Goal: Book appointment/travel/reservation

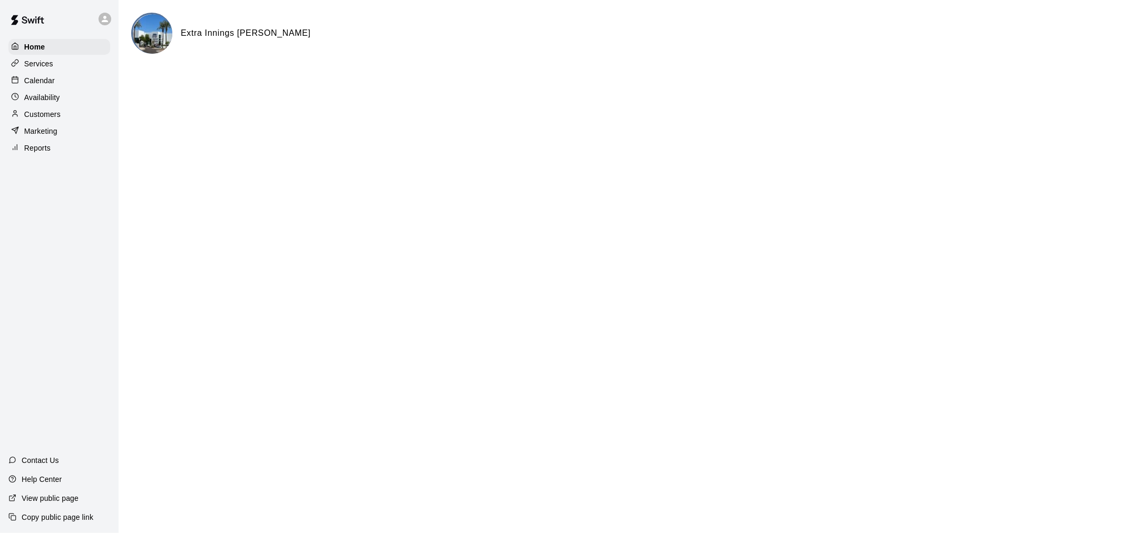
click at [110, 16] on div at bounding box center [105, 19] width 13 height 13
click at [110, 16] on div at bounding box center [562, 266] width 1124 height 533
click at [62, 93] on div "Availability" at bounding box center [59, 98] width 102 height 16
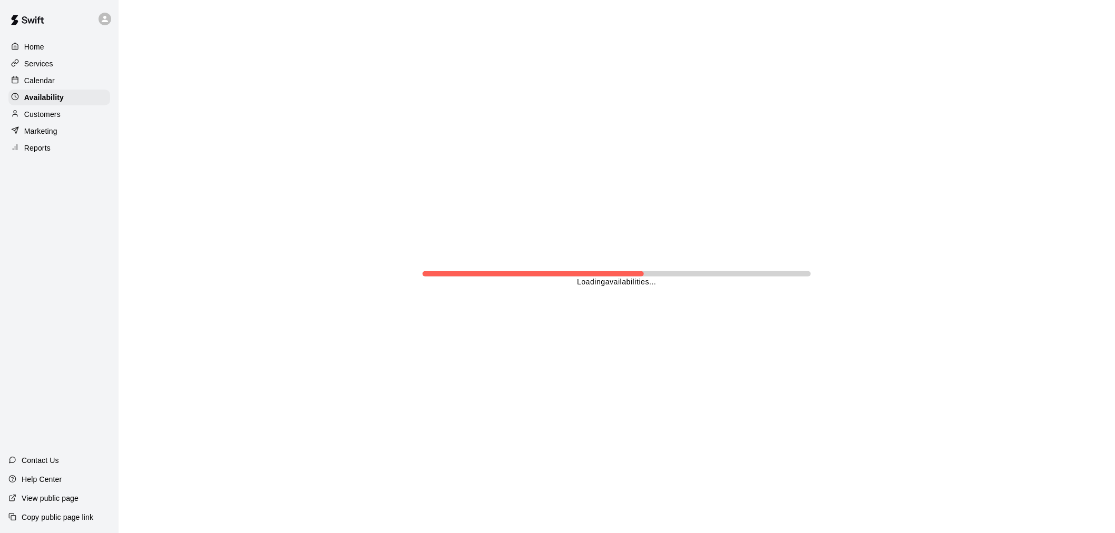
click at [70, 81] on div "Calendar" at bounding box center [59, 81] width 102 height 16
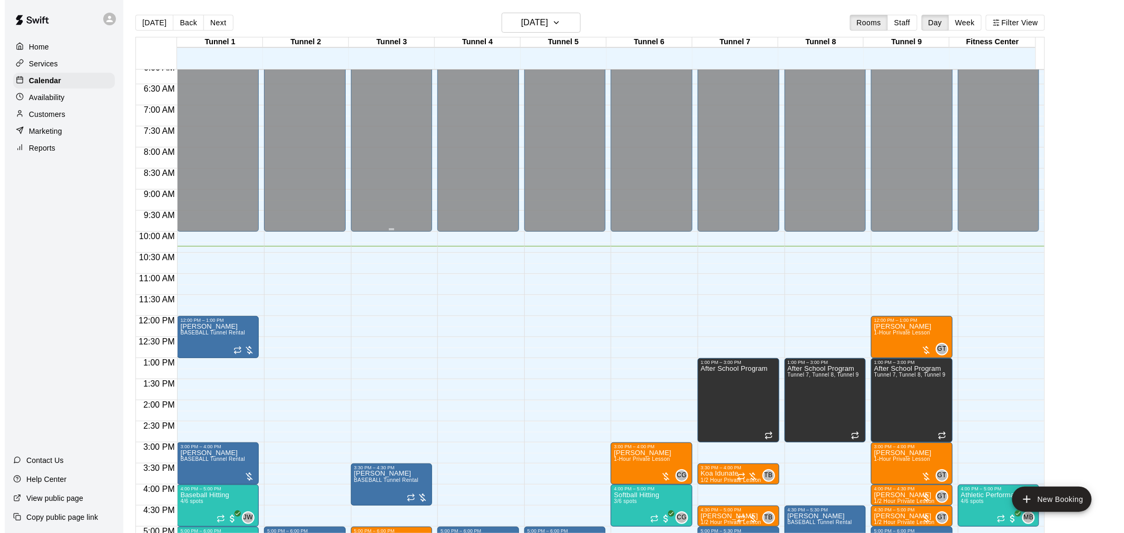
scroll to position [435, 0]
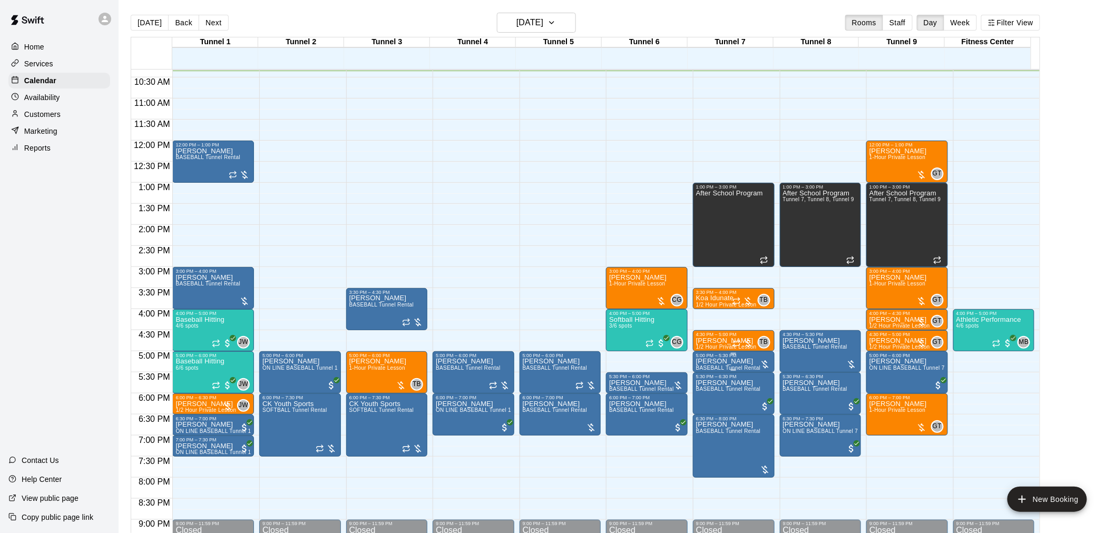
click at [714, 362] on p "[PERSON_NAME]" at bounding box center [728, 362] width 65 height 0
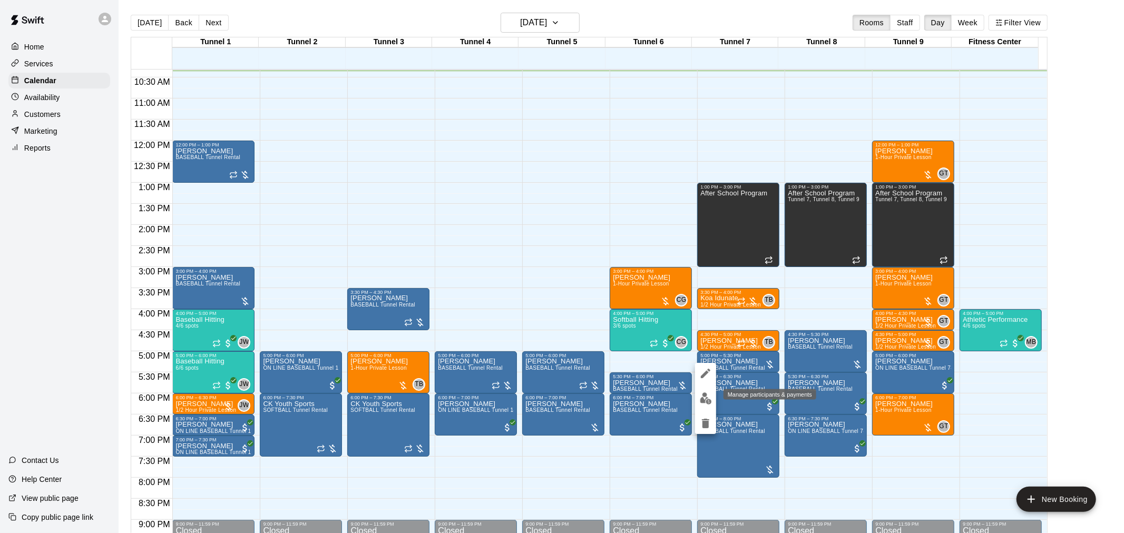
click at [707, 407] on button "edit" at bounding box center [705, 398] width 21 height 21
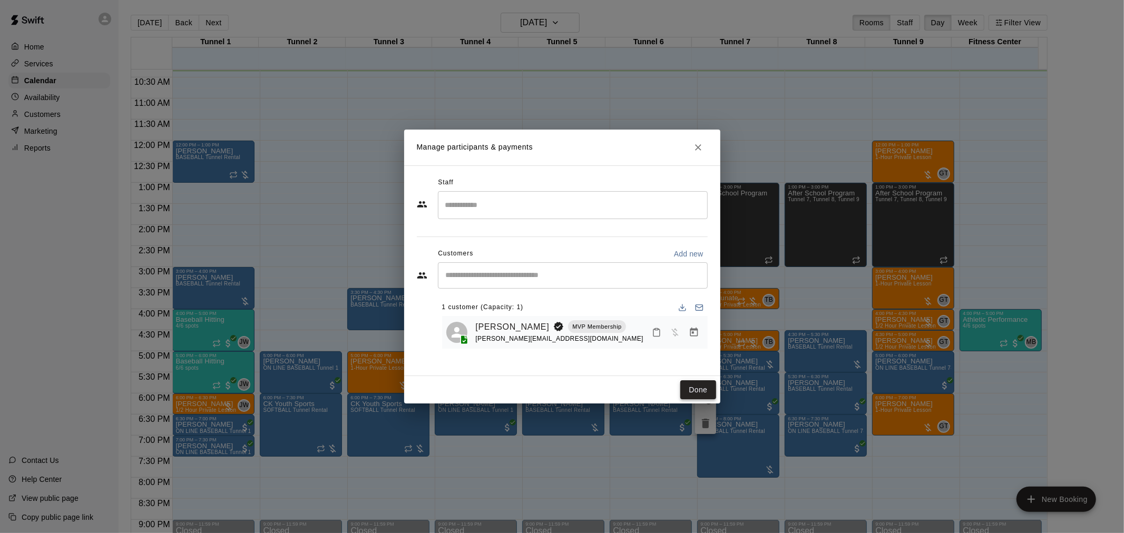
click at [695, 385] on button "Done" at bounding box center [697, 391] width 35 height 20
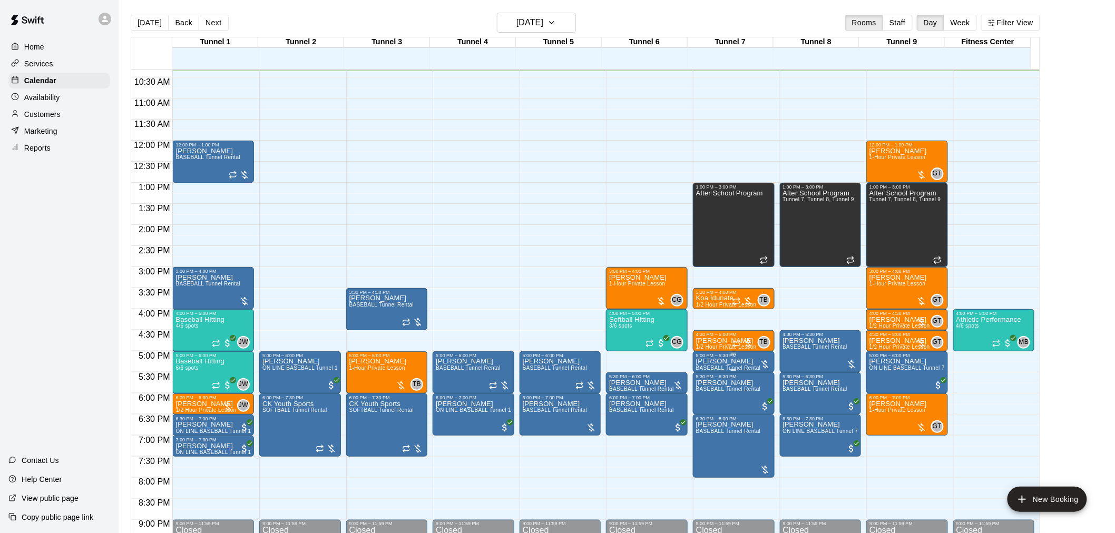
click at [699, 356] on div "5:00 PM – 5:30 PM" at bounding box center [733, 355] width 75 height 5
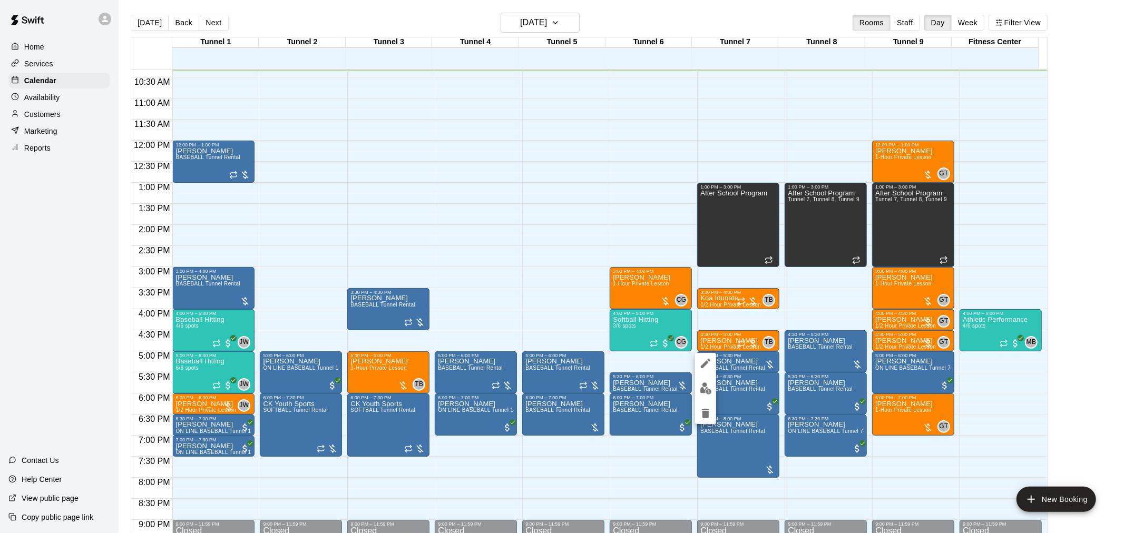
click at [703, 366] on icon "edit" at bounding box center [705, 363] width 9 height 9
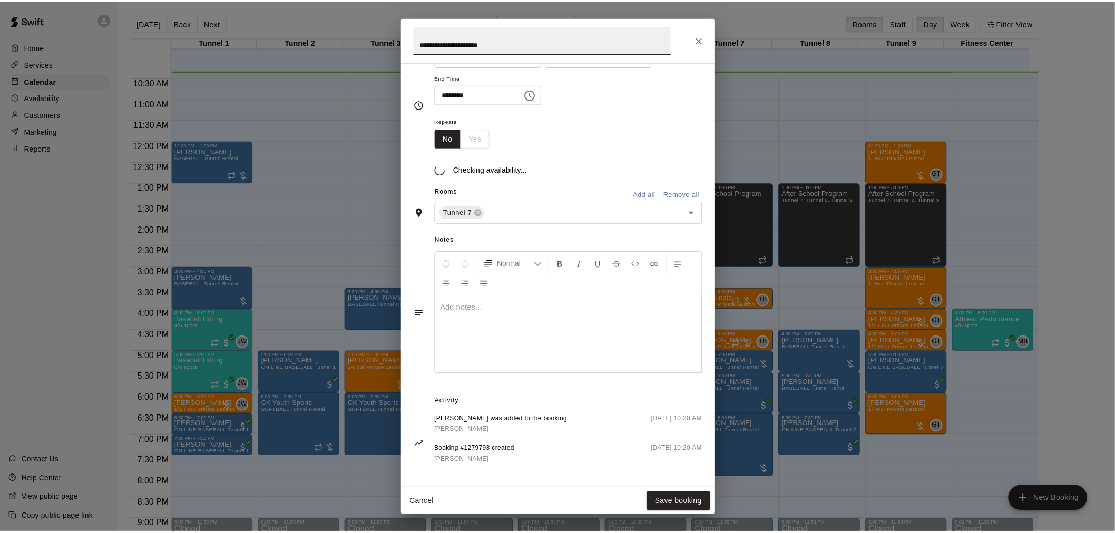
scroll to position [132, 0]
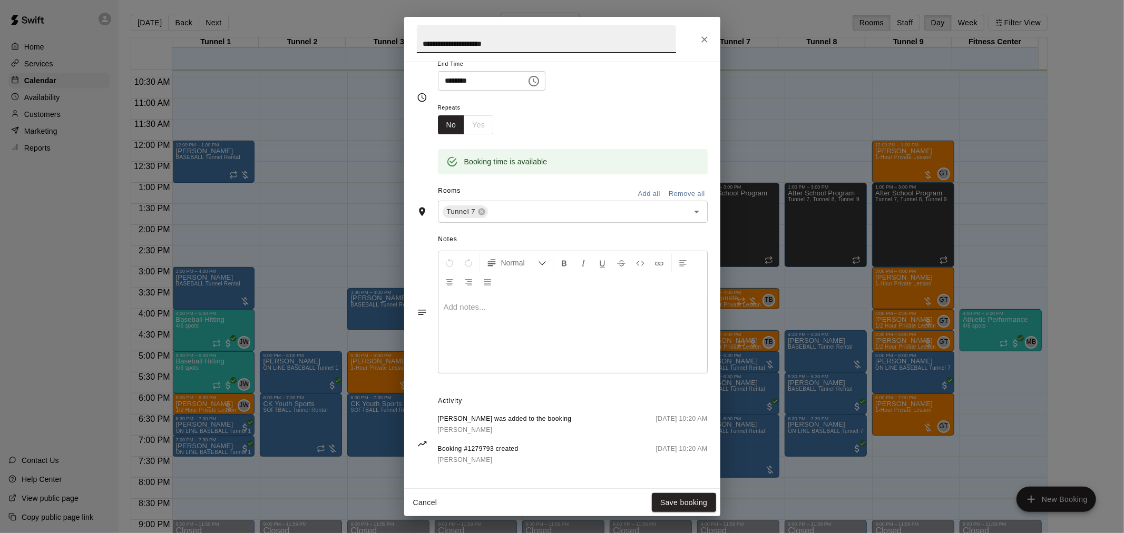
click at [703, 38] on icon "Close" at bounding box center [704, 39] width 6 height 6
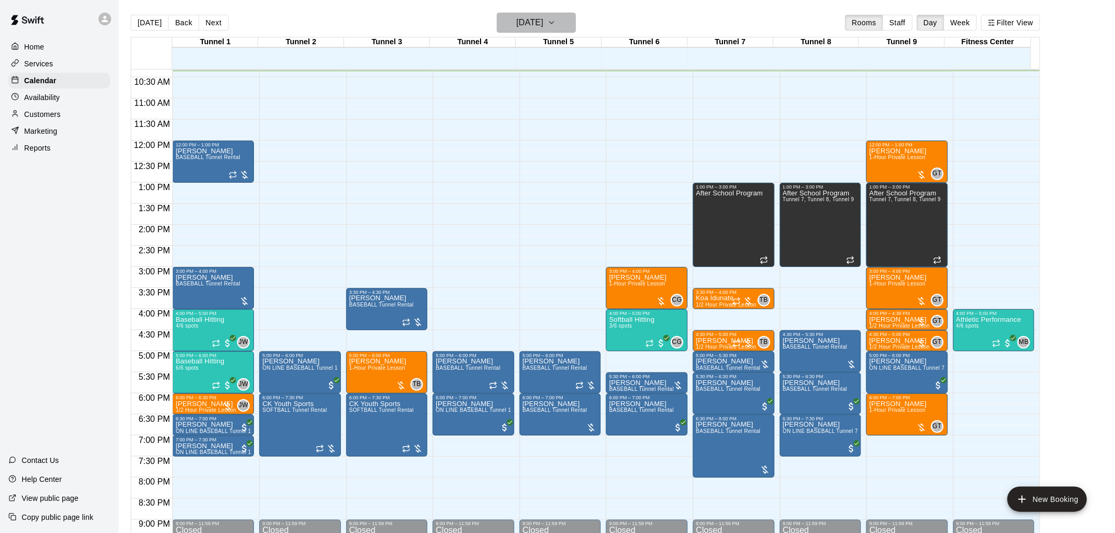
click at [543, 22] on h6 "[DATE]" at bounding box center [529, 22] width 27 height 15
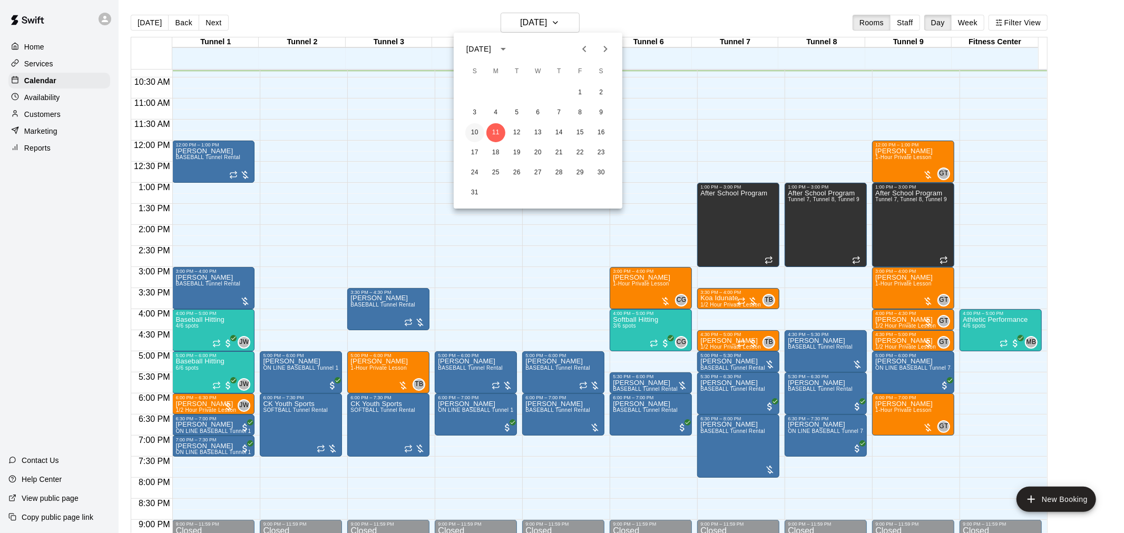
click at [473, 133] on button "10" at bounding box center [474, 132] width 19 height 19
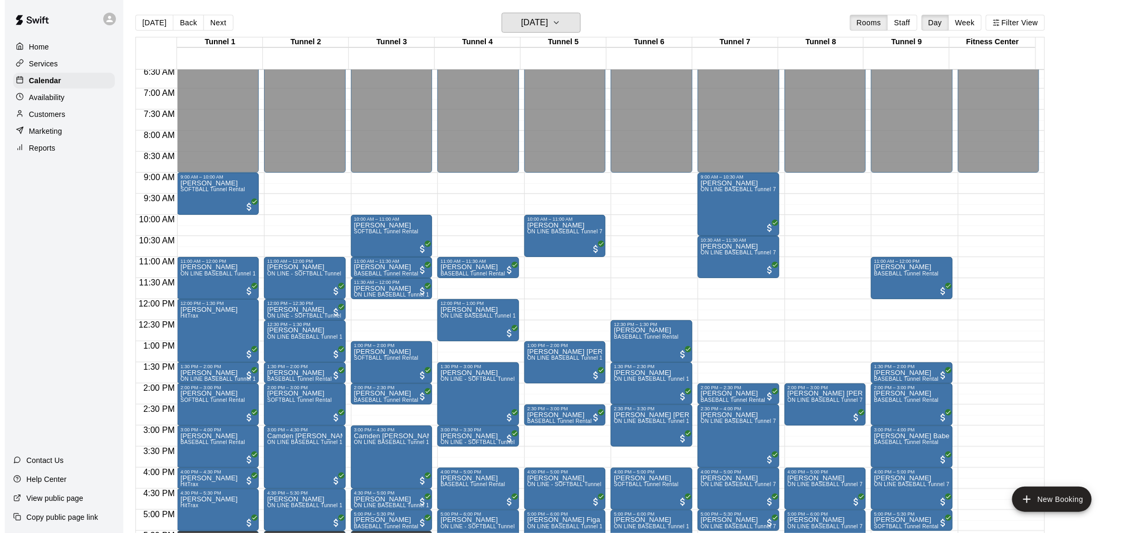
scroll to position [260, 0]
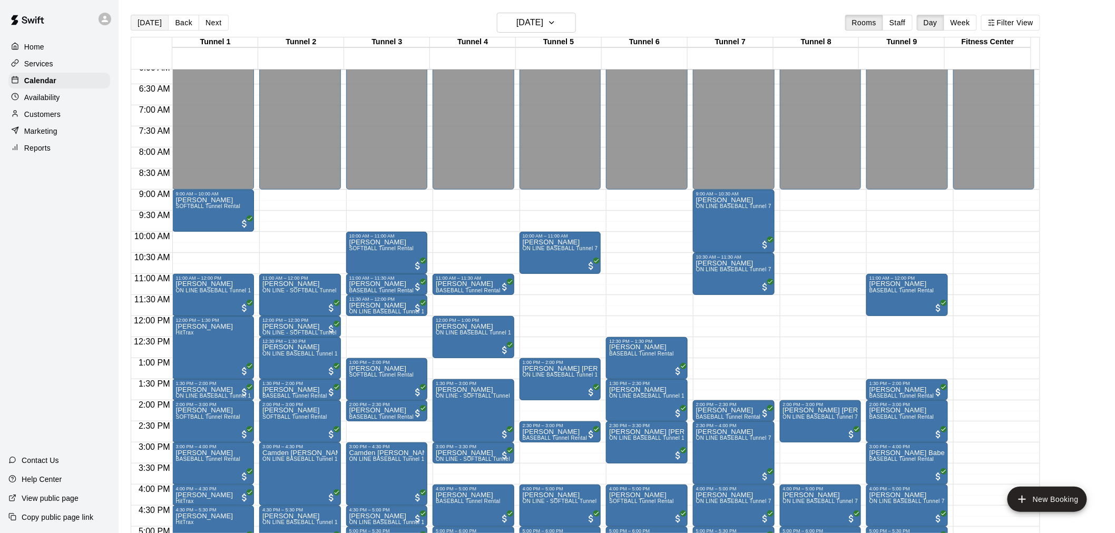
click at [153, 22] on button "[DATE]" at bounding box center [150, 23] width 38 height 16
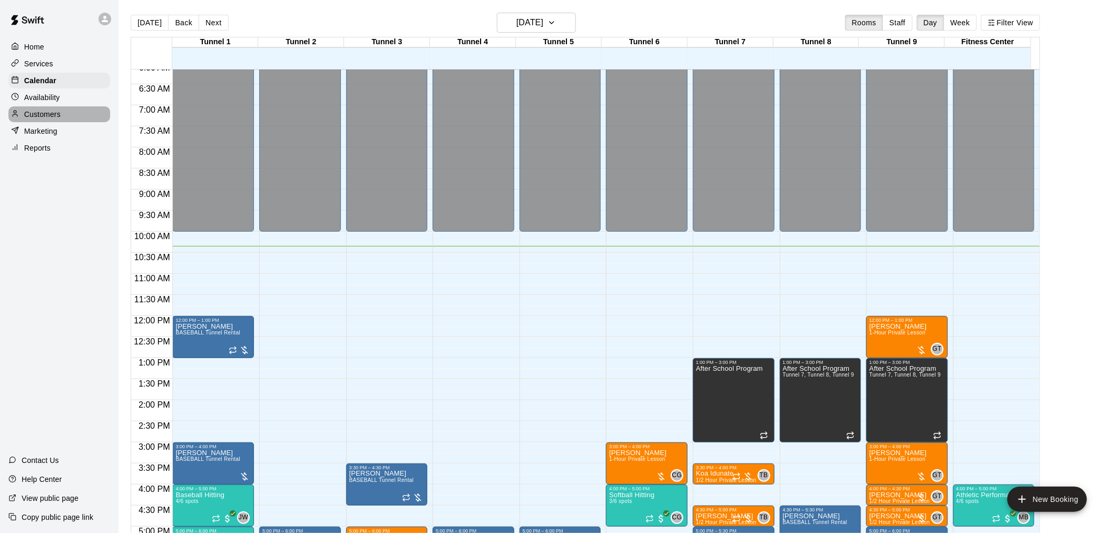
click at [60, 122] on div "Customers" at bounding box center [59, 114] width 102 height 16
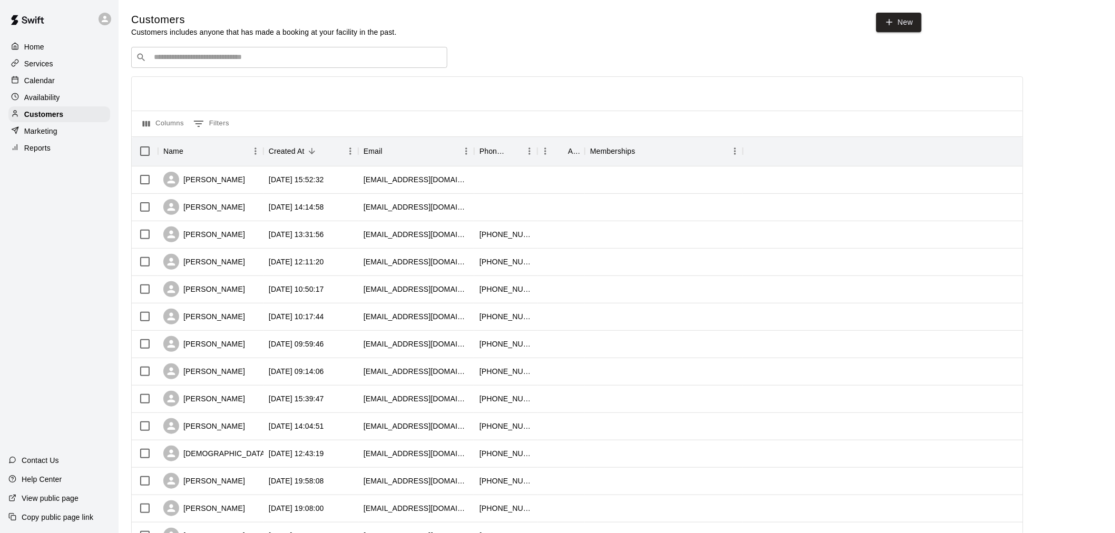
click at [253, 56] on input "Search customers by name or email" at bounding box center [297, 57] width 292 height 11
type input "******"
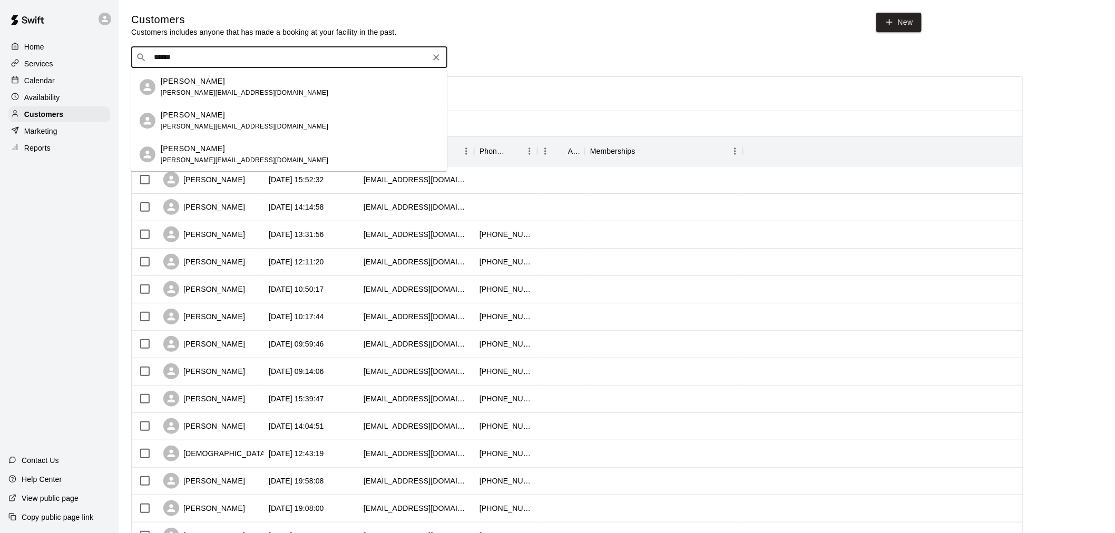
click at [201, 154] on div "[PERSON_NAME] [PERSON_NAME][EMAIL_ADDRESS][DOMAIN_NAME]" at bounding box center [245, 154] width 168 height 23
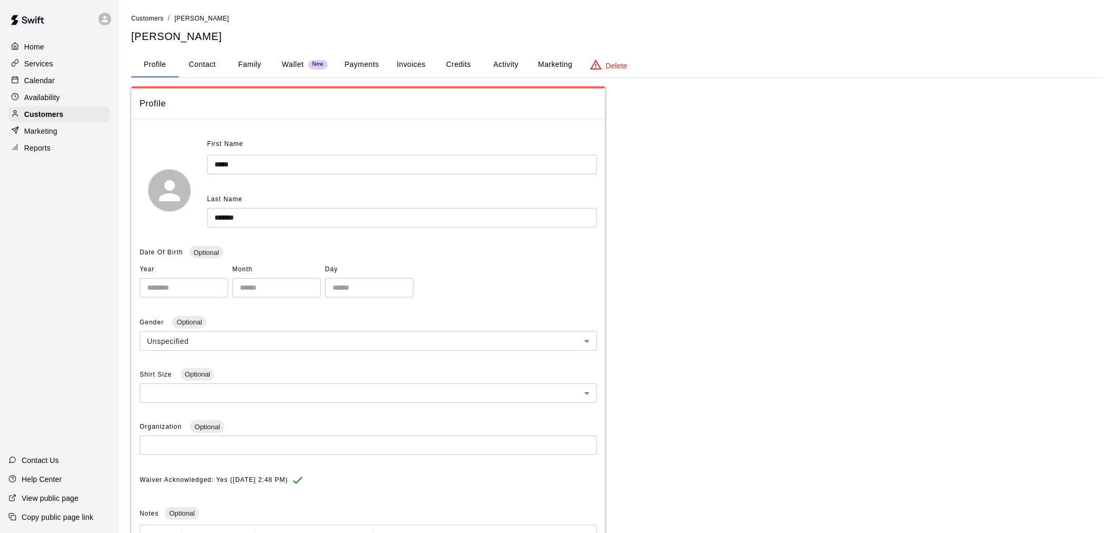
click at [504, 64] on button "Activity" at bounding box center [505, 64] width 47 height 25
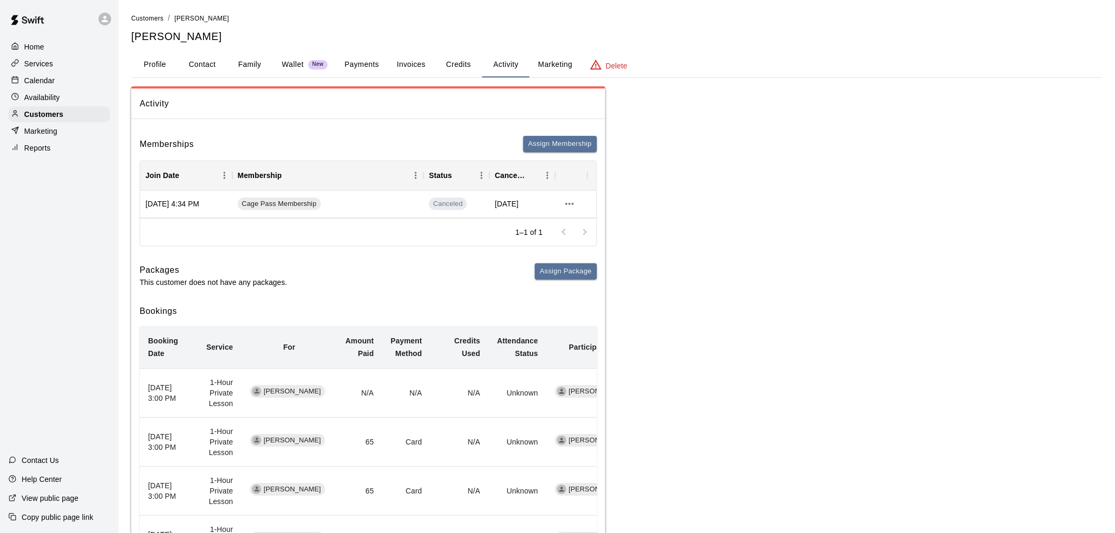
click at [579, 228] on div at bounding box center [574, 232] width 42 height 21
click at [588, 219] on div "1–1 of 1" at bounding box center [550, 232] width 94 height 27
click at [571, 203] on icon "more actions" at bounding box center [569, 204] width 13 height 13
click at [580, 221] on li "View details" at bounding box center [591, 225] width 60 height 17
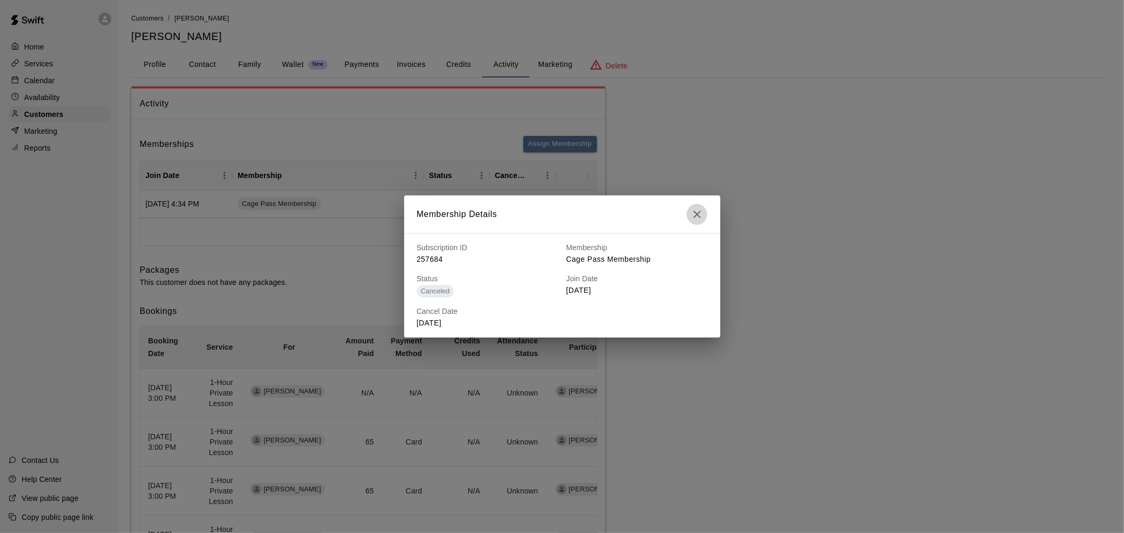
click at [703, 210] on button "button" at bounding box center [697, 214] width 21 height 21
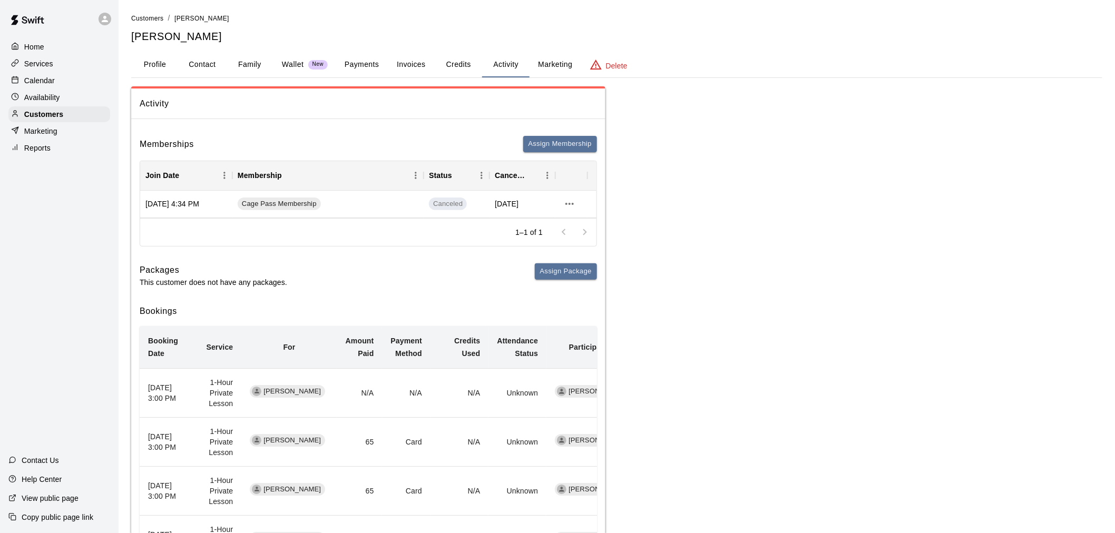
click at [428, 239] on div "1–1 of 1" at bounding box center [368, 232] width 456 height 28
click at [355, 67] on button "Payments" at bounding box center [361, 64] width 51 height 25
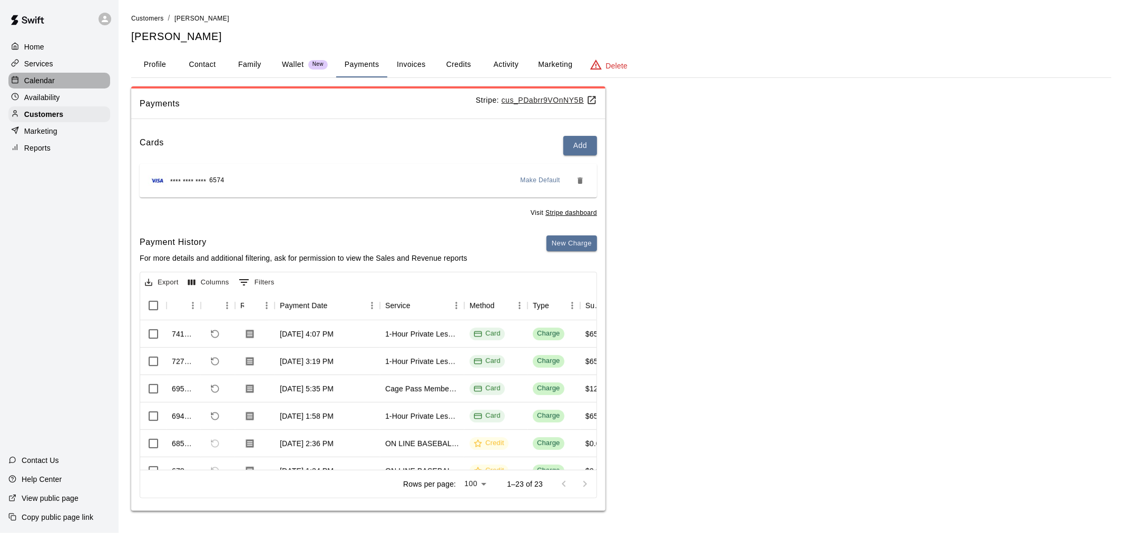
click at [61, 77] on div "Calendar" at bounding box center [59, 81] width 102 height 16
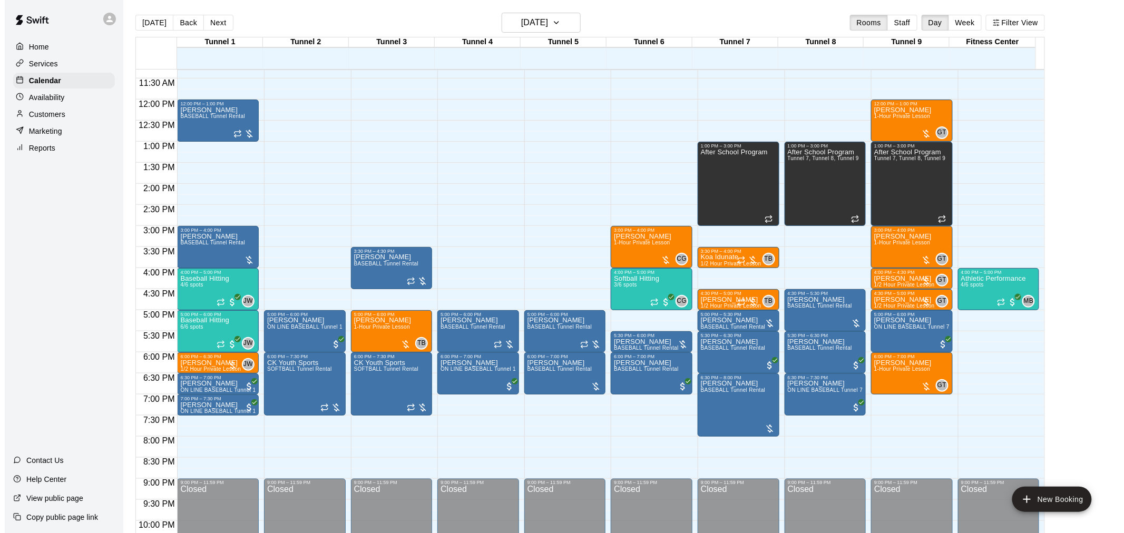
scroll to position [496, 0]
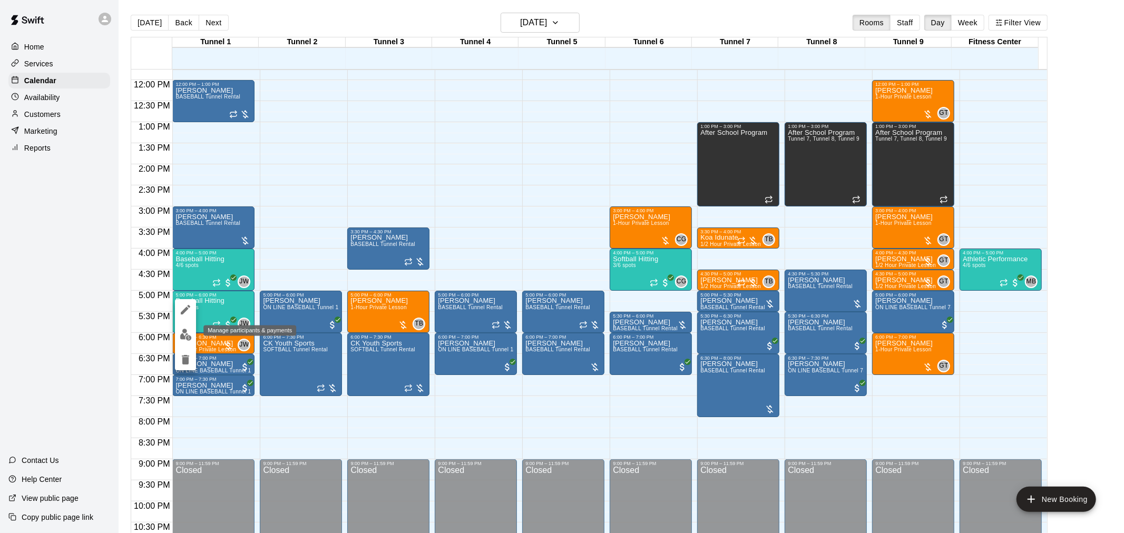
click at [182, 336] on img "edit" at bounding box center [186, 335] width 12 height 12
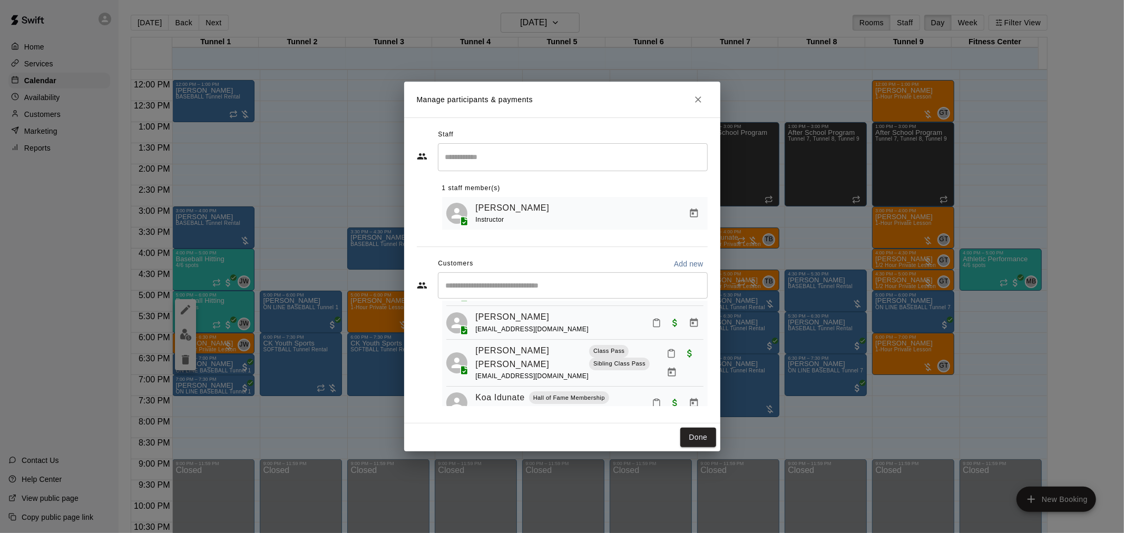
scroll to position [150, 0]
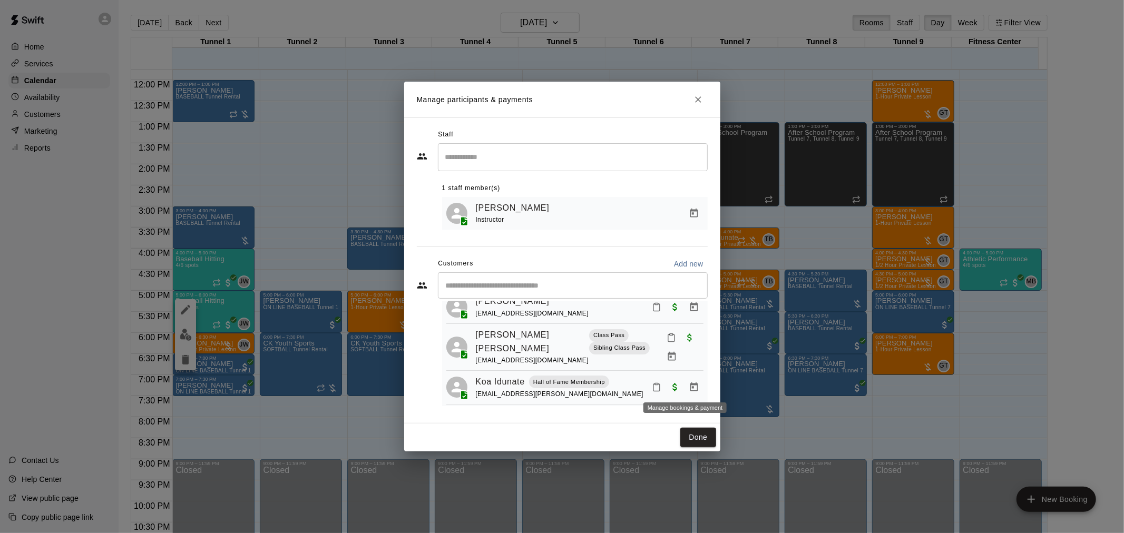
click at [690, 386] on icon "Manage bookings & payment" at bounding box center [694, 387] width 8 height 9
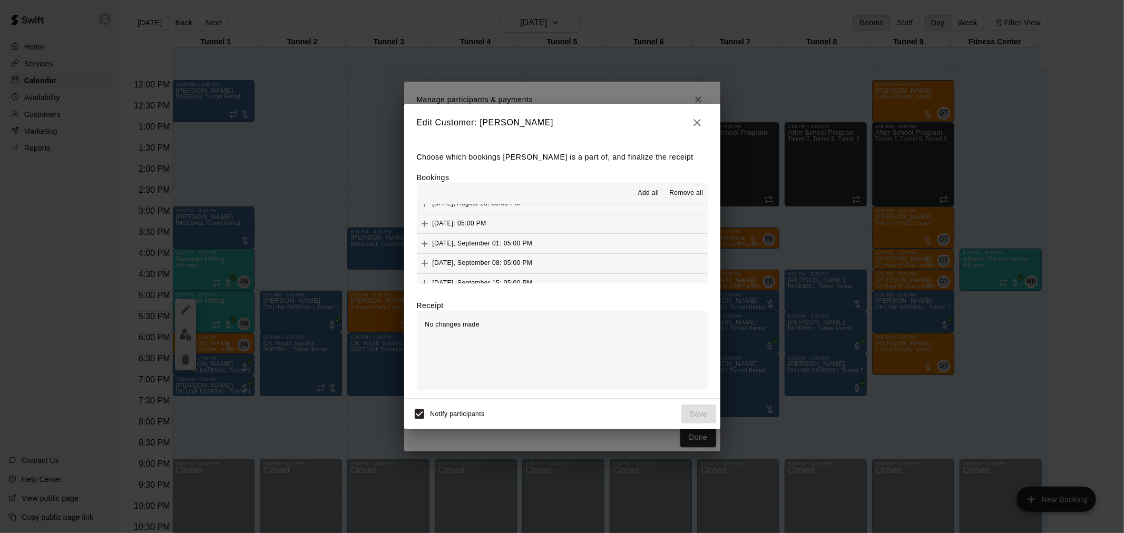
scroll to position [798, 0]
click at [695, 249] on icon "Remove" at bounding box center [700, 250] width 11 height 11
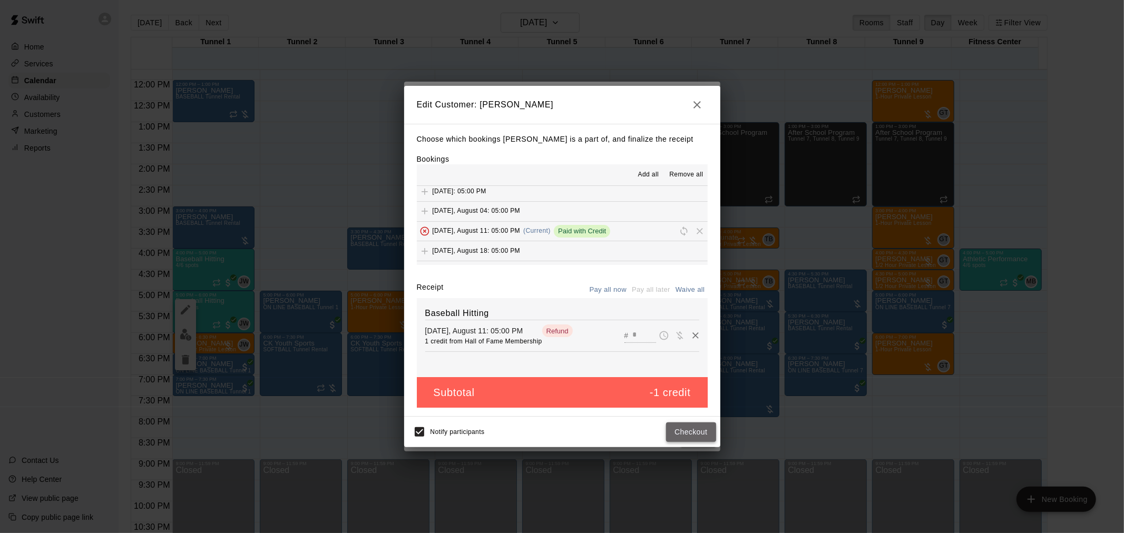
click at [676, 432] on button "Checkout" at bounding box center [691, 433] width 50 height 20
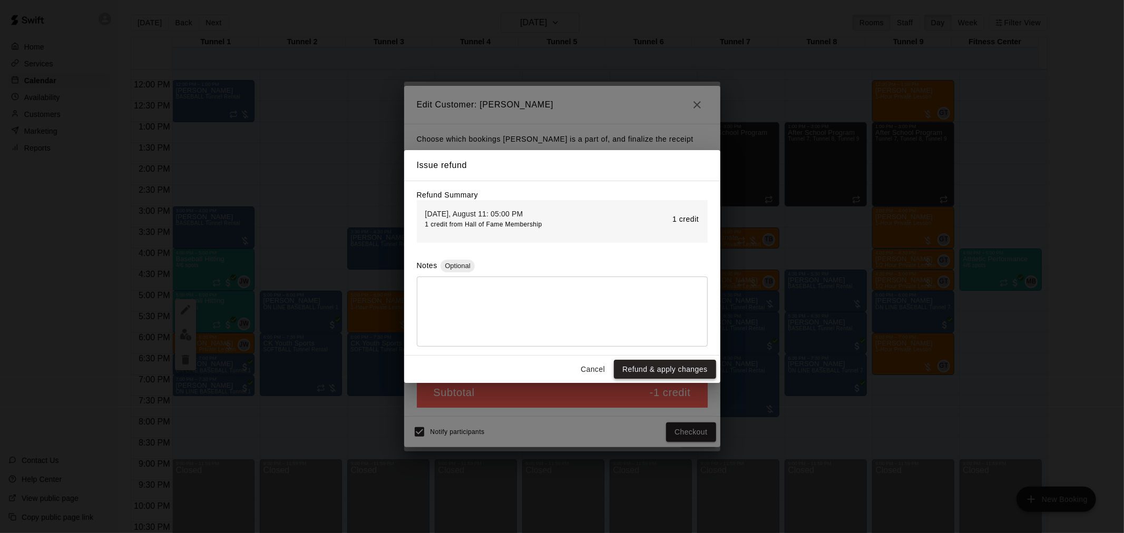
click at [676, 364] on button "Refund & apply changes" at bounding box center [665, 370] width 102 height 20
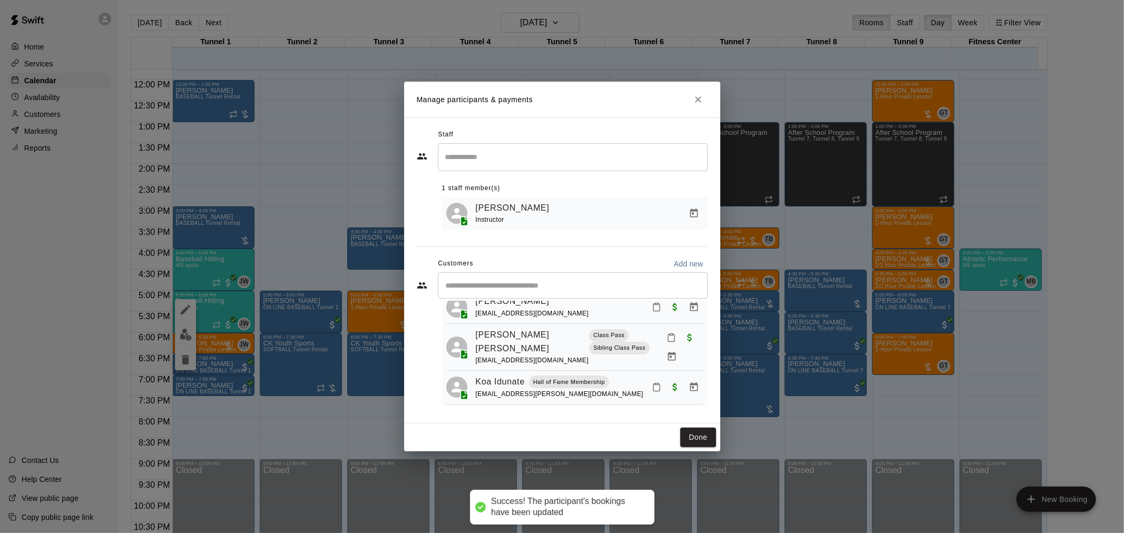
scroll to position [114, 0]
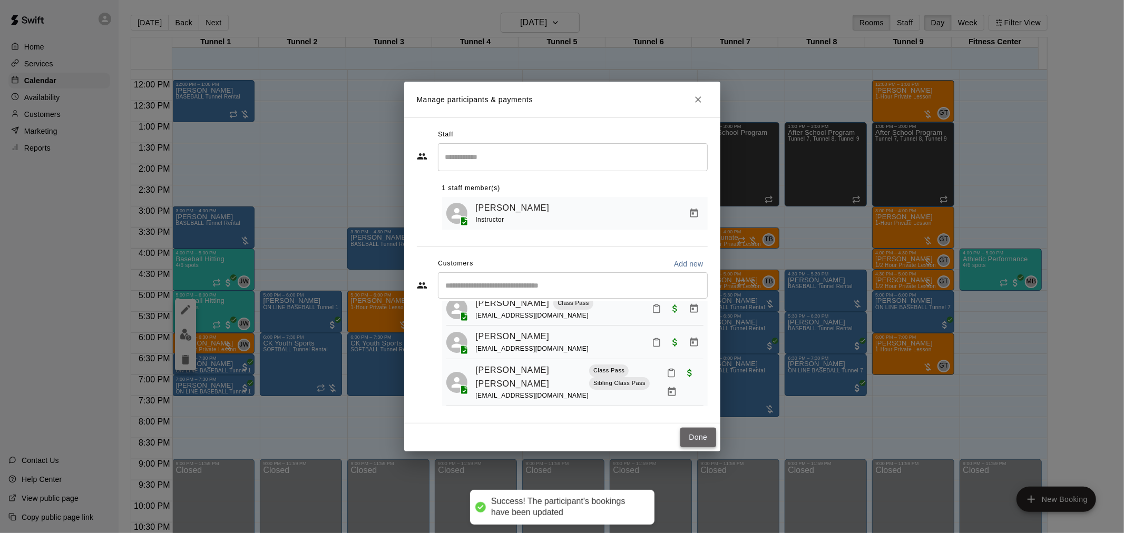
click at [701, 433] on button "Done" at bounding box center [697, 438] width 35 height 20
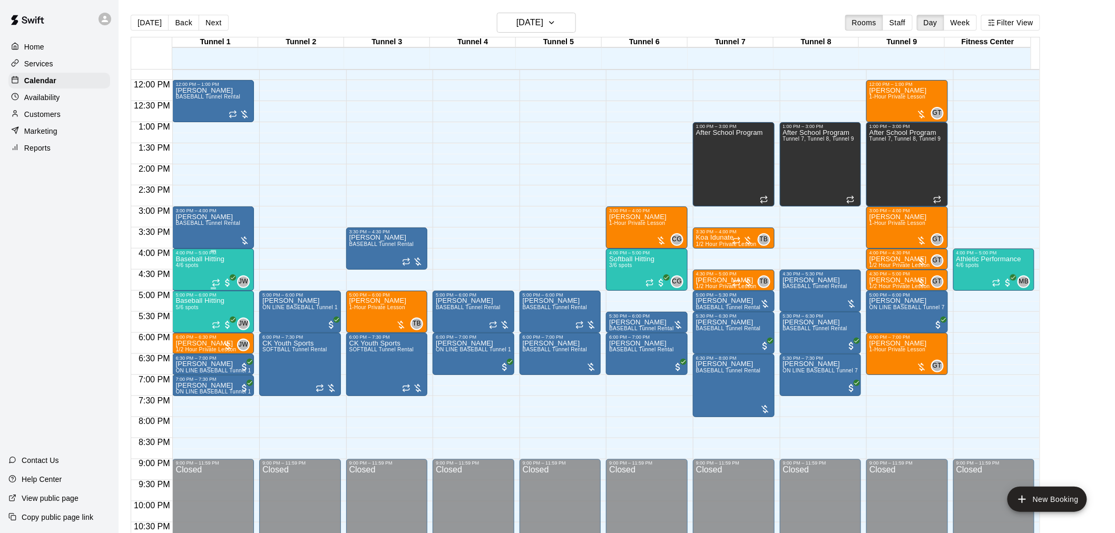
click at [219, 265] on div "Baseball Hitting 4/6 spots" at bounding box center [200, 522] width 49 height 533
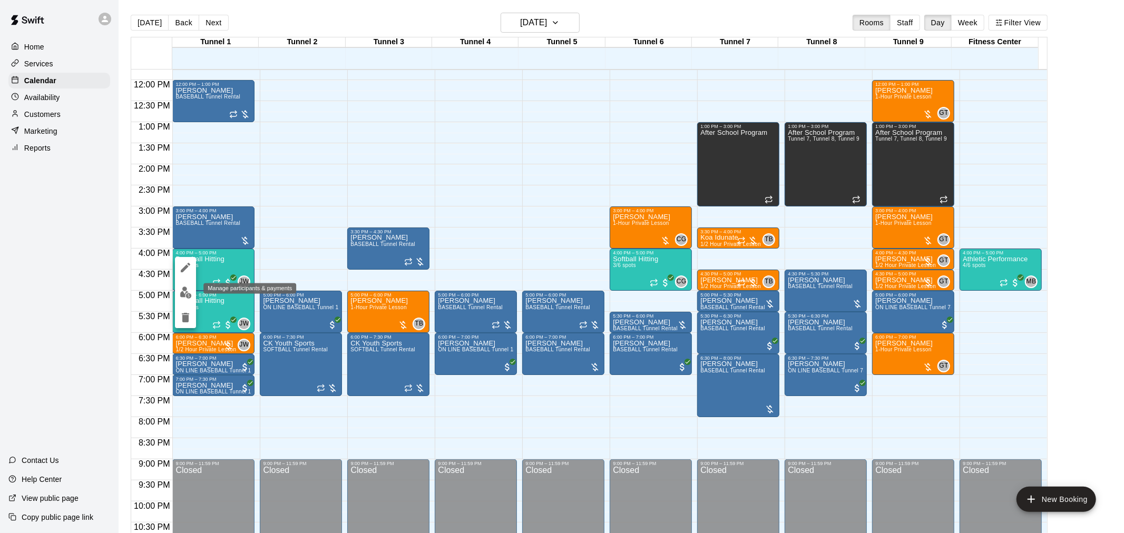
click at [186, 288] on img "edit" at bounding box center [186, 293] width 12 height 12
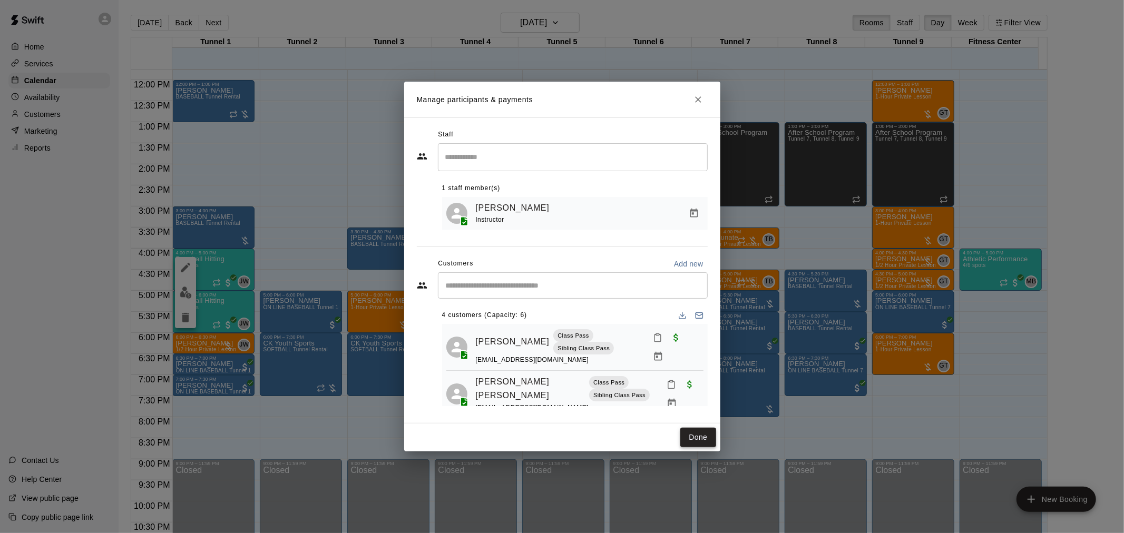
scroll to position [0, 0]
click at [703, 444] on button "Done" at bounding box center [697, 438] width 35 height 20
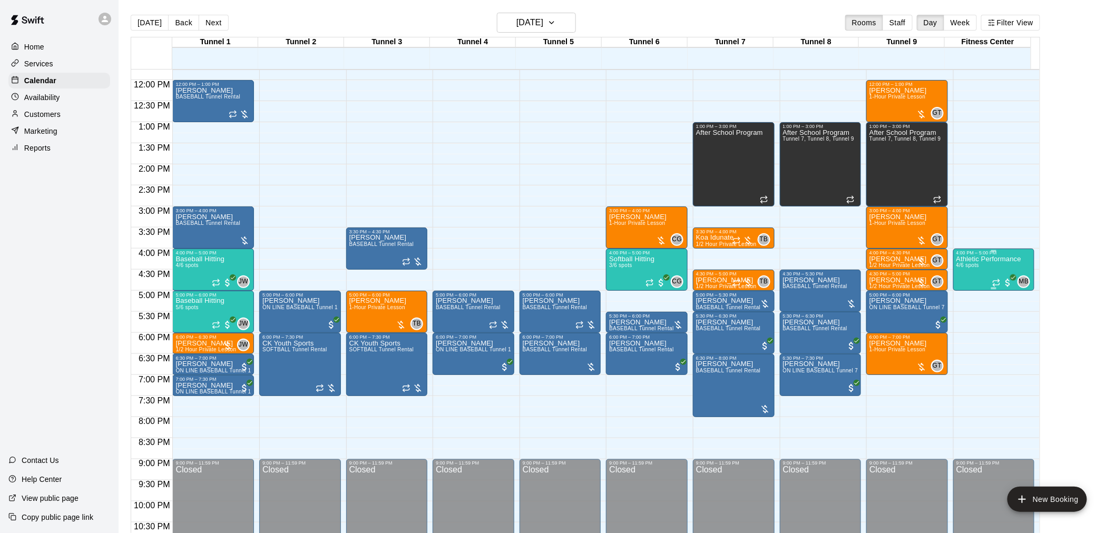
click at [998, 265] on div "Athletic Performance 4/6 spots" at bounding box center [989, 522] width 65 height 533
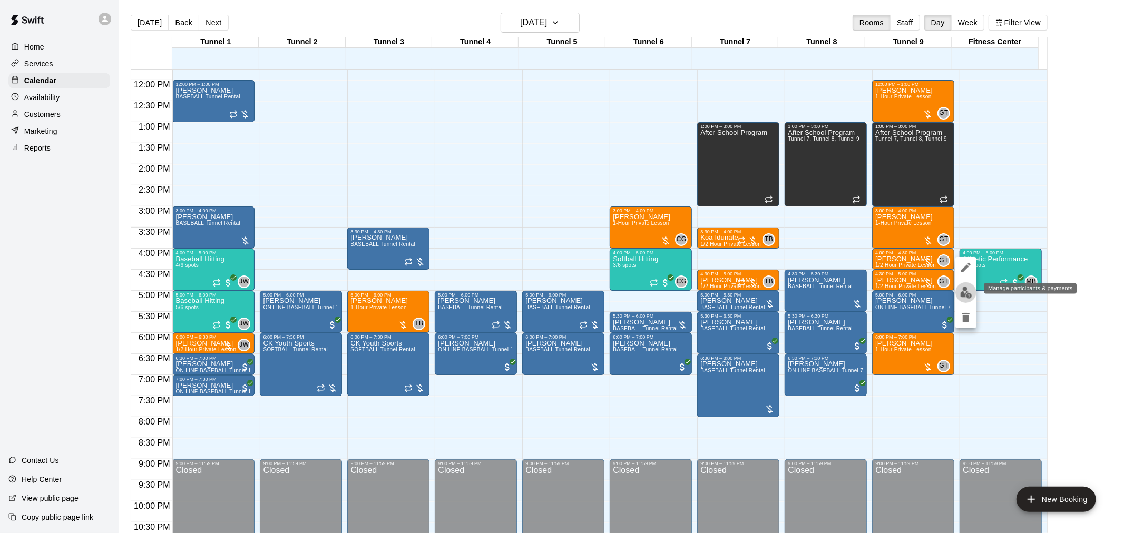
click at [963, 294] on img "edit" at bounding box center [966, 293] width 12 height 12
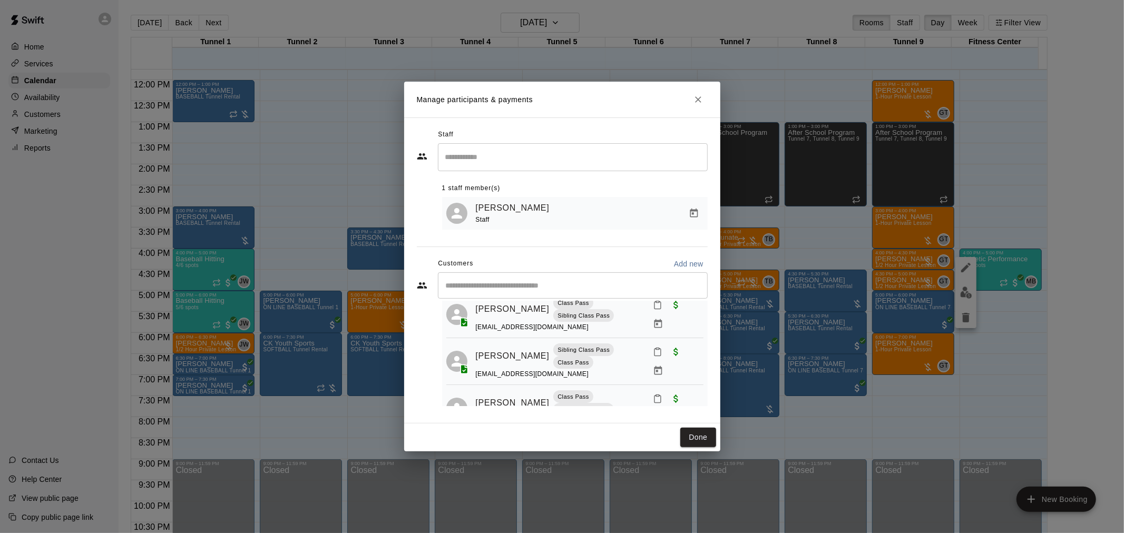
scroll to position [93, 0]
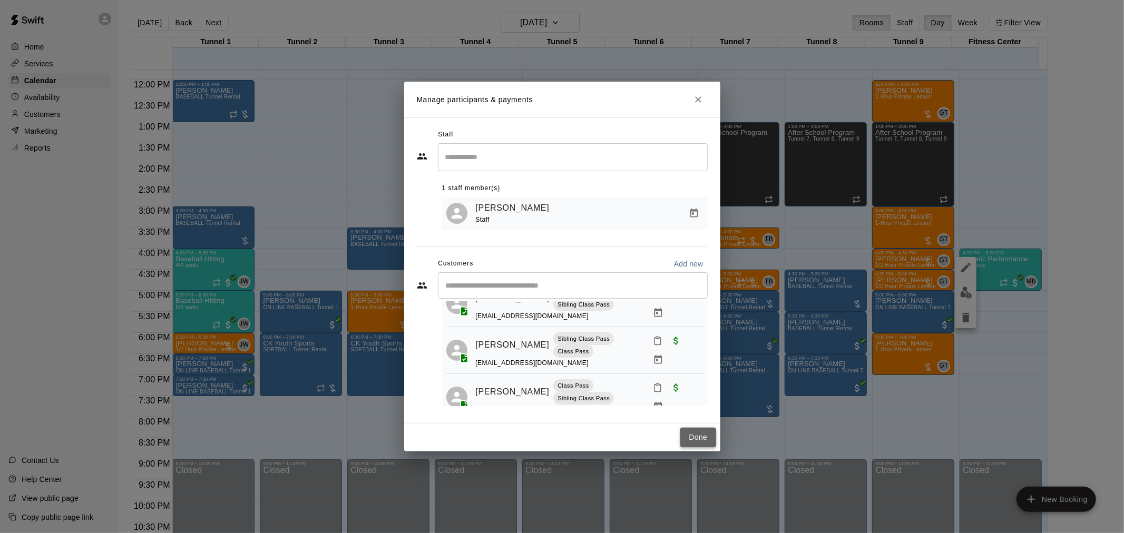
click at [694, 431] on button "Done" at bounding box center [697, 438] width 35 height 20
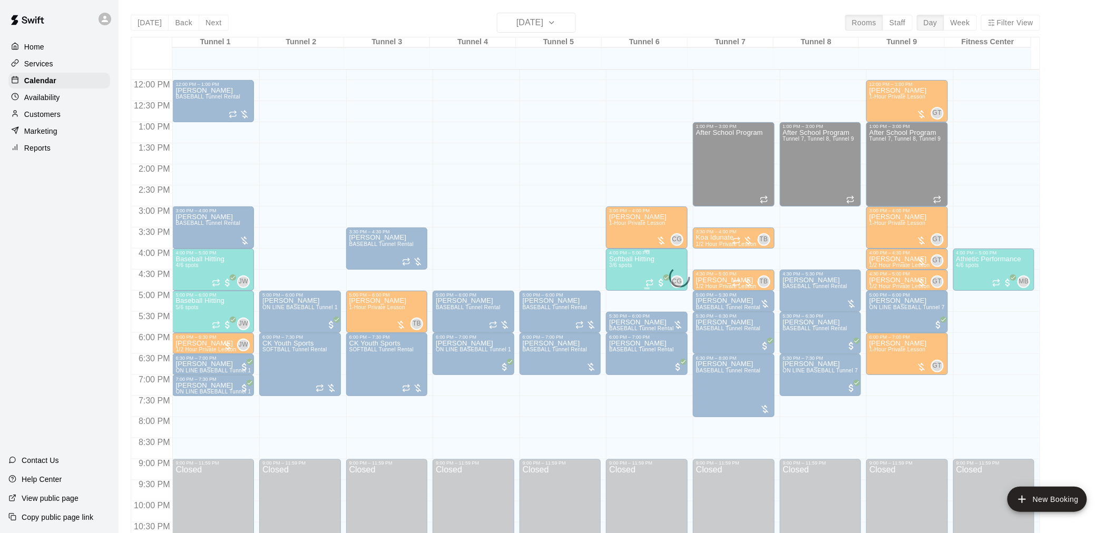
click at [642, 266] on div "Softball Hitting 3/6 spots" at bounding box center [631, 522] width 45 height 533
click at [617, 287] on button "edit" at bounding box center [619, 292] width 21 height 21
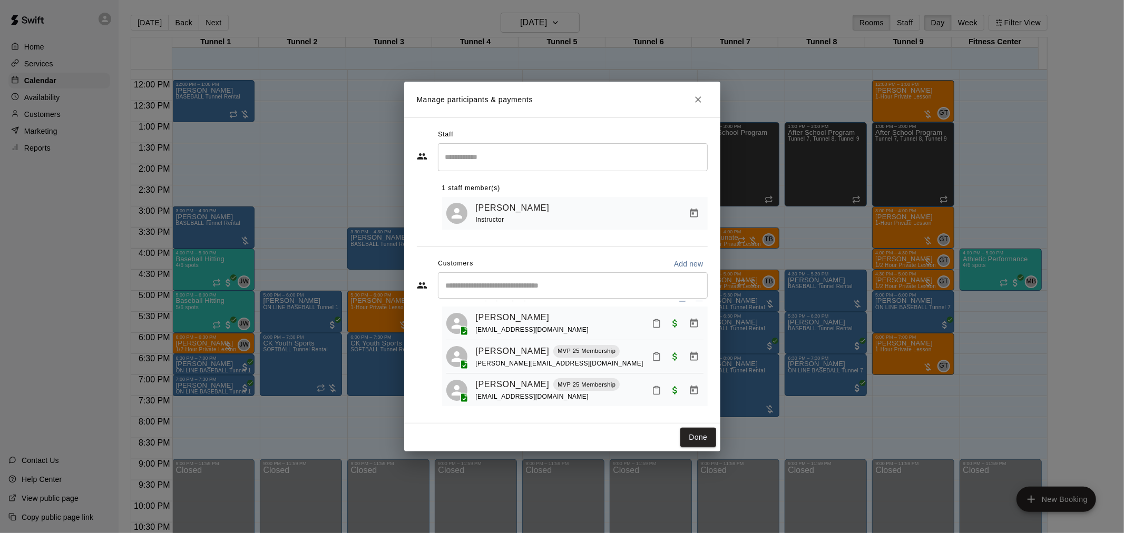
scroll to position [30, 0]
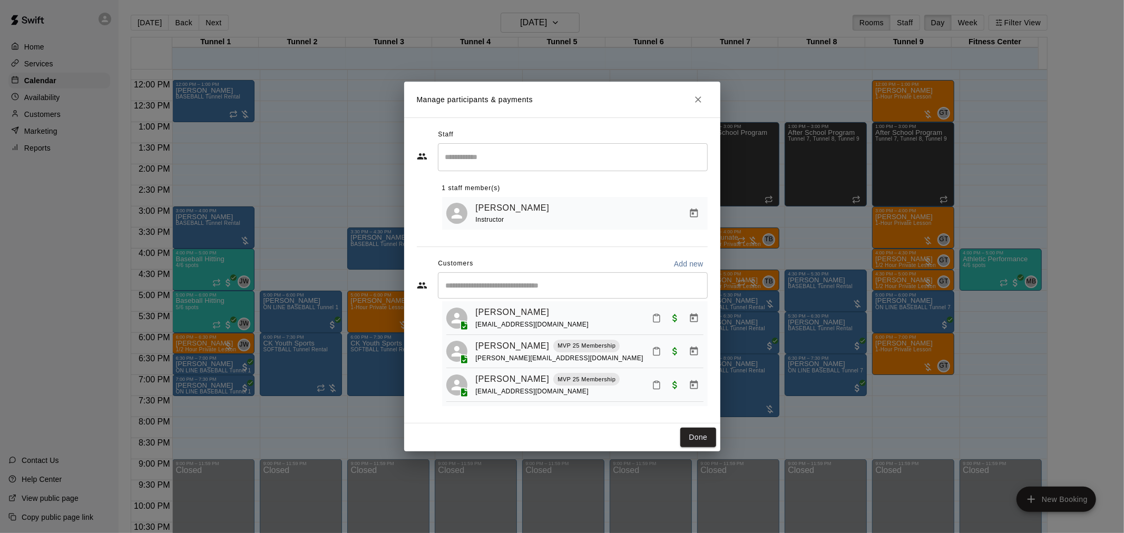
click at [698, 433] on button "Done" at bounding box center [697, 438] width 35 height 20
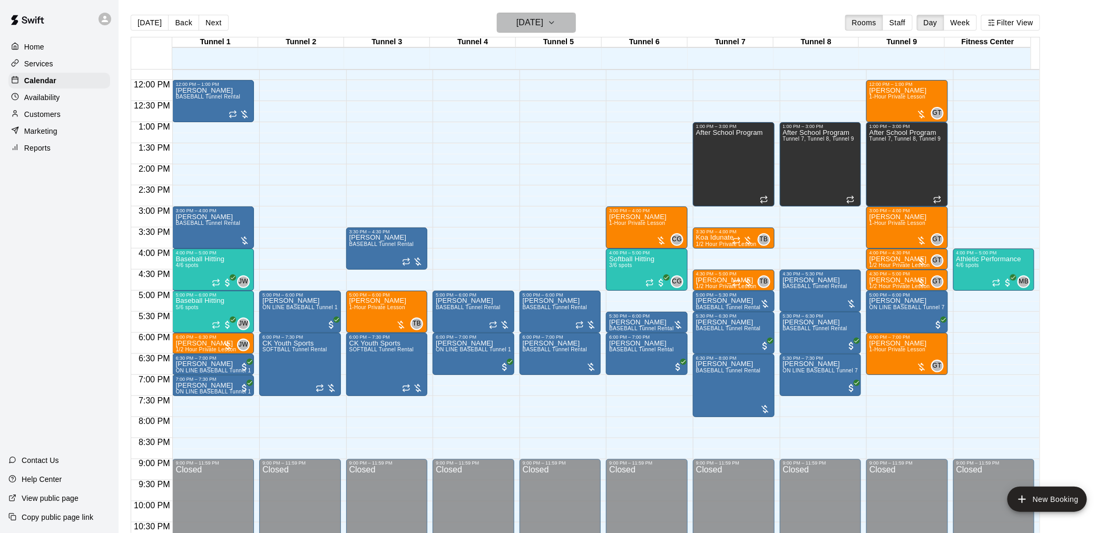
click at [541, 23] on h6 "[DATE]" at bounding box center [529, 22] width 27 height 15
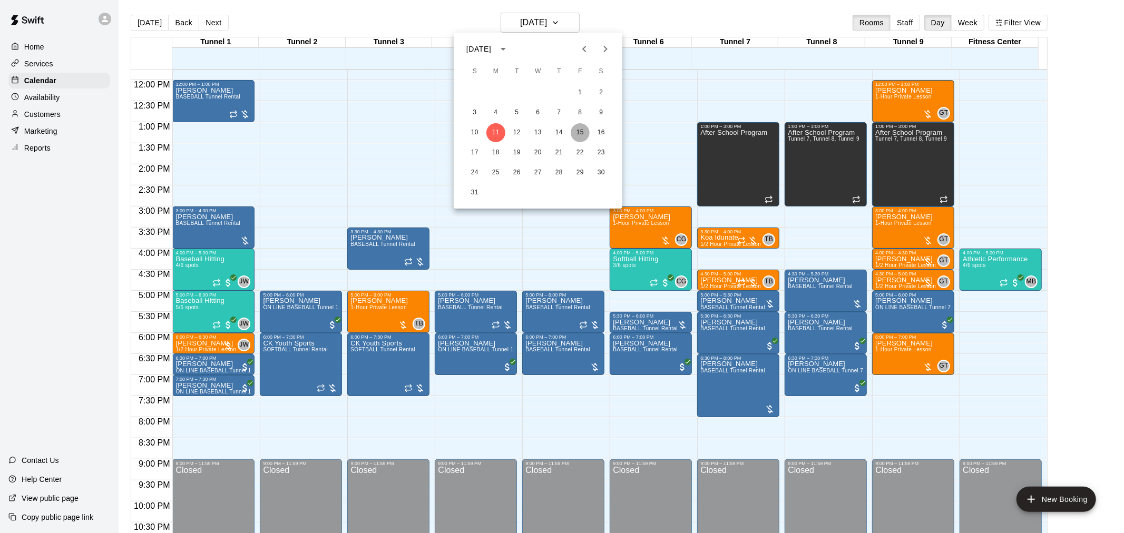
click at [587, 134] on button "15" at bounding box center [580, 132] width 19 height 19
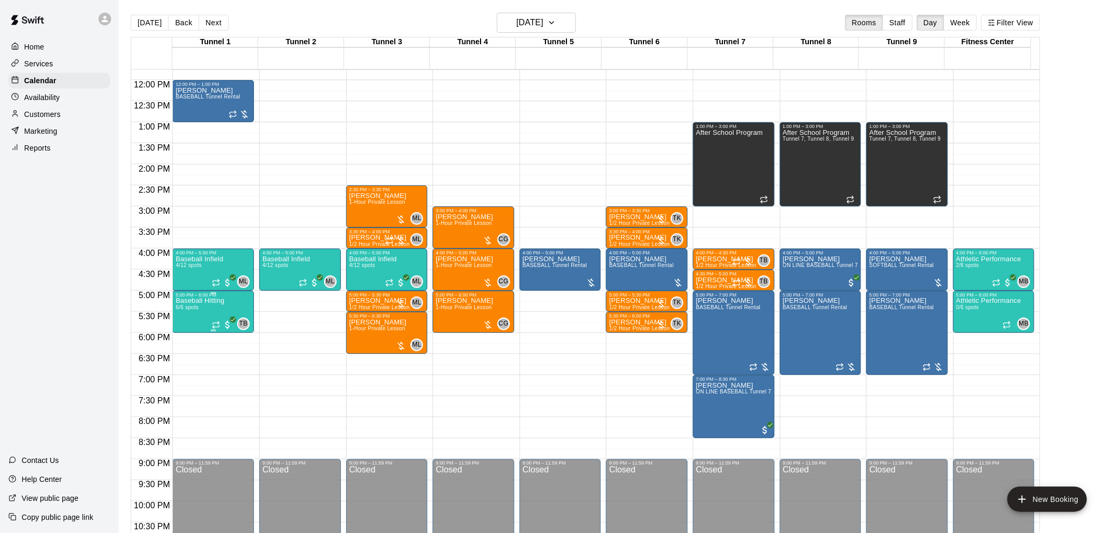
click at [193, 307] on span "6/6 spots" at bounding box center [187, 308] width 23 height 6
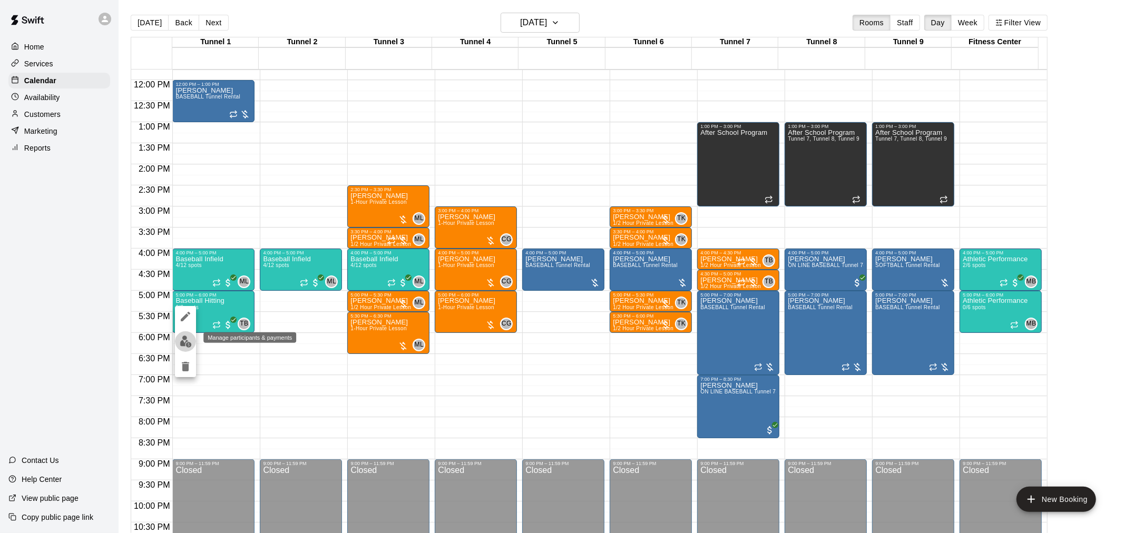
click at [188, 341] on img "edit" at bounding box center [186, 342] width 12 height 12
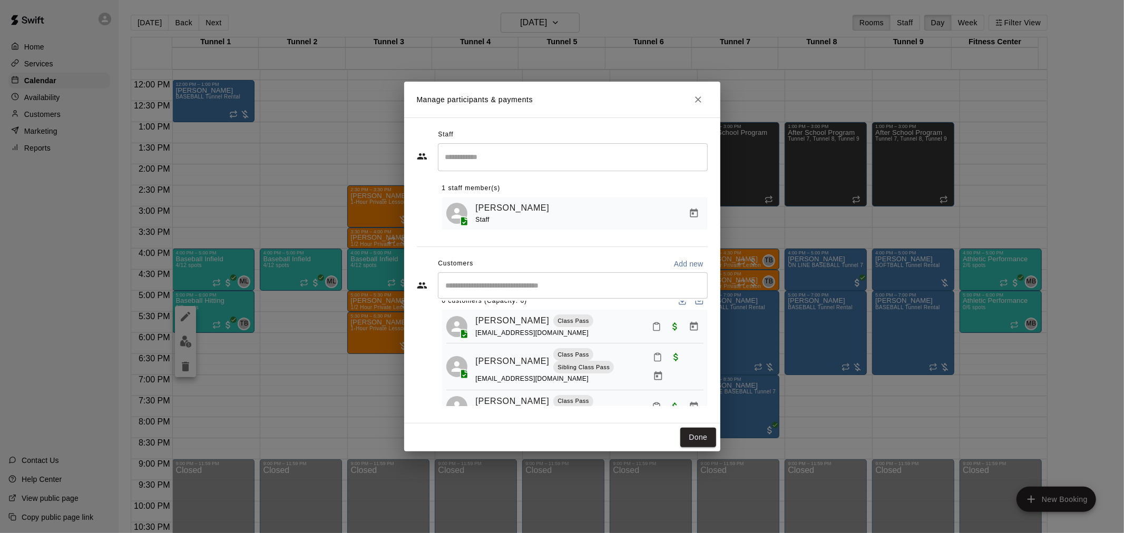
scroll to position [0, 0]
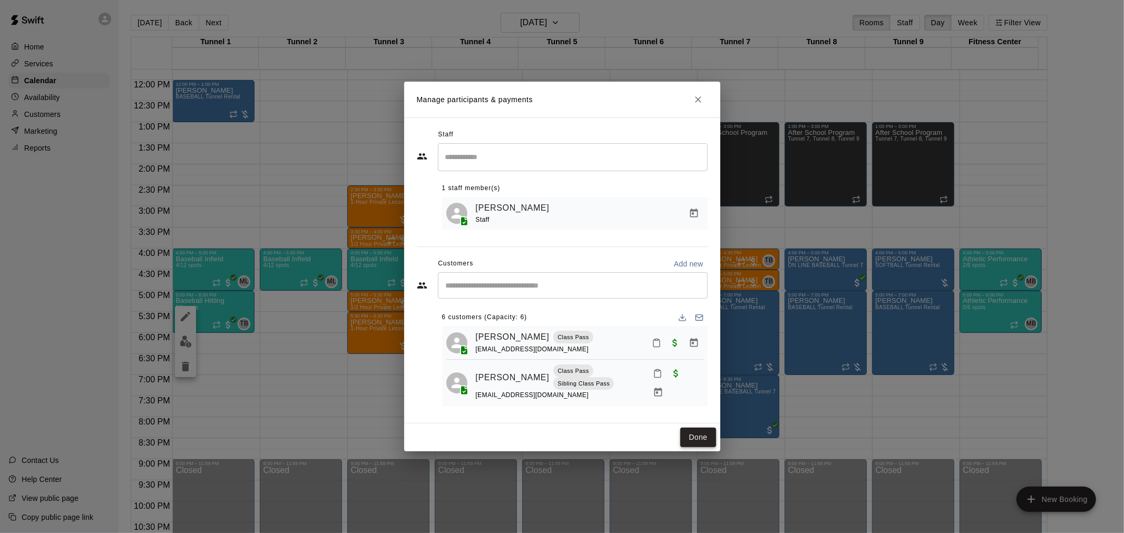
click at [697, 436] on button "Done" at bounding box center [697, 438] width 35 height 20
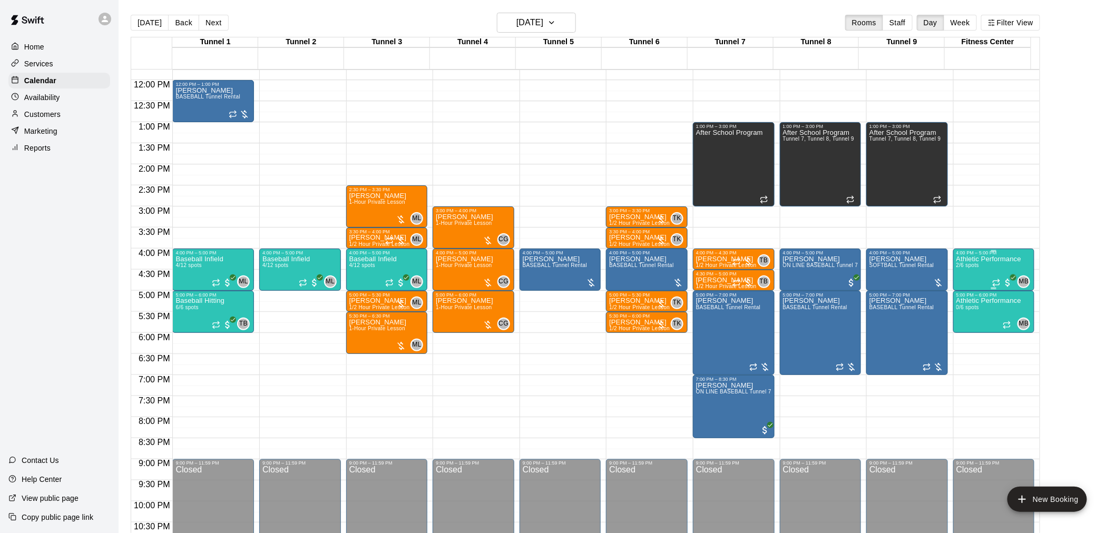
click at [1002, 274] on div "Athletic Performance 2/6 spots" at bounding box center [989, 522] width 65 height 533
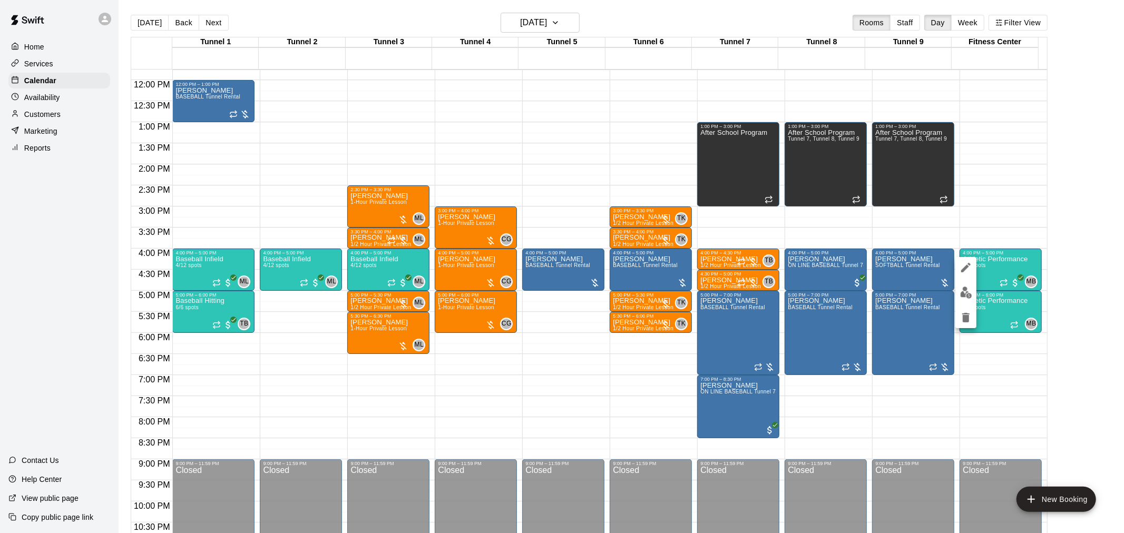
click at [960, 293] on img "edit" at bounding box center [966, 293] width 12 height 12
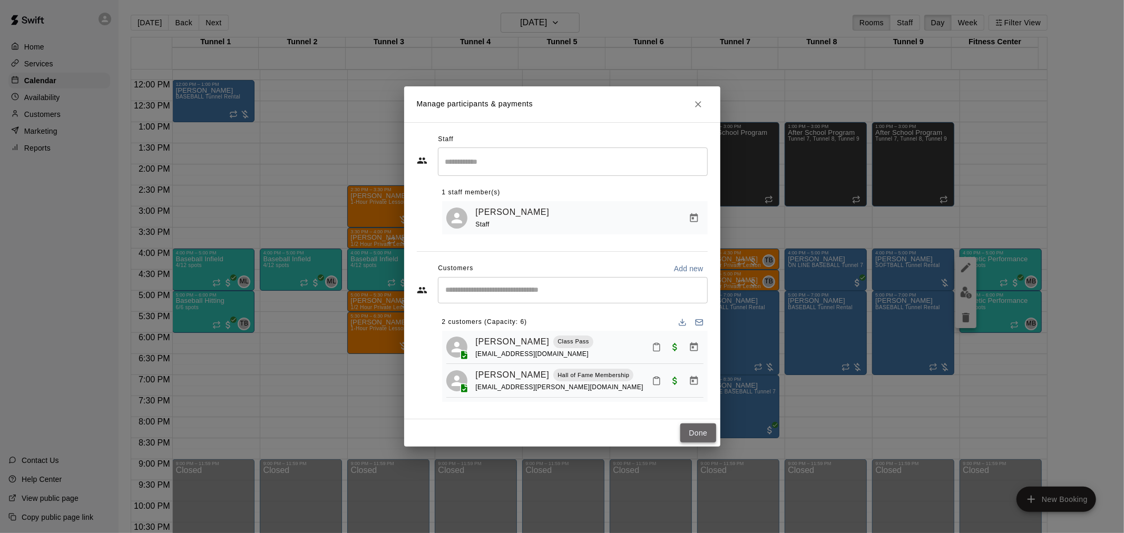
click at [704, 435] on button "Done" at bounding box center [697, 434] width 35 height 20
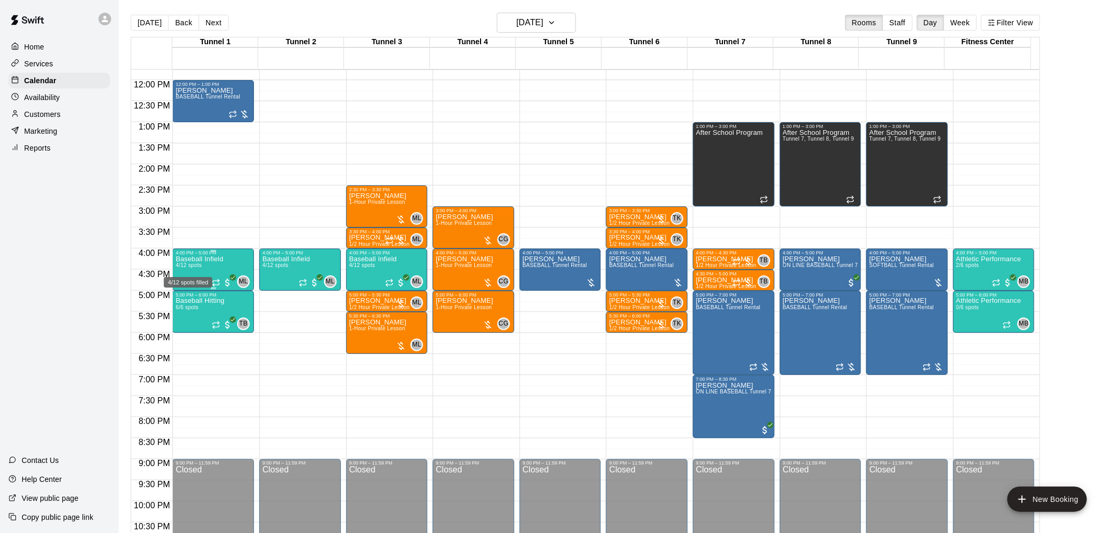
click at [192, 265] on span "4/12 spots" at bounding box center [189, 265] width 26 height 6
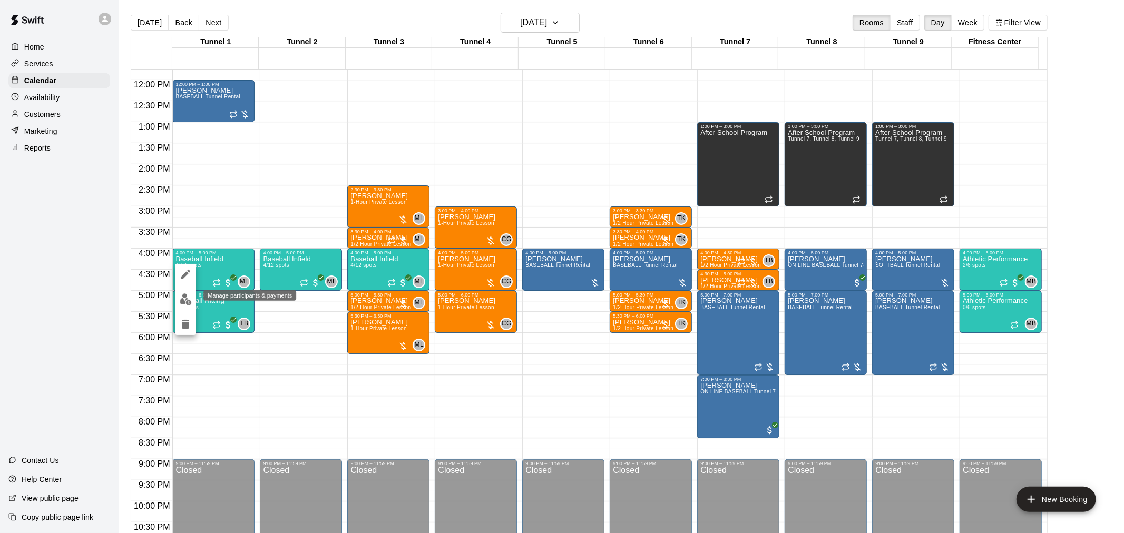
click at [187, 304] on img "edit" at bounding box center [186, 300] width 12 height 12
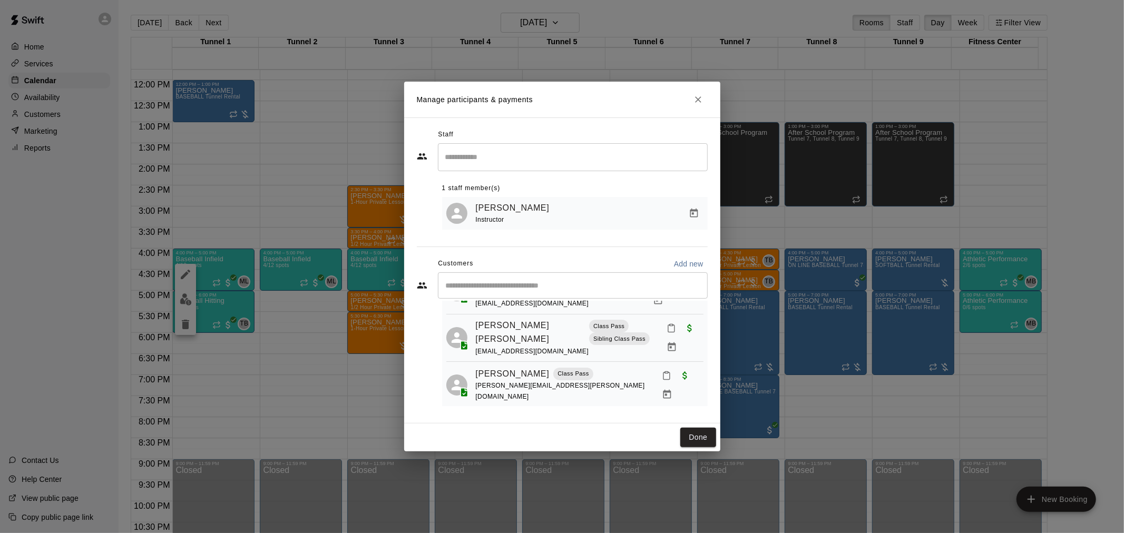
scroll to position [93, 0]
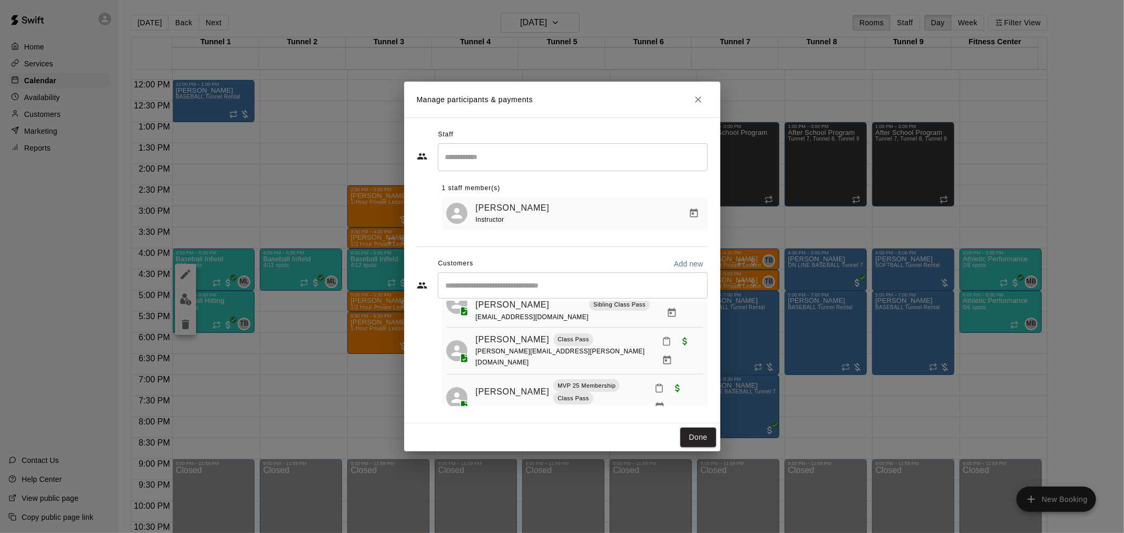
click at [672, 432] on div "Done" at bounding box center [562, 438] width 316 height 28
click at [696, 434] on button "Done" at bounding box center [697, 438] width 35 height 20
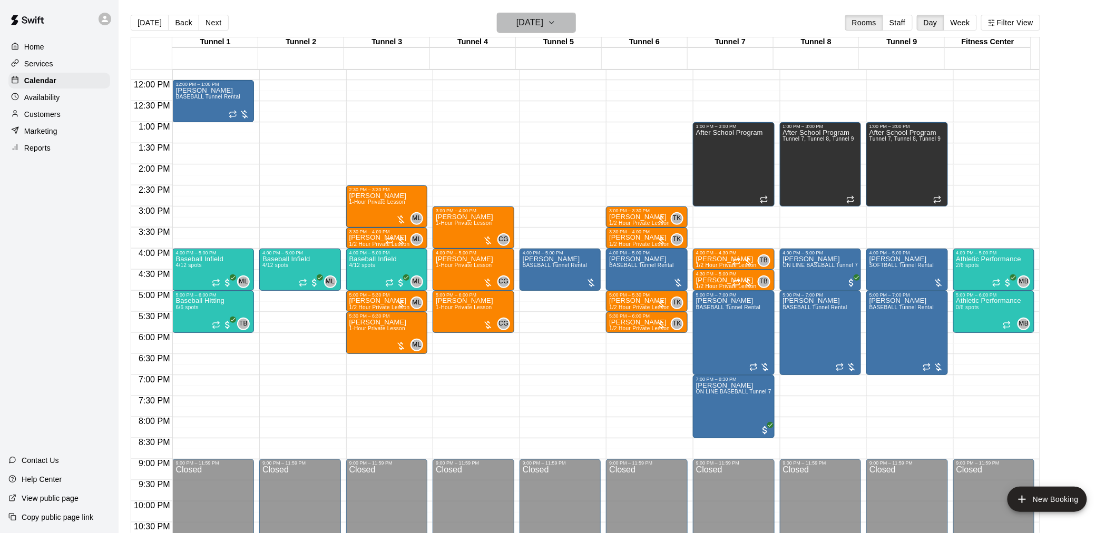
click at [543, 19] on h6 "[DATE]" at bounding box center [529, 22] width 27 height 15
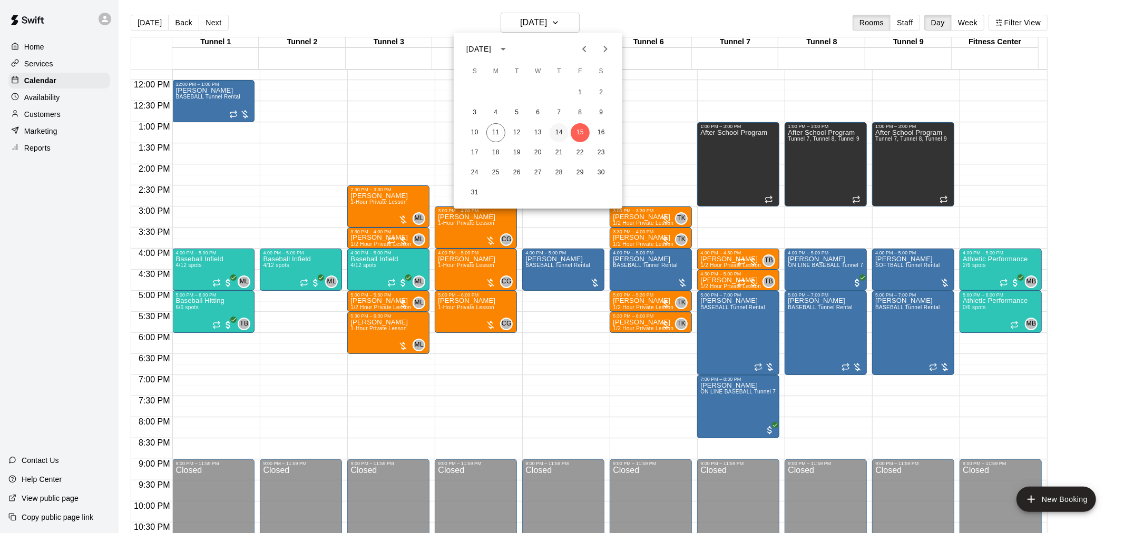
click at [556, 133] on button "14" at bounding box center [559, 132] width 19 height 19
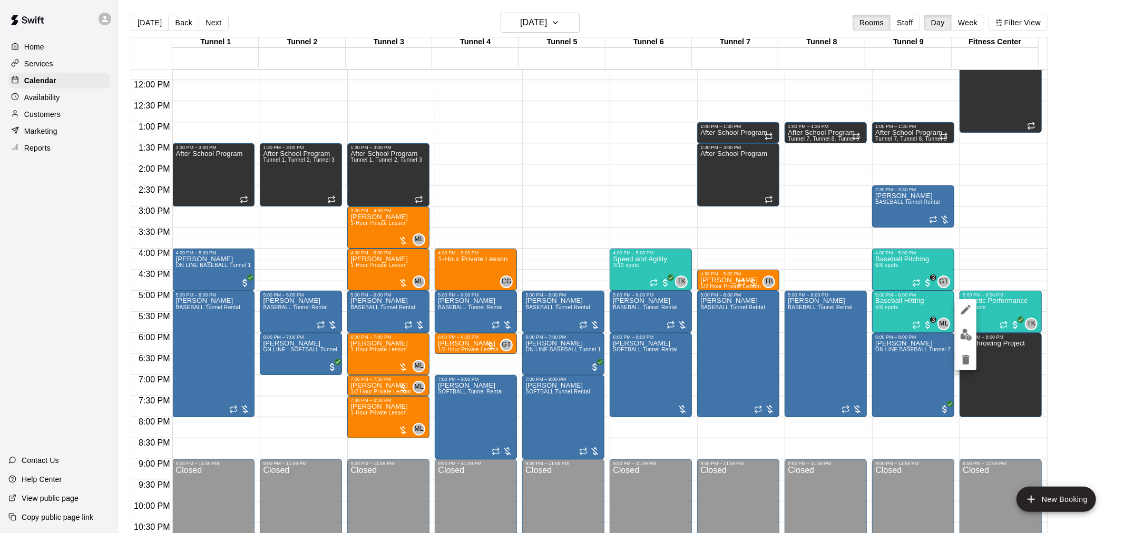
click at [960, 335] on img "edit" at bounding box center [966, 335] width 12 height 12
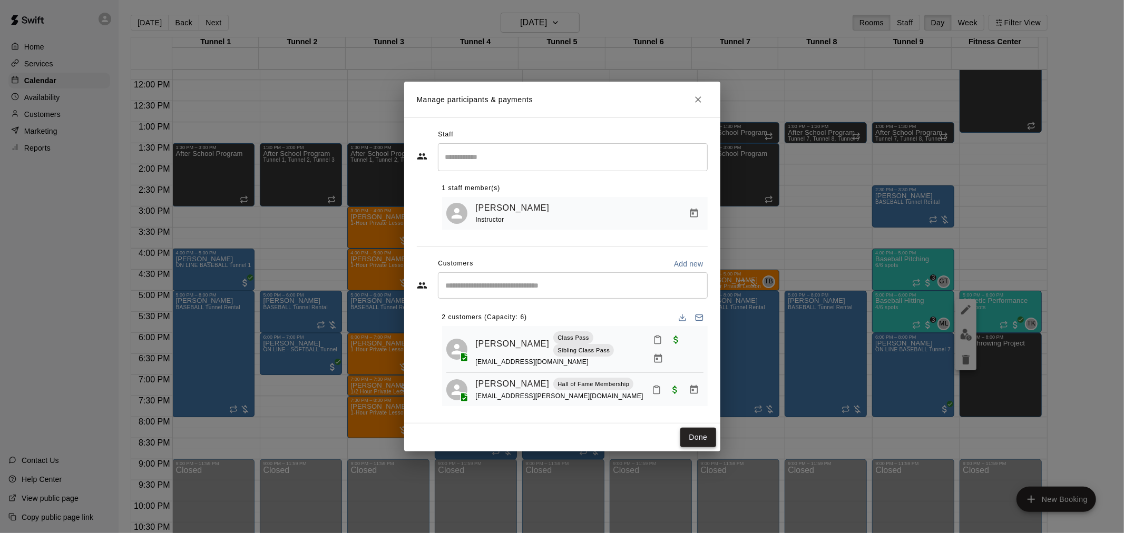
click at [703, 440] on button "Done" at bounding box center [697, 438] width 35 height 20
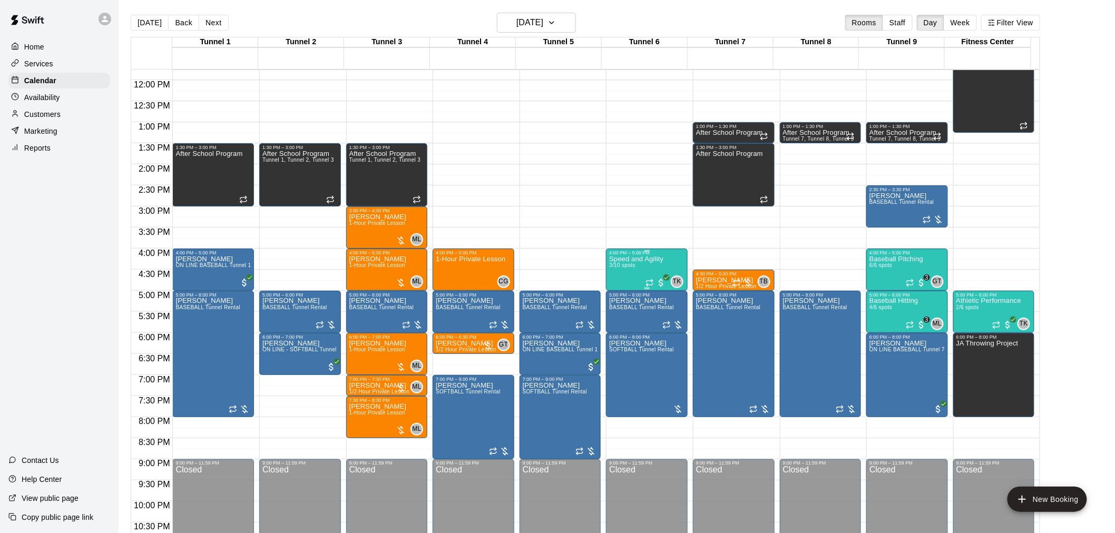
click at [623, 265] on span "3/10 spots" at bounding box center [622, 265] width 26 height 6
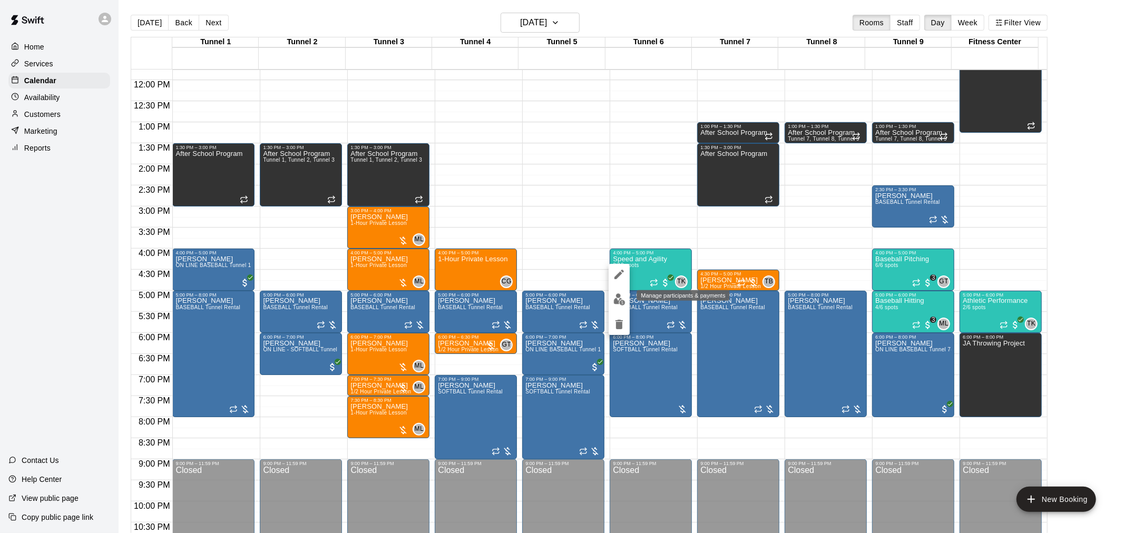
click at [617, 300] on img "edit" at bounding box center [619, 300] width 12 height 12
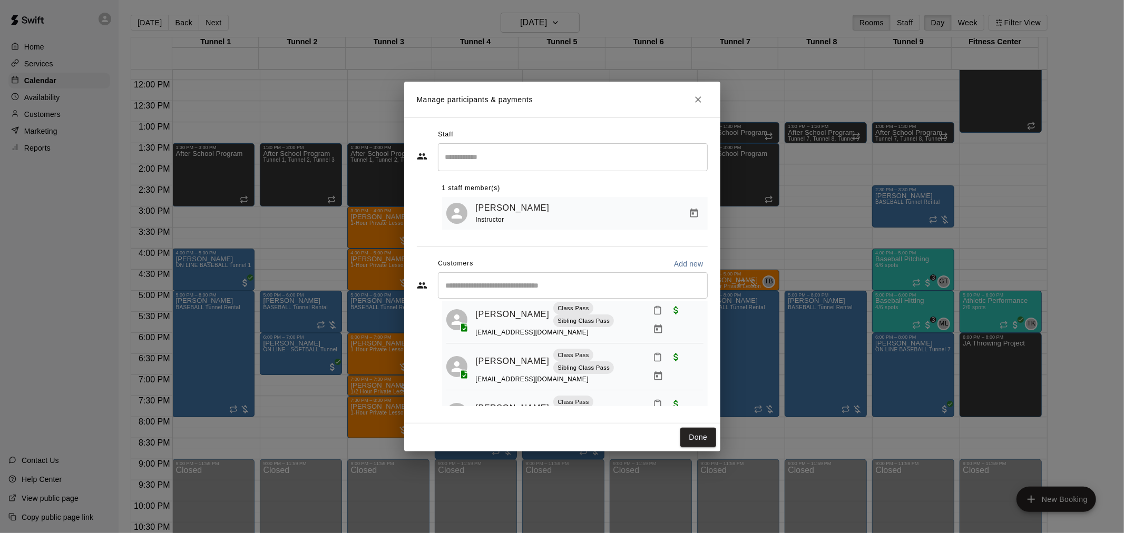
scroll to position [44, 0]
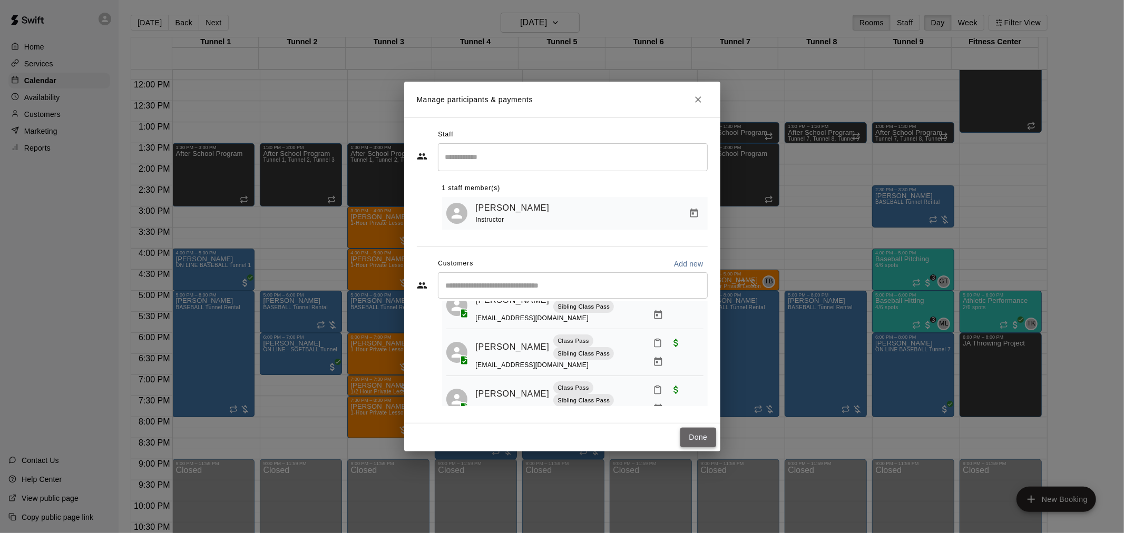
click at [703, 433] on button "Done" at bounding box center [697, 438] width 35 height 20
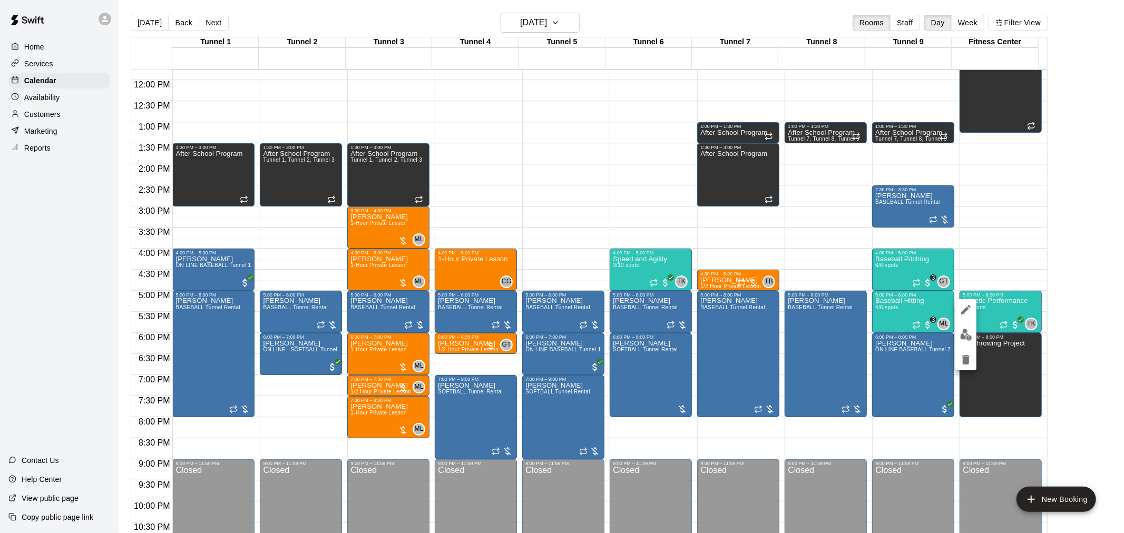
click at [959, 334] on button "edit" at bounding box center [966, 335] width 21 height 21
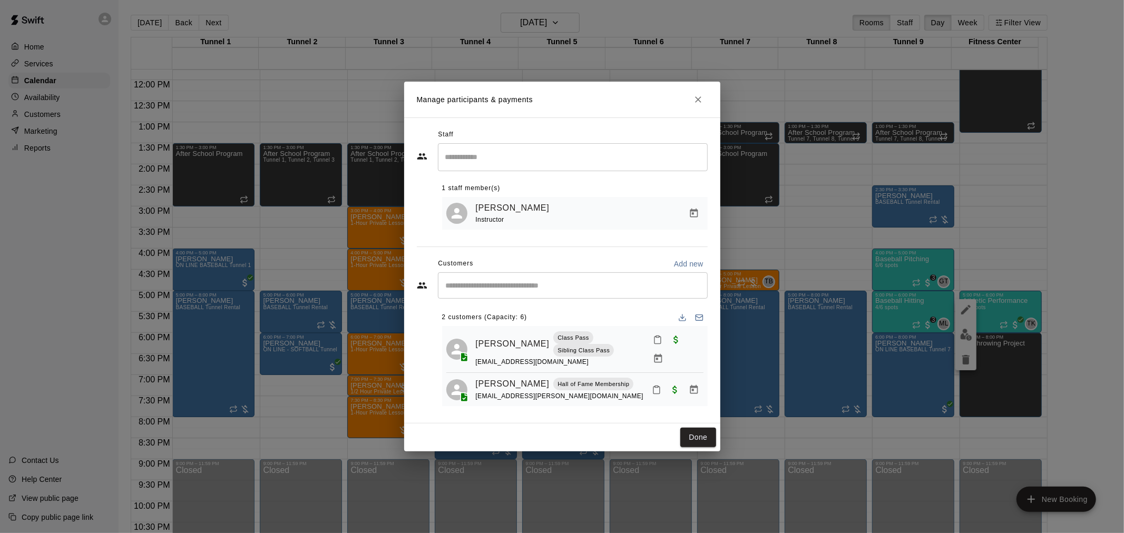
click at [697, 381] on button "Manage bookings & payment" at bounding box center [694, 390] width 19 height 19
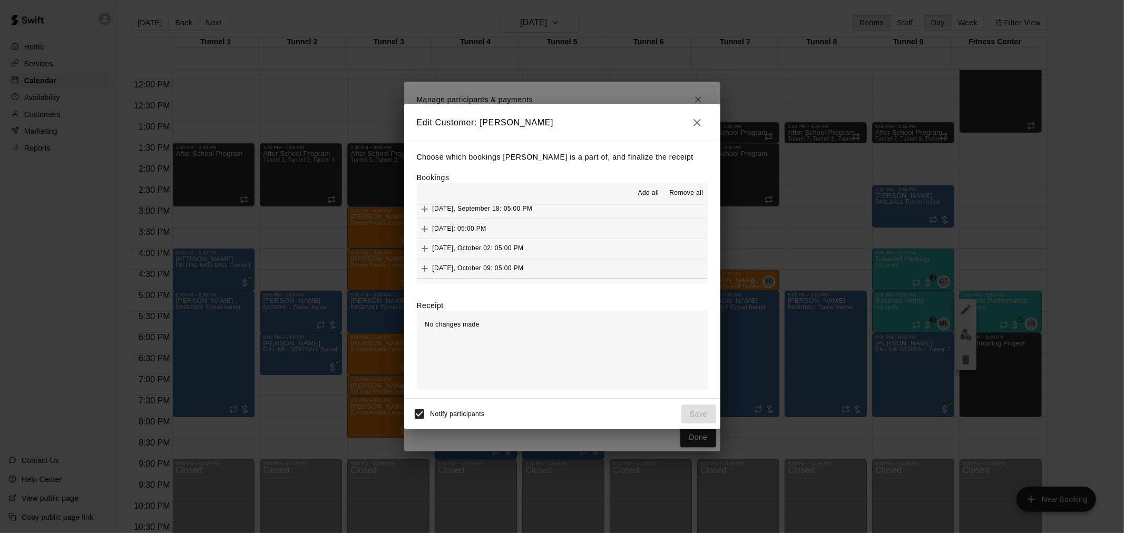
scroll to position [410, 0]
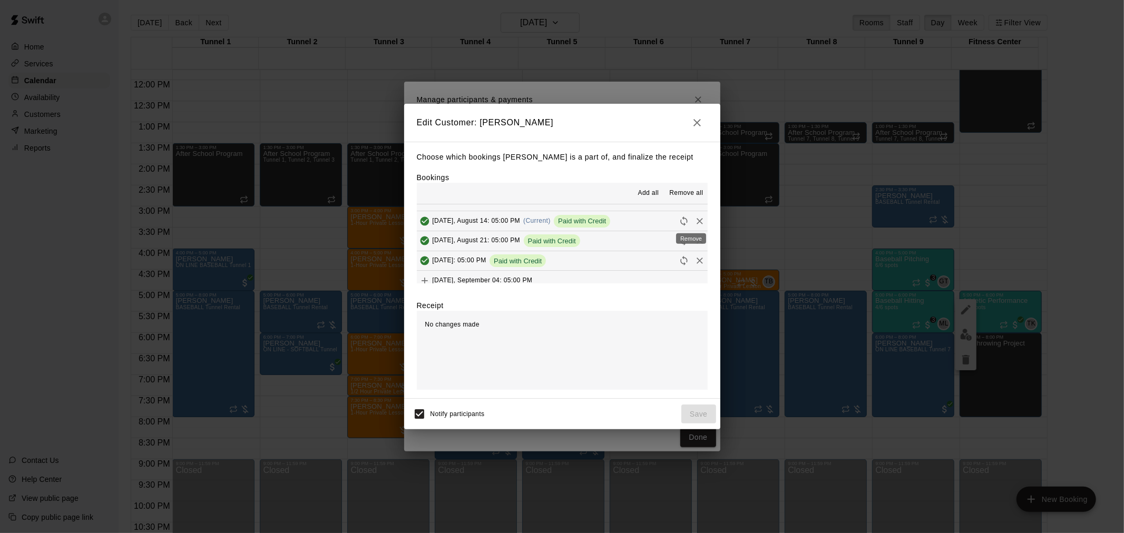
click at [695, 221] on icon "Remove" at bounding box center [700, 221] width 11 height 11
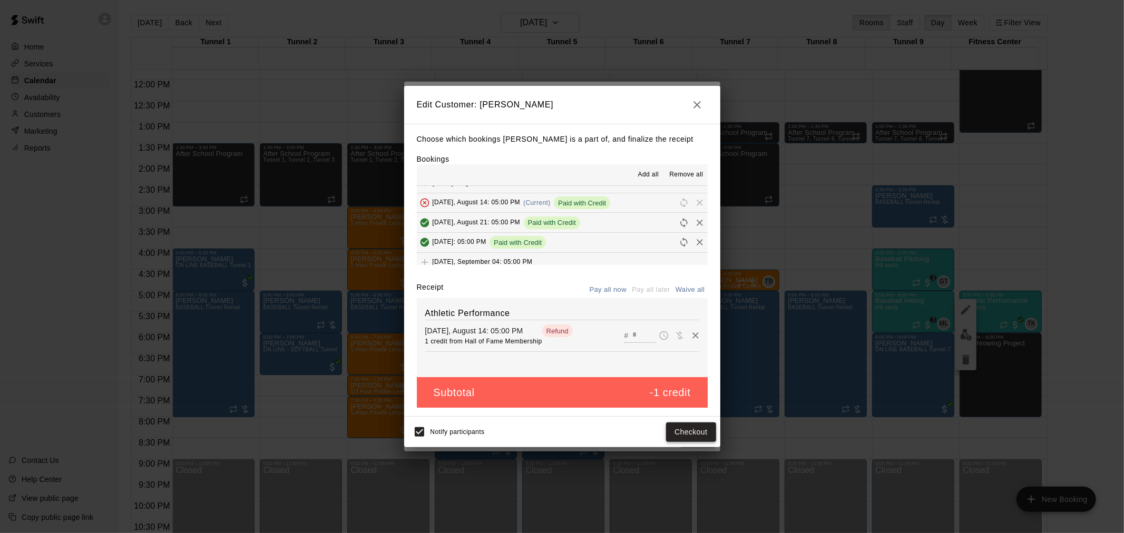
click at [695, 436] on button "Checkout" at bounding box center [691, 433] width 50 height 20
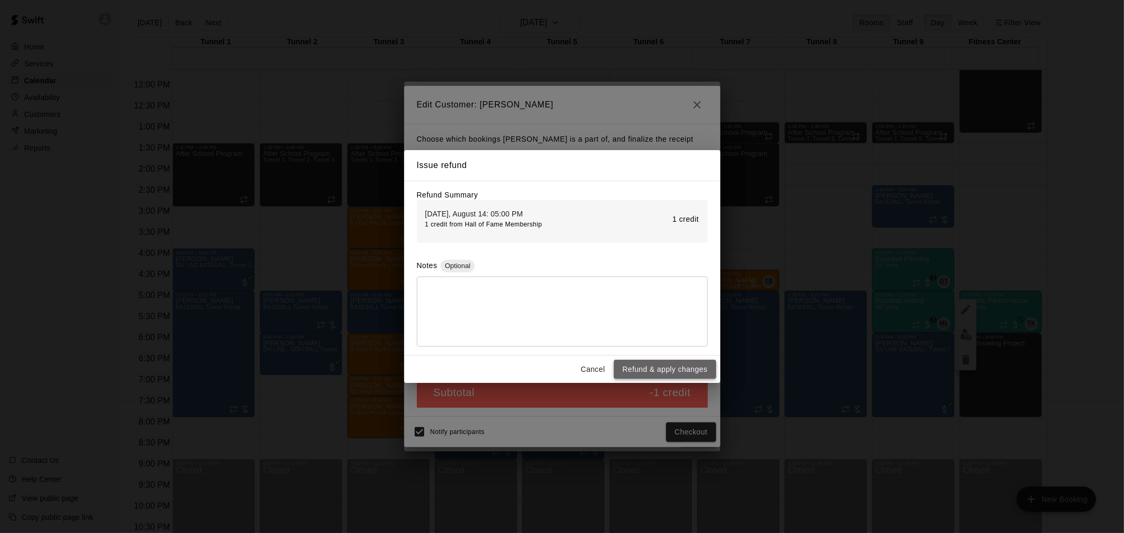
click at [664, 367] on button "Refund & apply changes" at bounding box center [665, 370] width 102 height 20
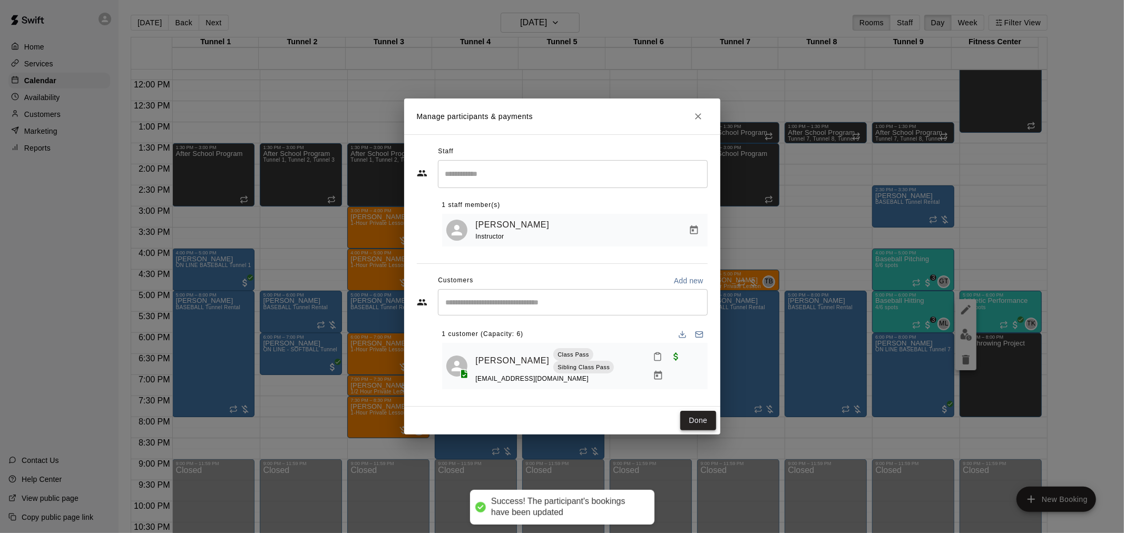
click at [699, 421] on button "Done" at bounding box center [697, 421] width 35 height 20
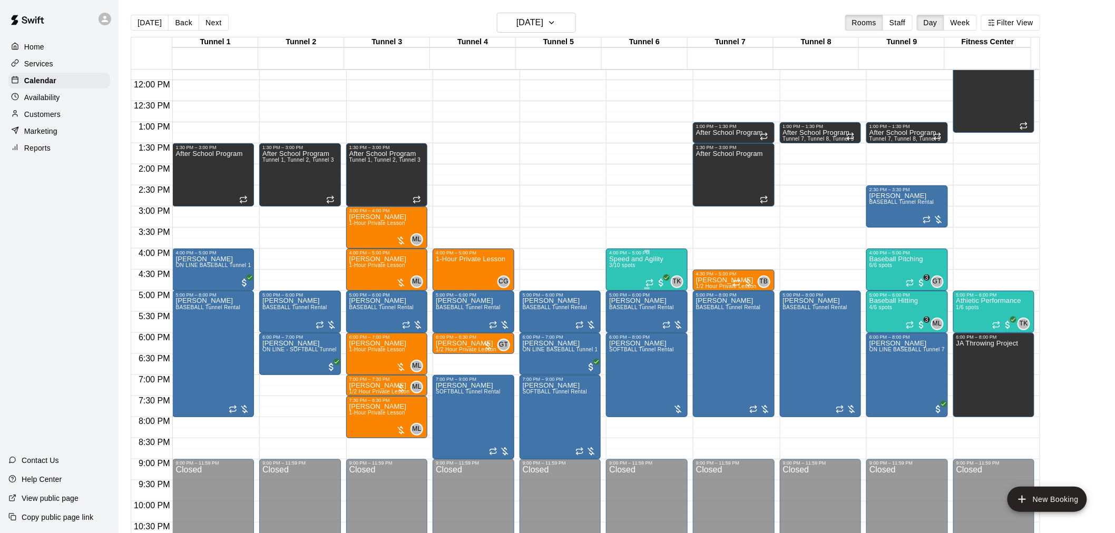
click at [651, 271] on div "Speed and Agility 3/10 spots" at bounding box center [636, 522] width 54 height 533
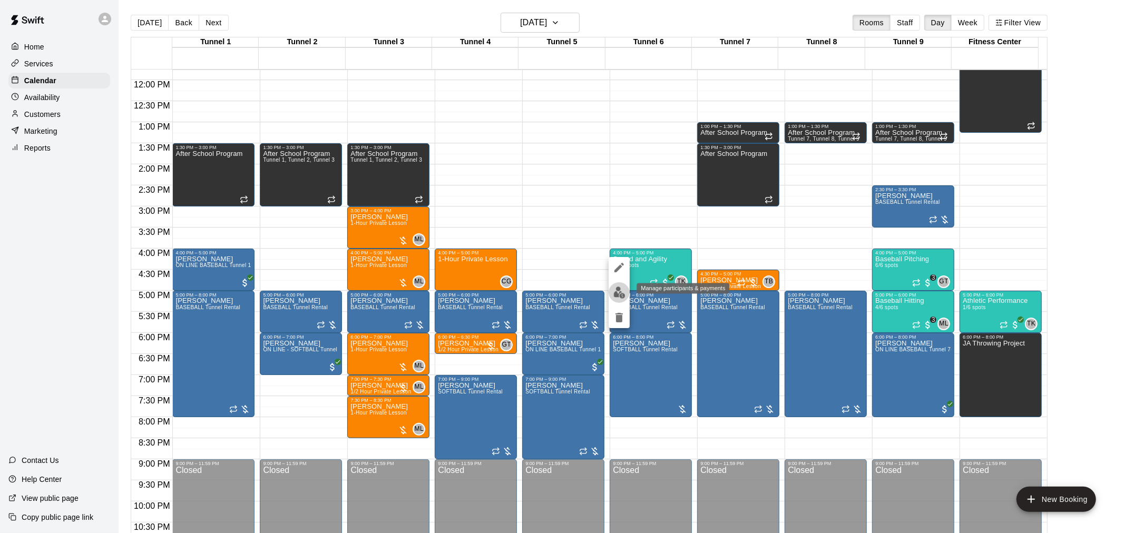
click at [622, 288] on img "edit" at bounding box center [619, 293] width 12 height 12
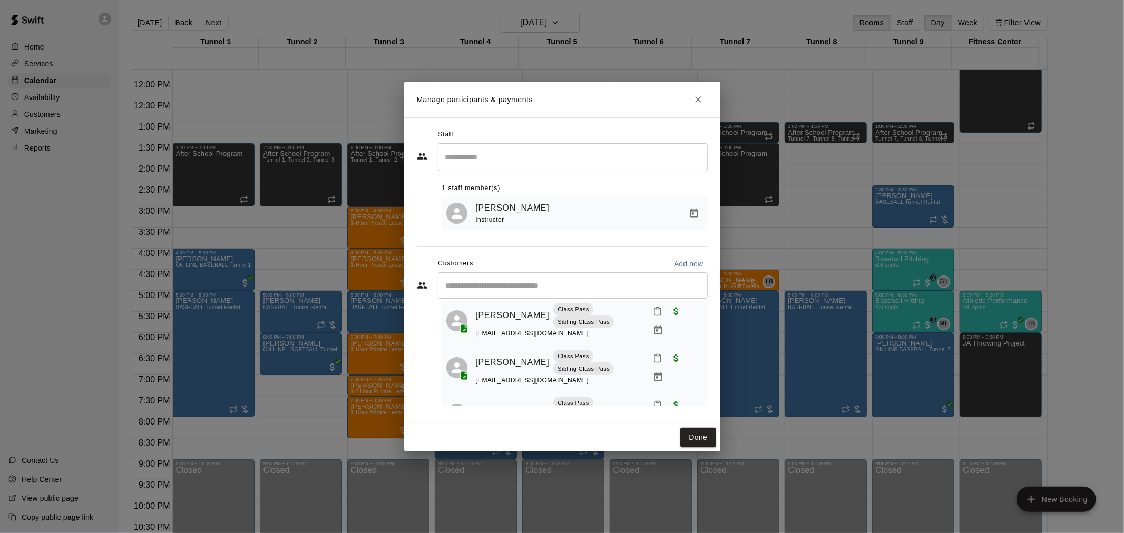
scroll to position [44, 0]
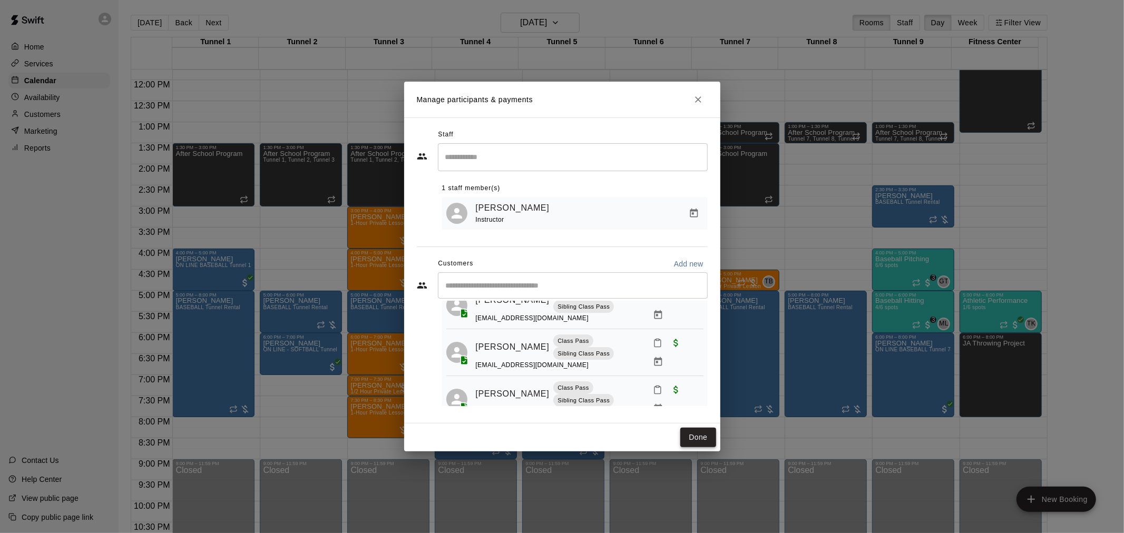
click at [702, 437] on button "Done" at bounding box center [697, 438] width 35 height 20
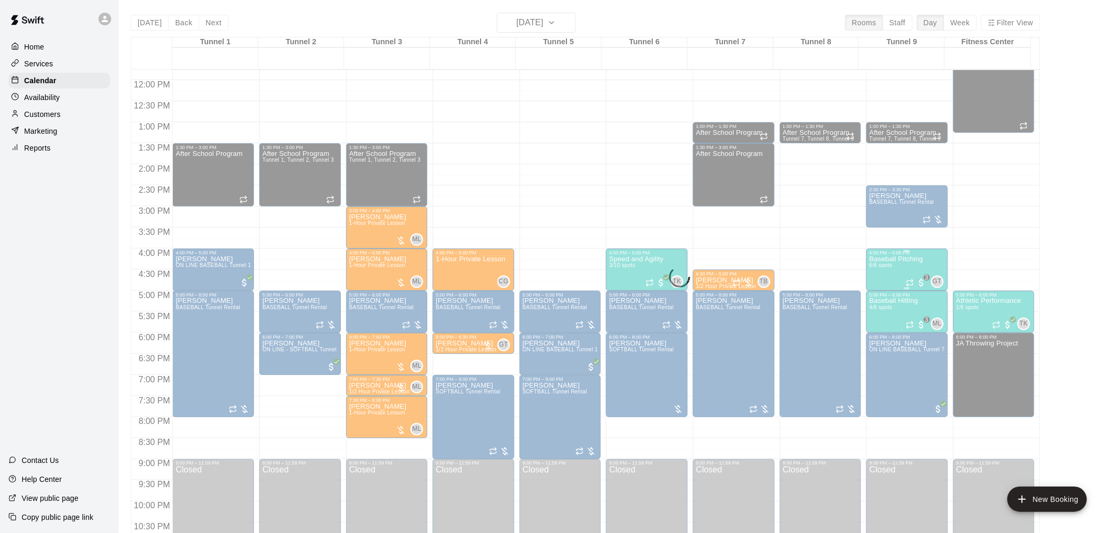
click at [888, 266] on span "6/6 spots" at bounding box center [881, 265] width 23 height 6
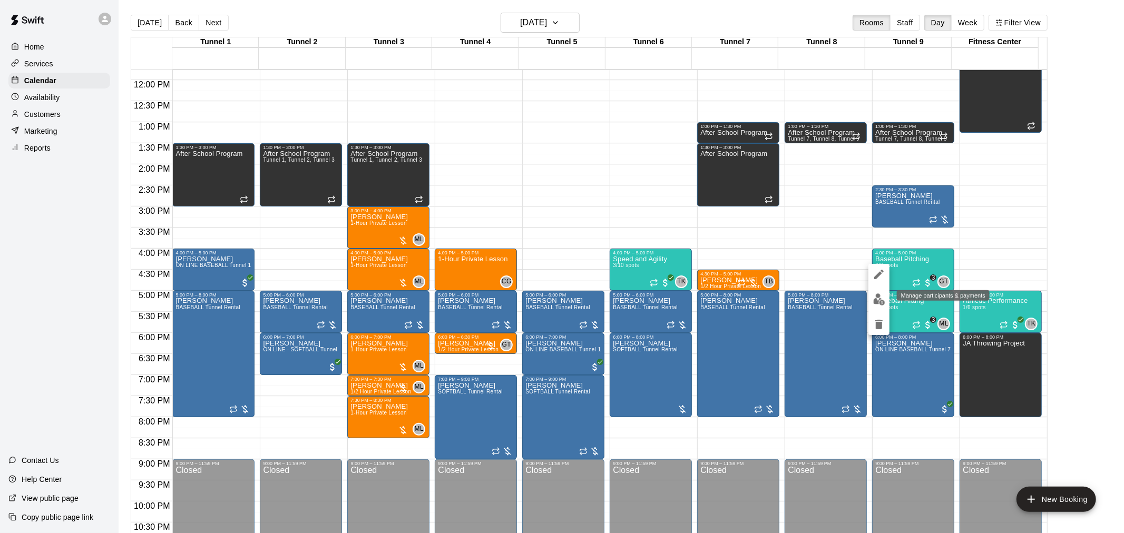
click at [879, 298] on img "edit" at bounding box center [879, 300] width 12 height 12
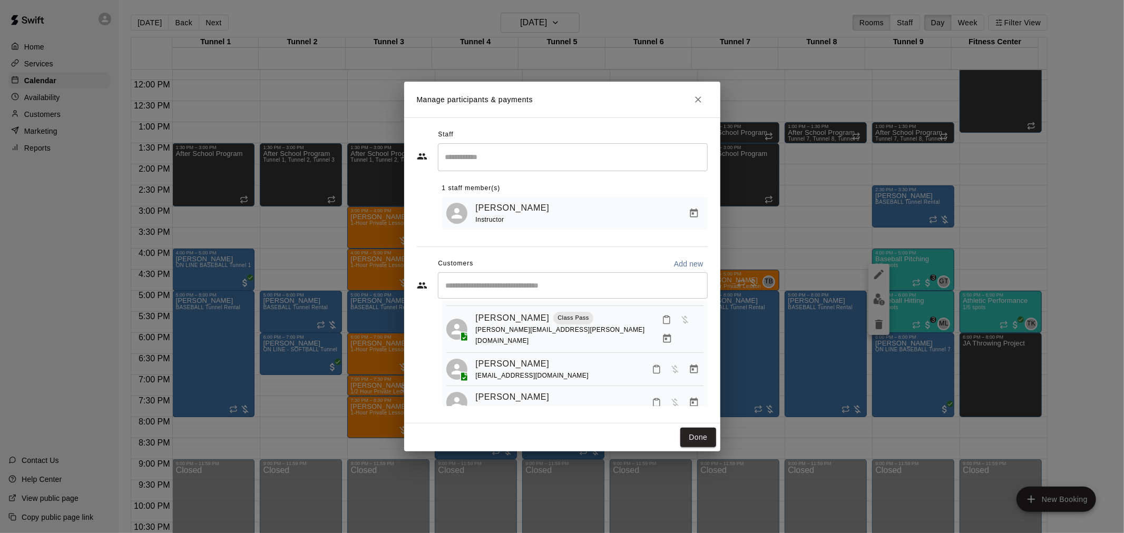
scroll to position [150, 0]
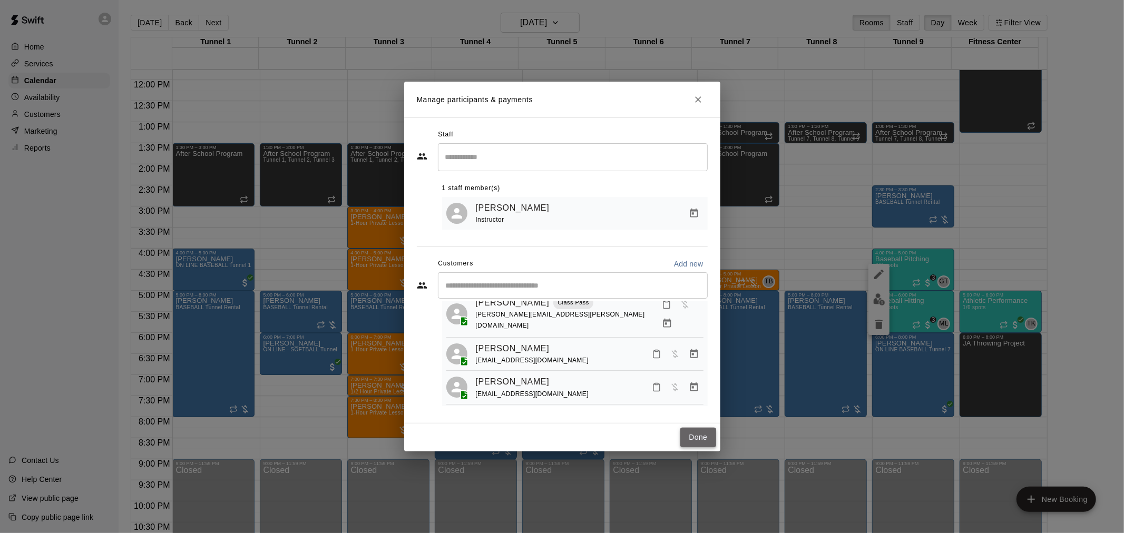
click at [701, 433] on button "Done" at bounding box center [697, 438] width 35 height 20
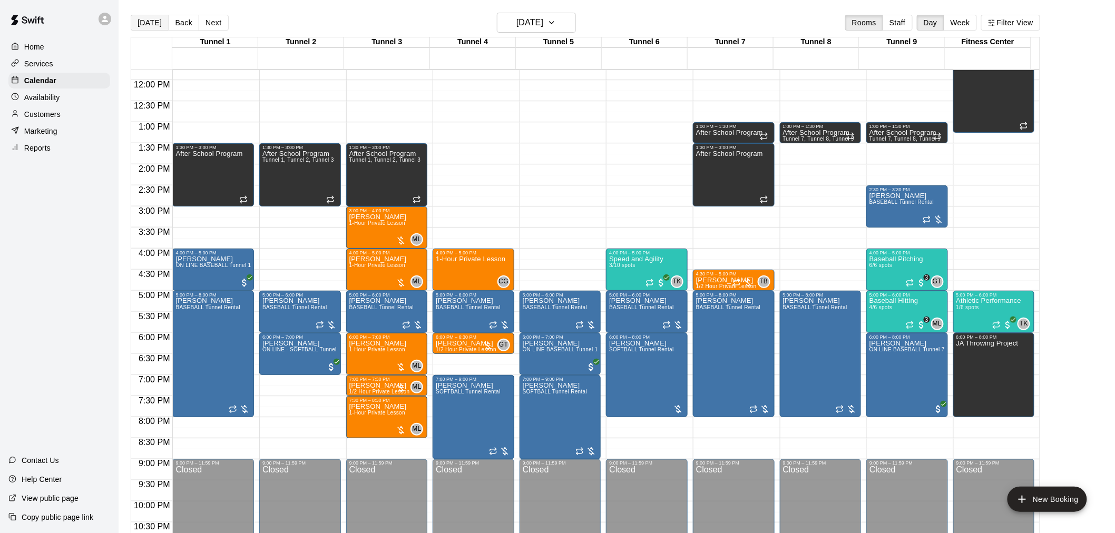
click at [147, 19] on button "[DATE]" at bounding box center [150, 23] width 38 height 16
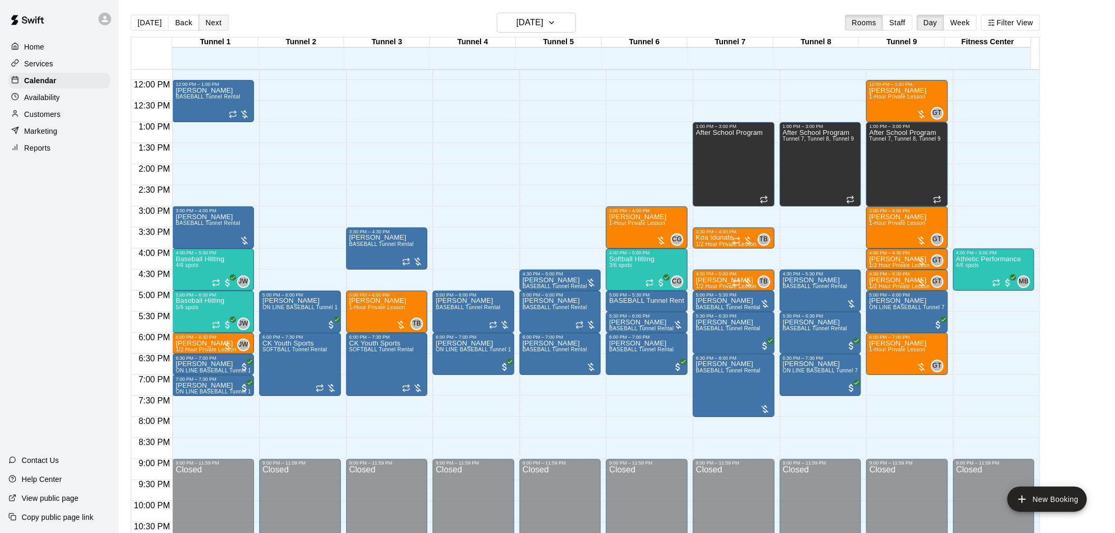
click at [210, 27] on button "Next" at bounding box center [214, 23] width 30 height 16
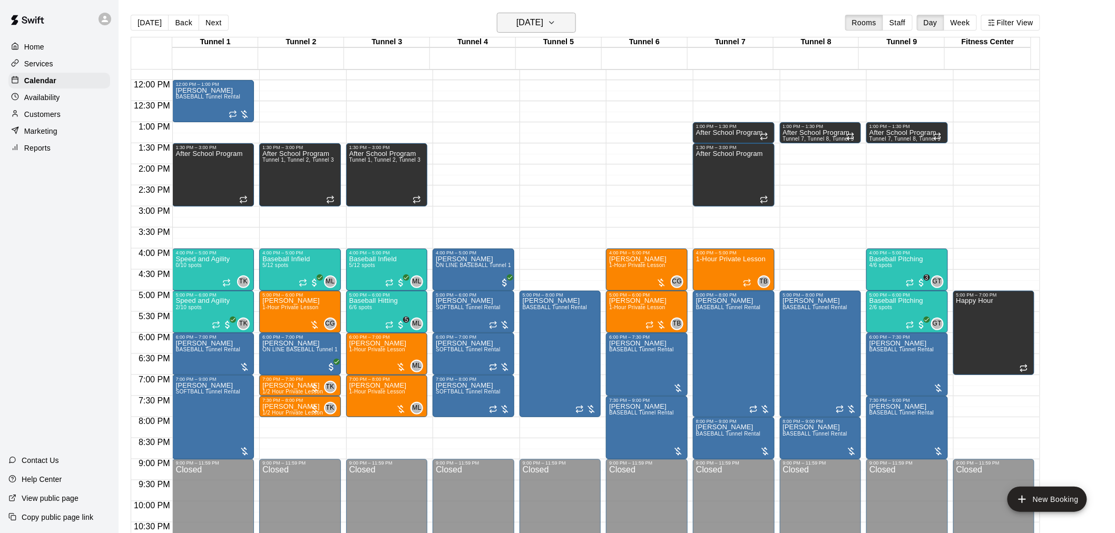
click at [520, 29] on h6 "[DATE]" at bounding box center [529, 22] width 27 height 15
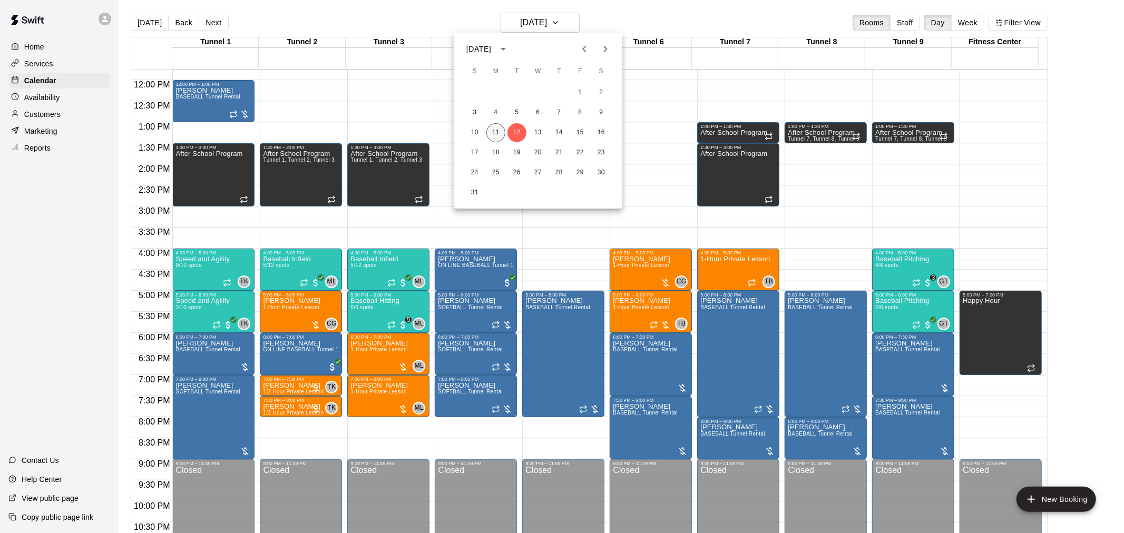
click at [494, 136] on button "11" at bounding box center [495, 132] width 19 height 19
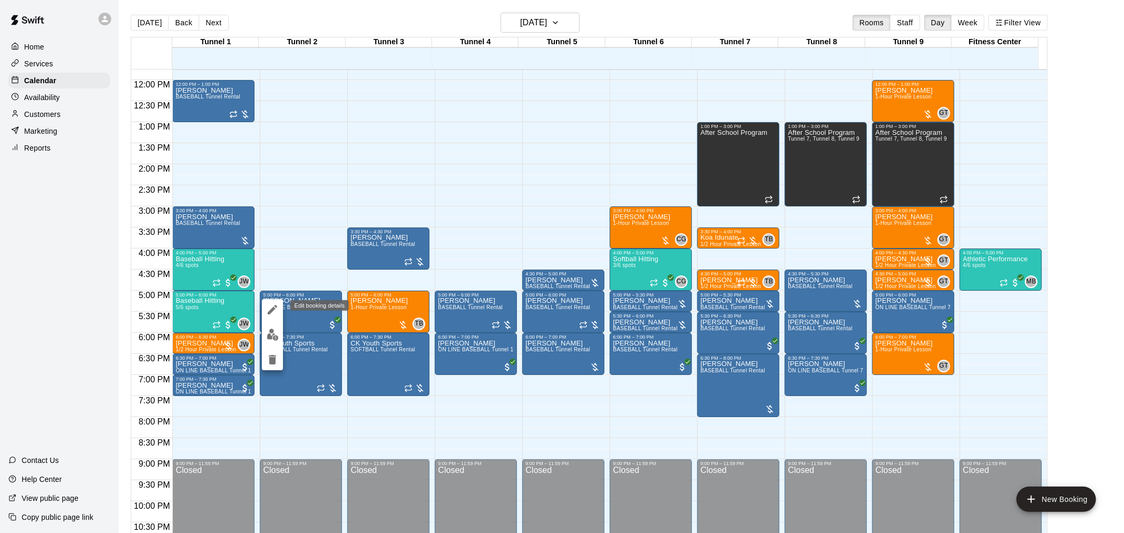
click at [273, 311] on icon "edit" at bounding box center [272, 310] width 13 height 13
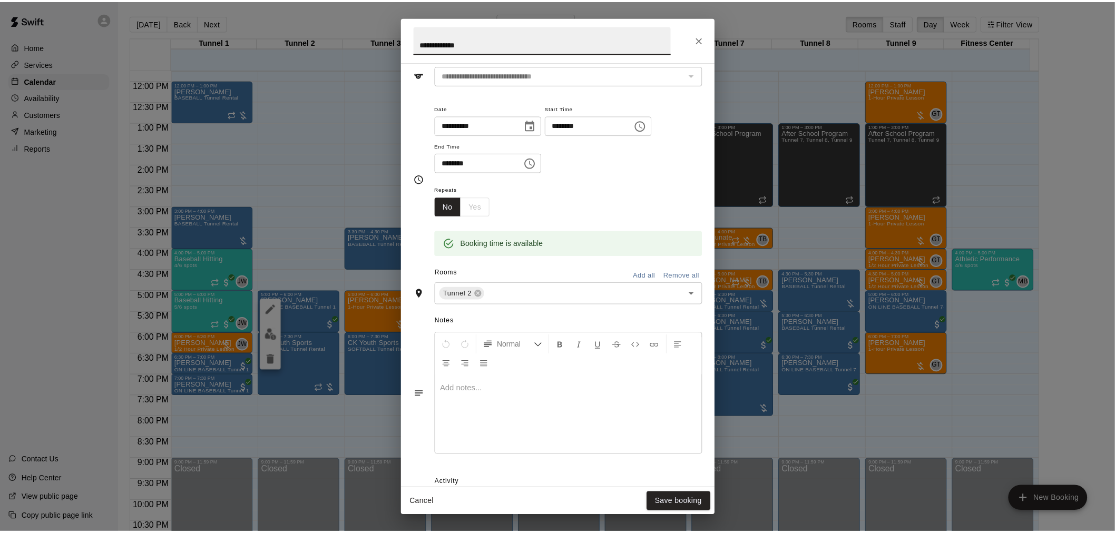
scroll to position [138, 0]
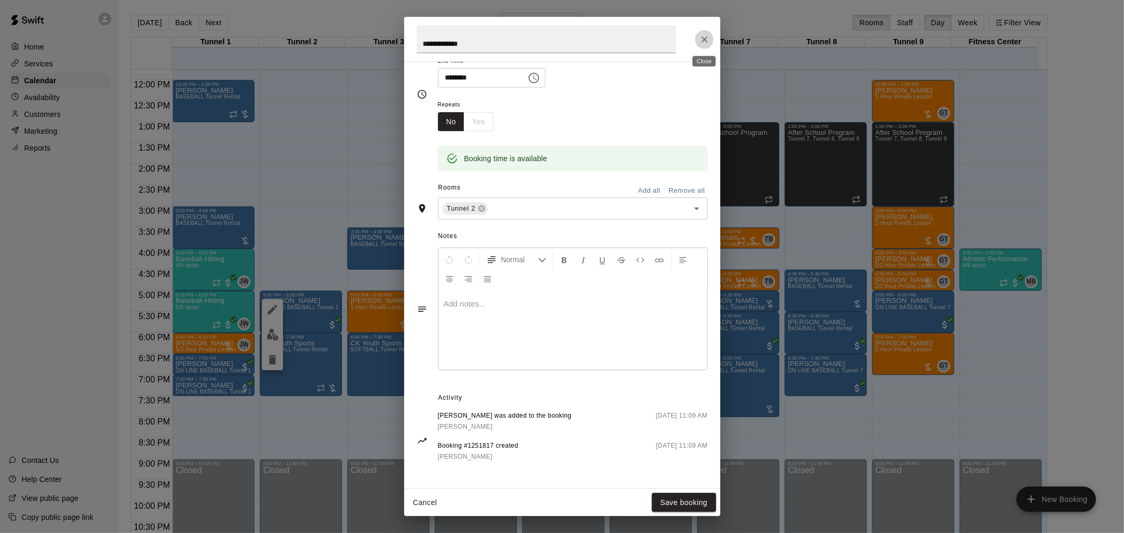
click at [707, 35] on icon "Close" at bounding box center [704, 39] width 11 height 11
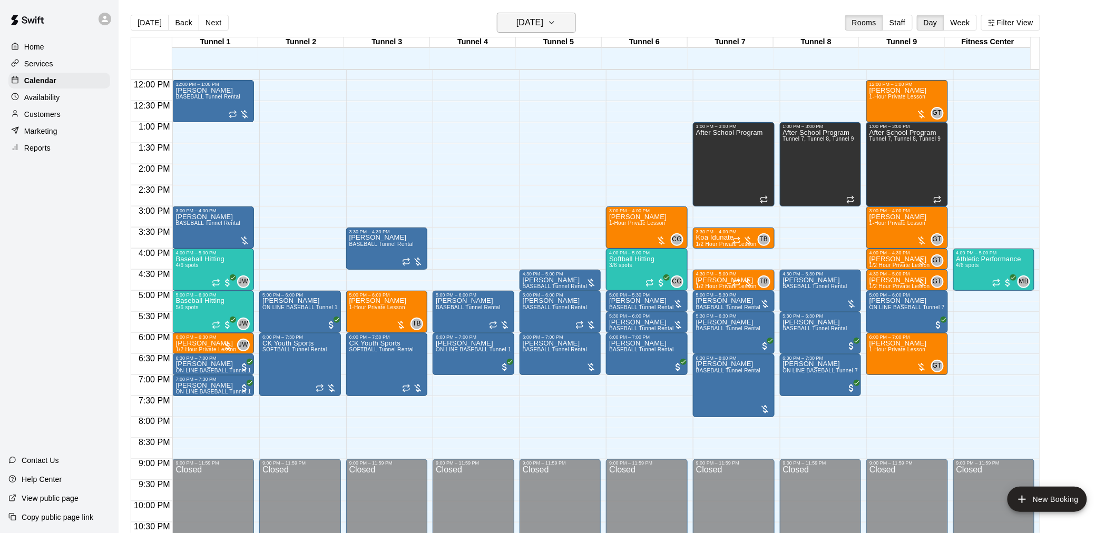
click at [534, 20] on h6 "[DATE]" at bounding box center [529, 22] width 27 height 15
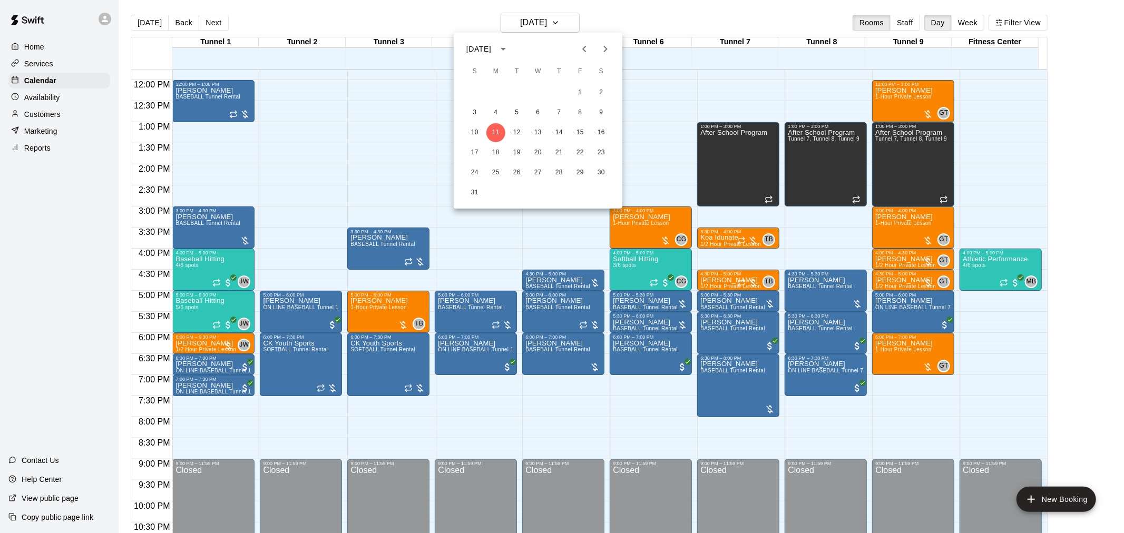
click at [717, 18] on div at bounding box center [562, 266] width 1124 height 533
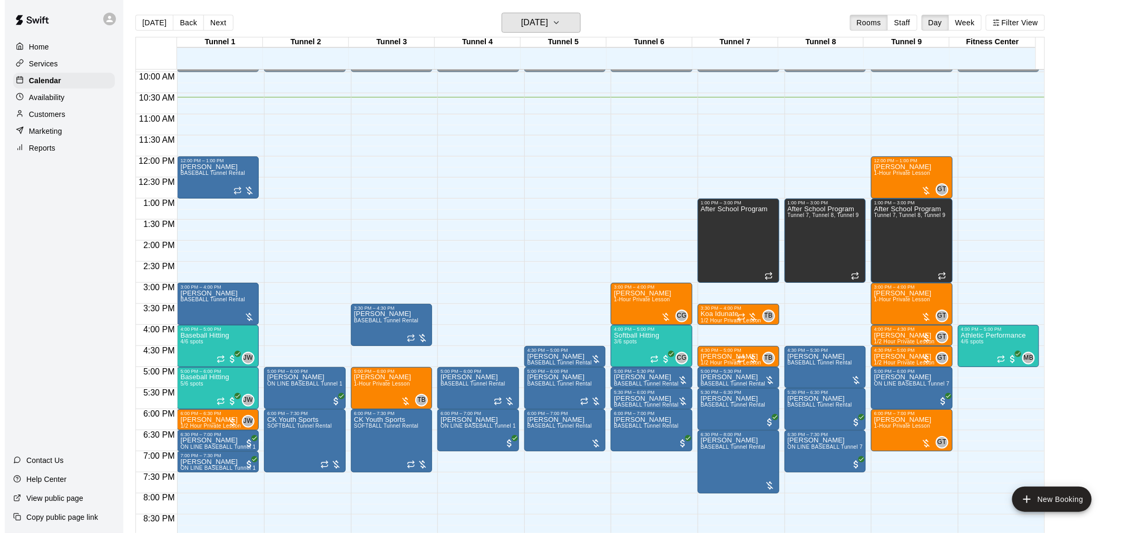
scroll to position [437, 0]
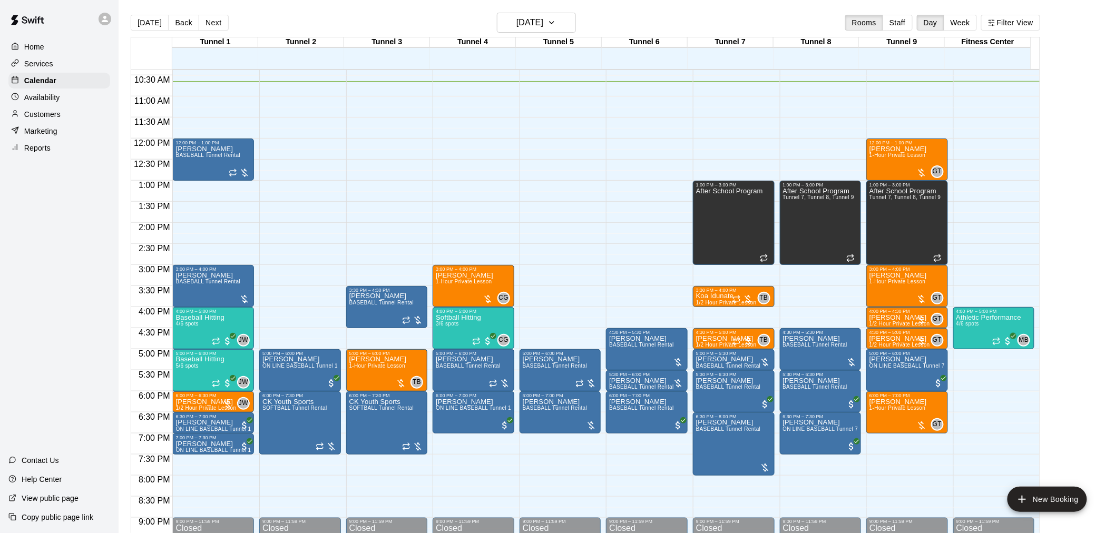
click at [532, 34] on div "[DATE] Back [DATE][DATE] Rooms Staff Day Week Filter View" at bounding box center [586, 25] width 910 height 24
click at [533, 28] on h6 "[DATE]" at bounding box center [529, 22] width 27 height 15
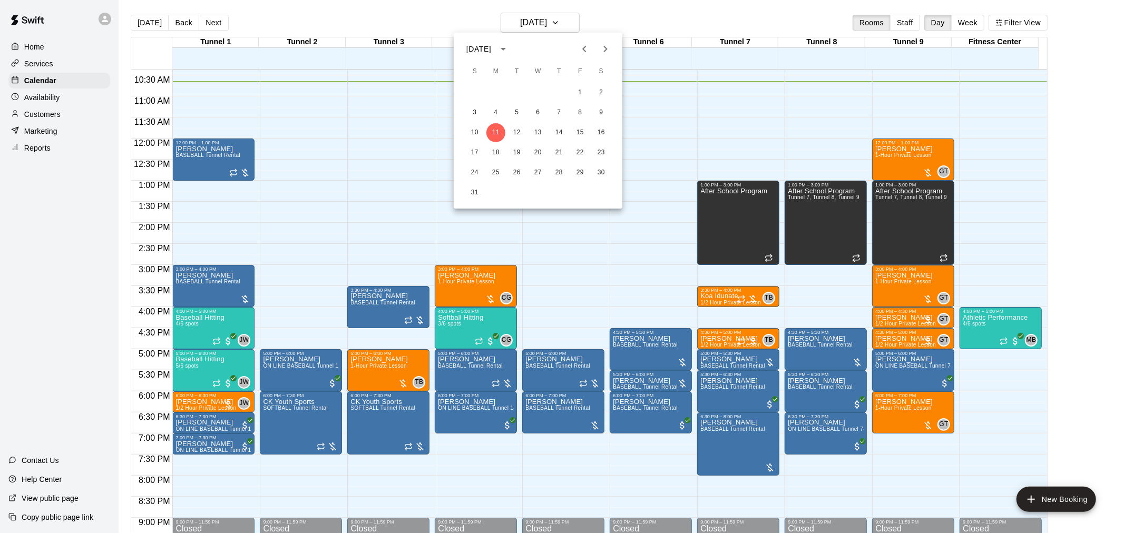
click at [582, 41] on button "Previous month" at bounding box center [584, 48] width 21 height 21
click at [595, 50] on button "Next month" at bounding box center [605, 48] width 21 height 21
click at [607, 41] on button "Next month" at bounding box center [605, 48] width 21 height 21
click at [538, 111] on button "6" at bounding box center [538, 112] width 19 height 19
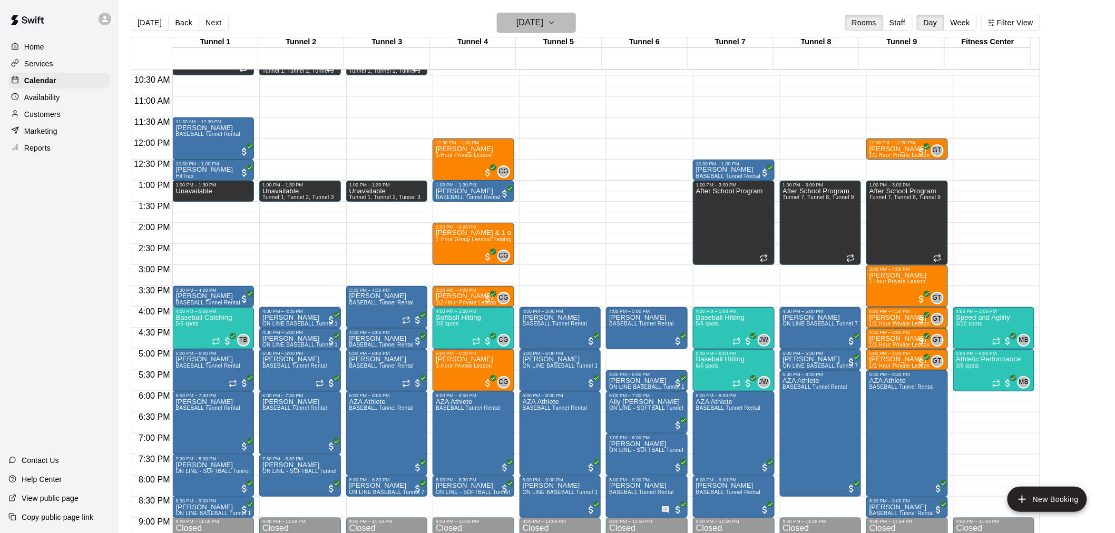
click at [543, 28] on h6 "[DATE]" at bounding box center [529, 22] width 27 height 15
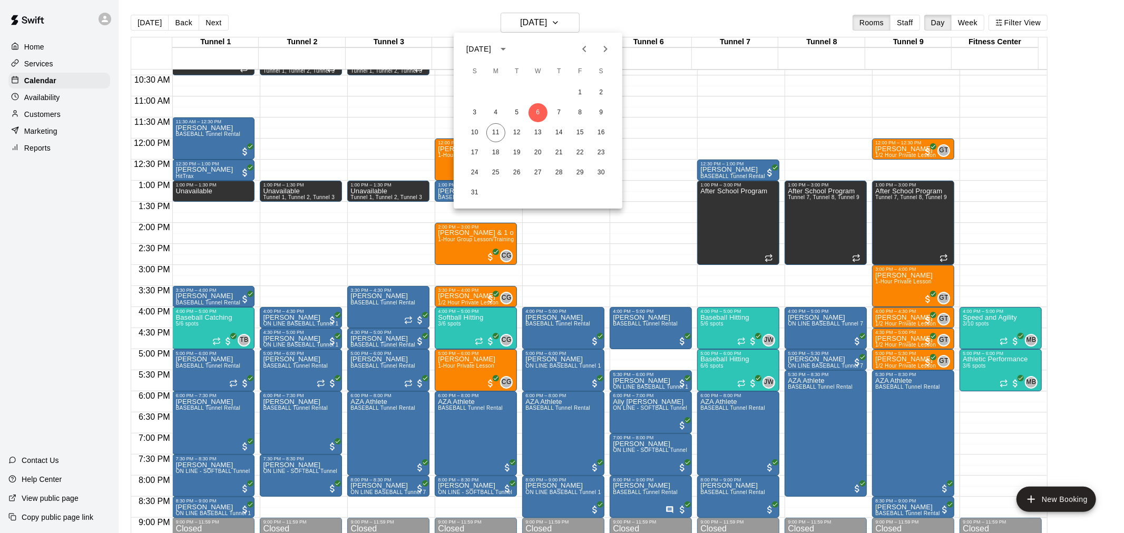
click at [546, 17] on div at bounding box center [562, 266] width 1124 height 533
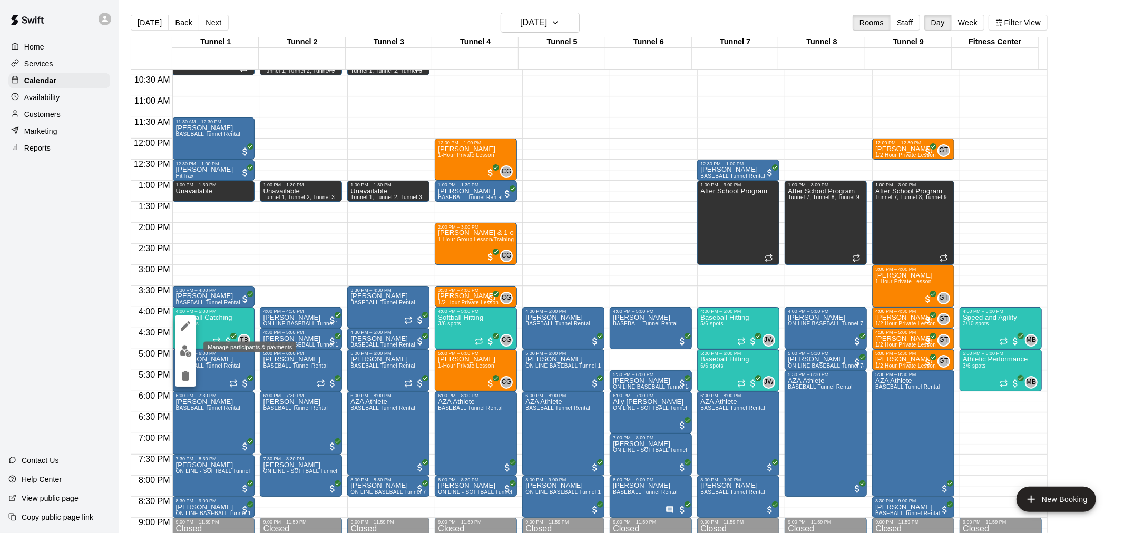
click at [182, 350] on img "edit" at bounding box center [186, 351] width 12 height 12
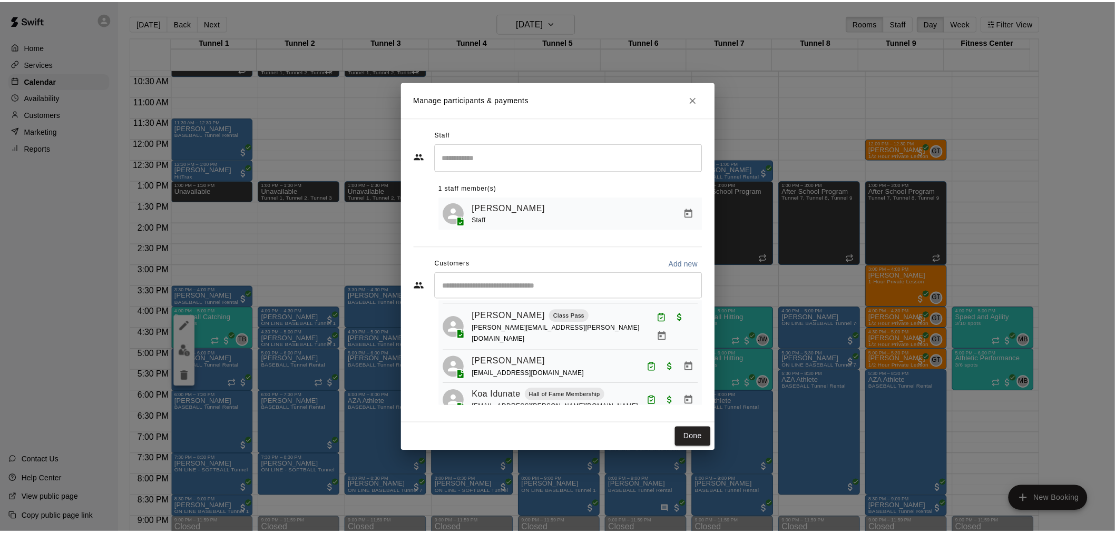
scroll to position [0, 0]
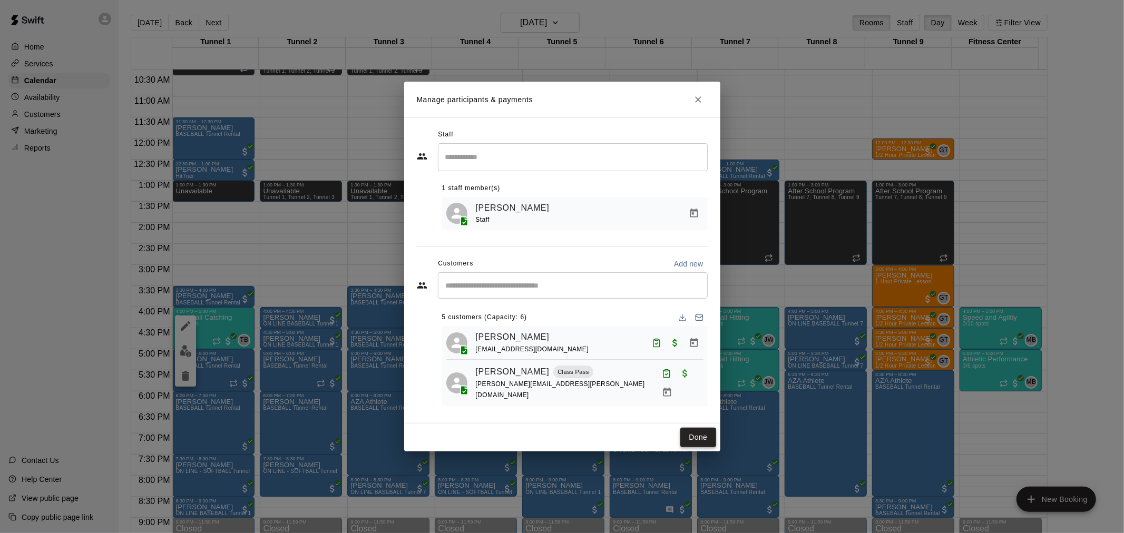
click at [694, 438] on button "Done" at bounding box center [697, 438] width 35 height 20
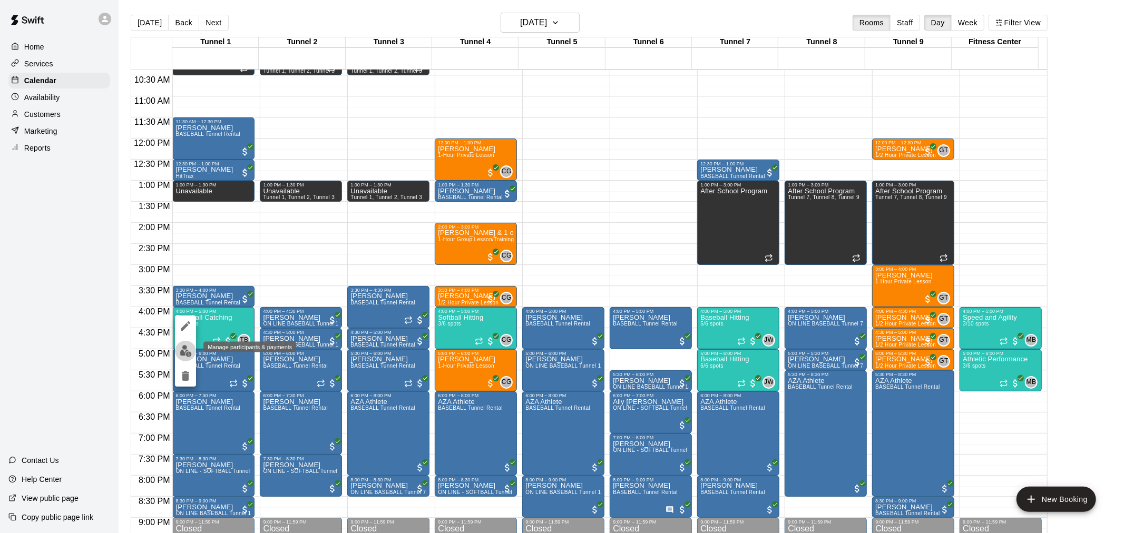
click at [182, 354] on img "edit" at bounding box center [186, 351] width 12 height 12
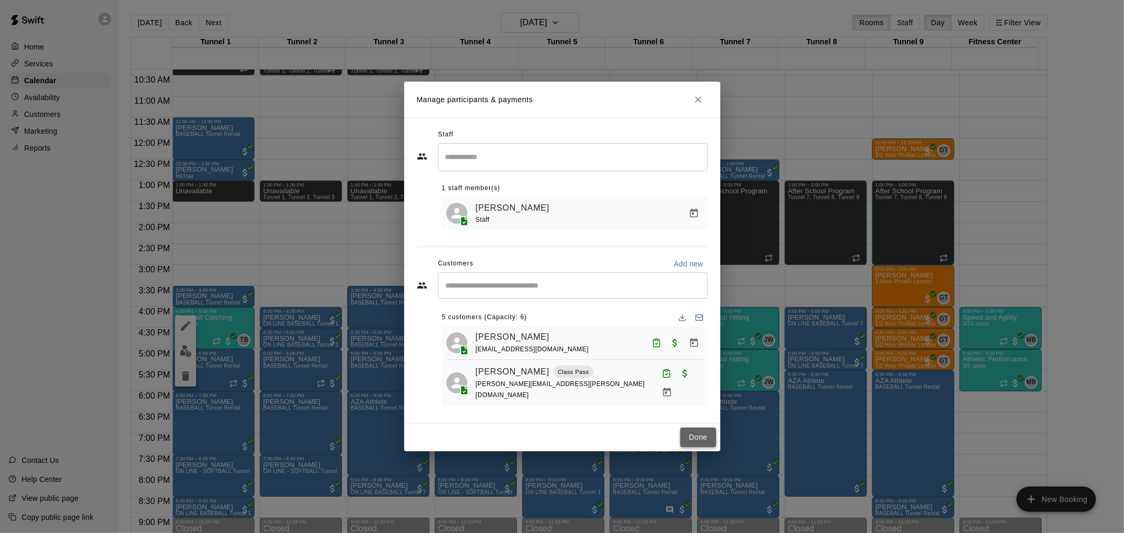
click at [701, 445] on button "Done" at bounding box center [697, 438] width 35 height 20
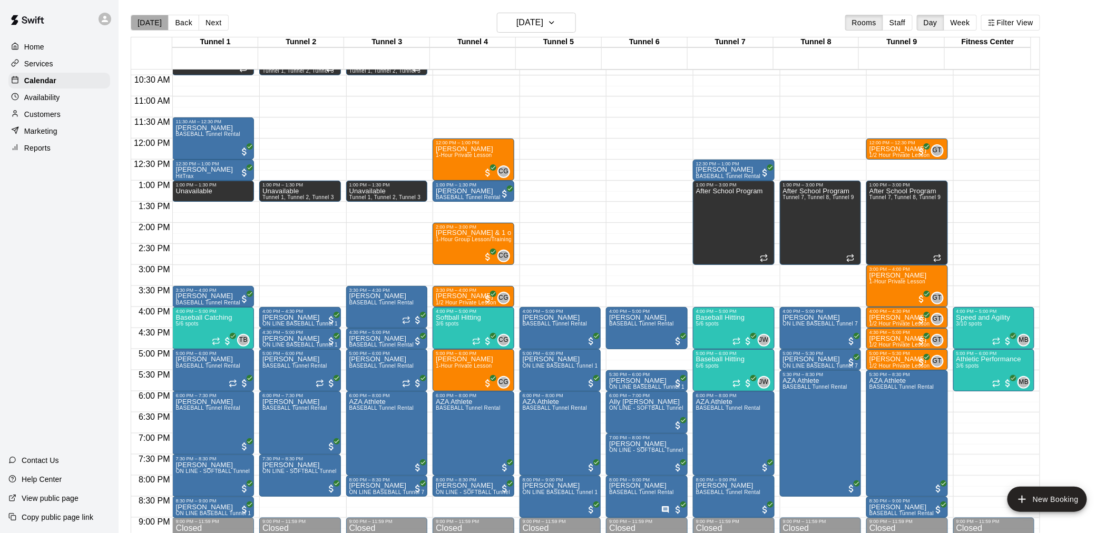
click at [152, 20] on button "[DATE]" at bounding box center [150, 23] width 38 height 16
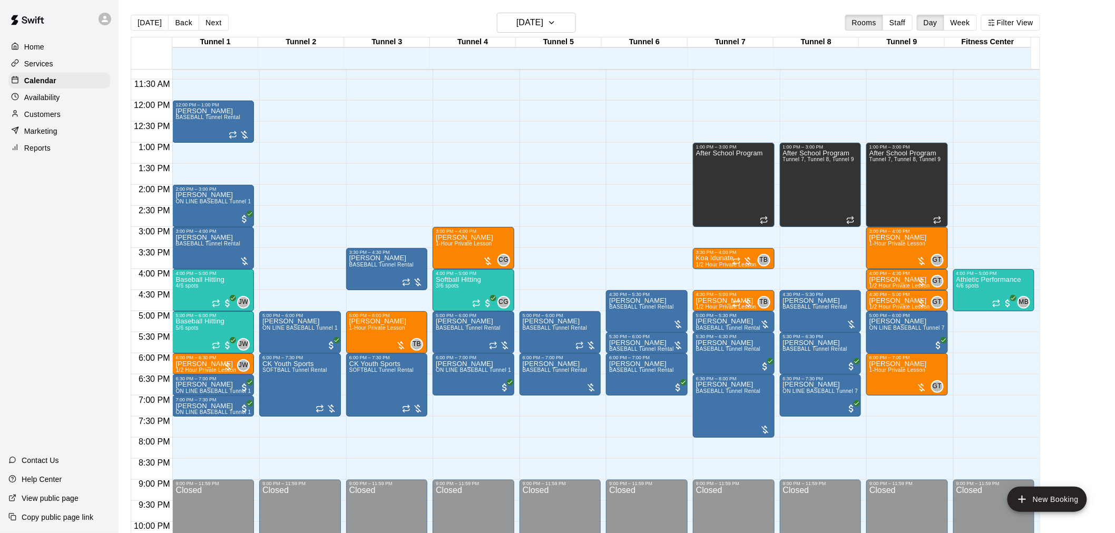
scroll to position [496, 0]
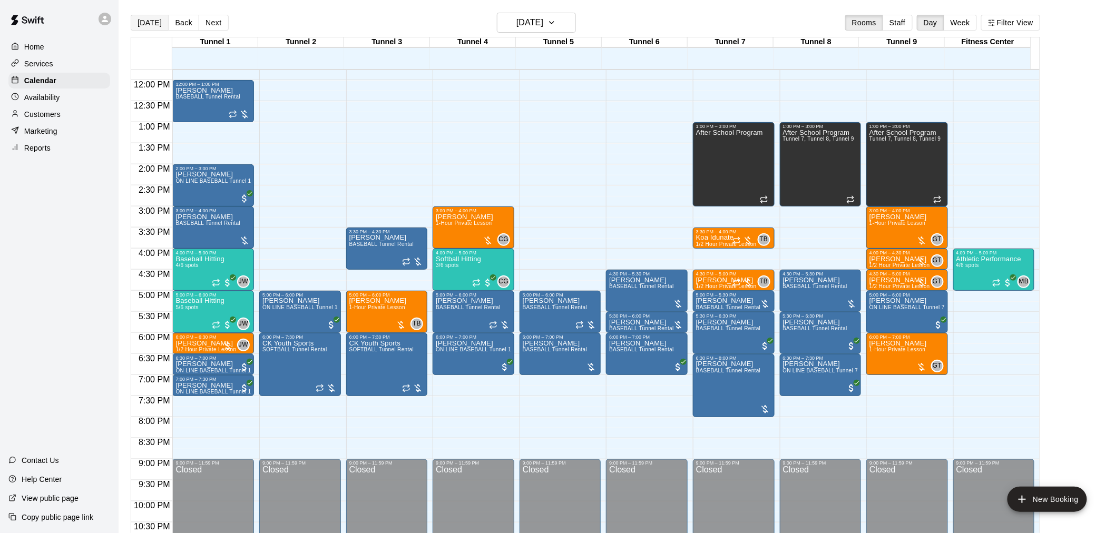
click at [157, 22] on button "[DATE]" at bounding box center [150, 23] width 38 height 16
drag, startPoint x: 888, startPoint y: 422, endPoint x: 889, endPoint y: 455, distance: 33.2
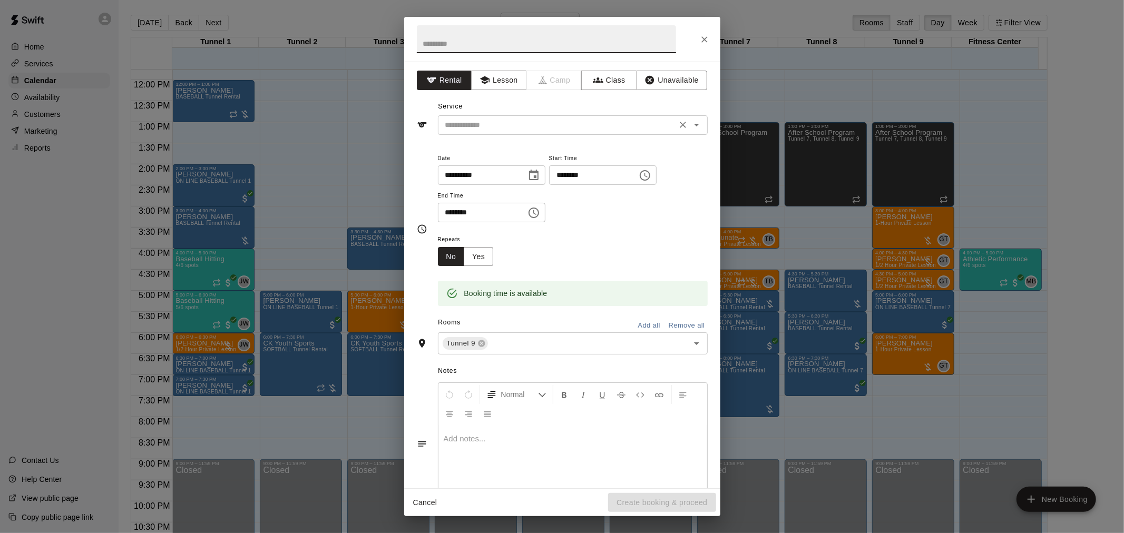
click at [471, 126] on input "text" at bounding box center [557, 125] width 232 height 13
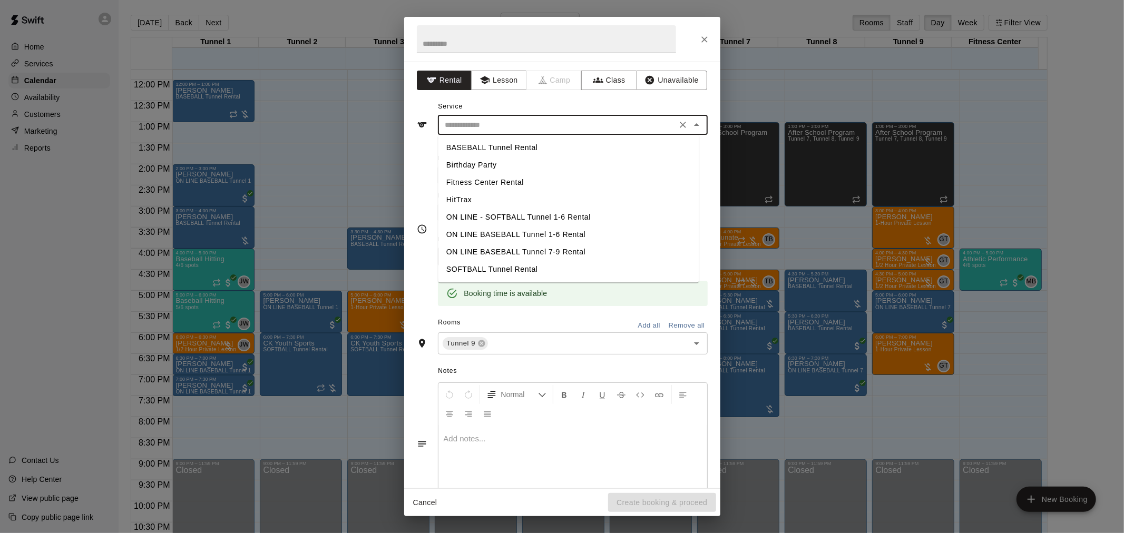
click at [494, 148] on li "BASEBALL Tunnel Rental" at bounding box center [568, 147] width 261 height 17
type input "**********"
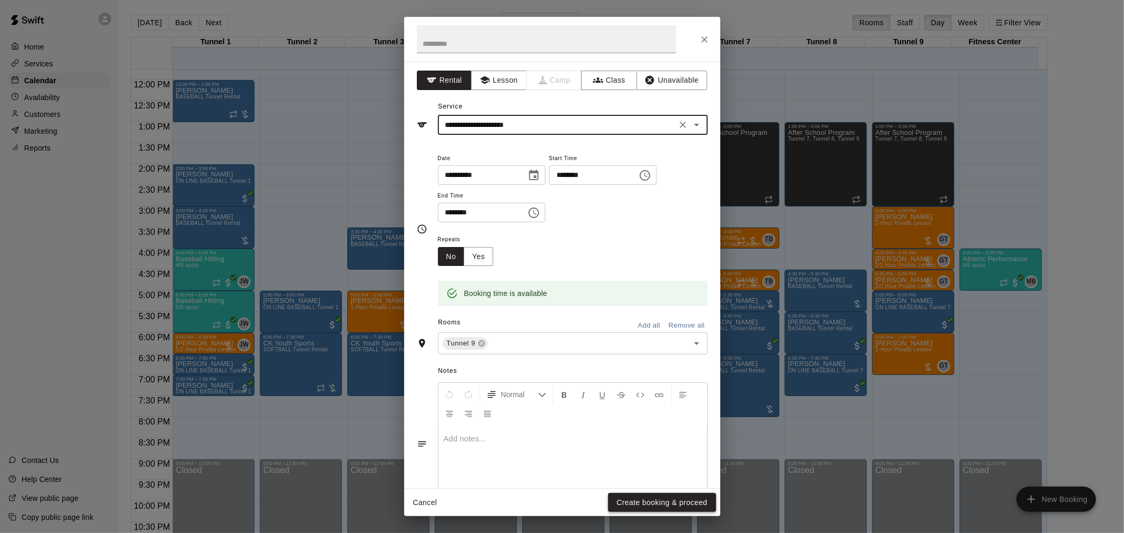
click at [633, 498] on button "Create booking & proceed" at bounding box center [662, 503] width 108 height 20
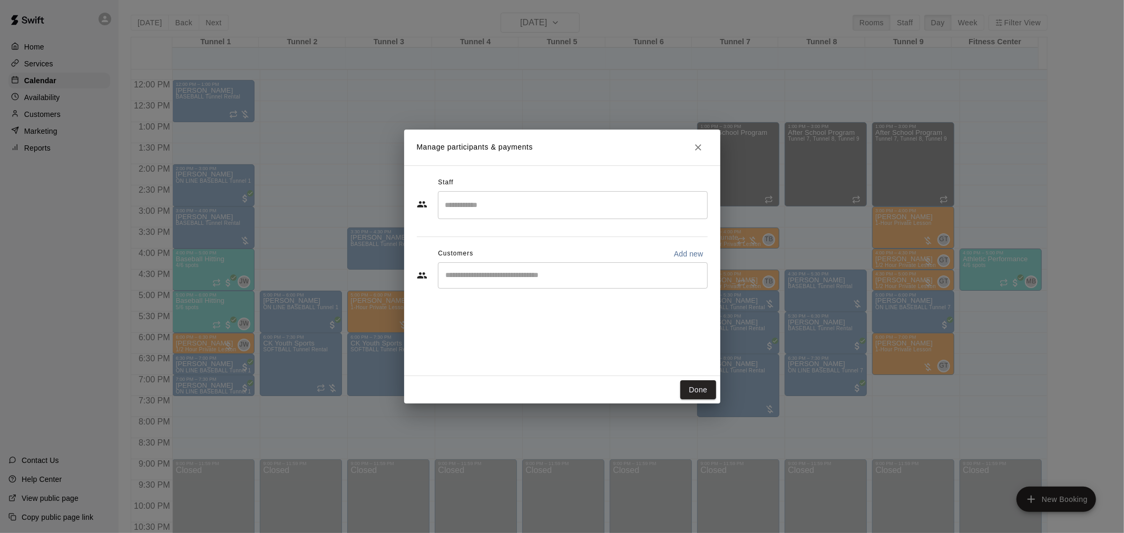
click at [519, 262] on div "​" at bounding box center [573, 275] width 270 height 26
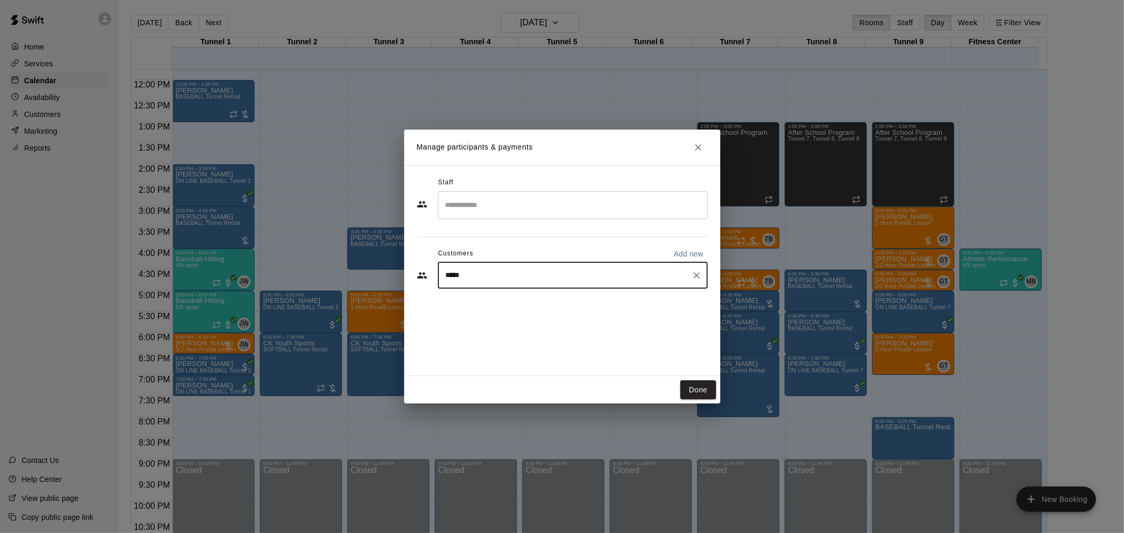
type input "******"
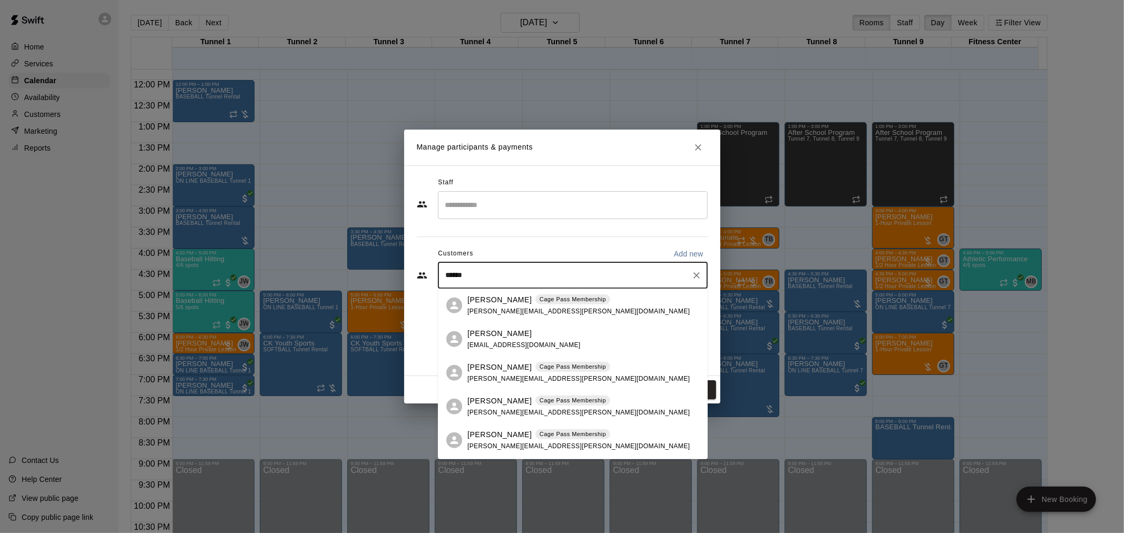
click at [514, 436] on div "[PERSON_NAME] Cage Pass Membership" at bounding box center [578, 434] width 222 height 11
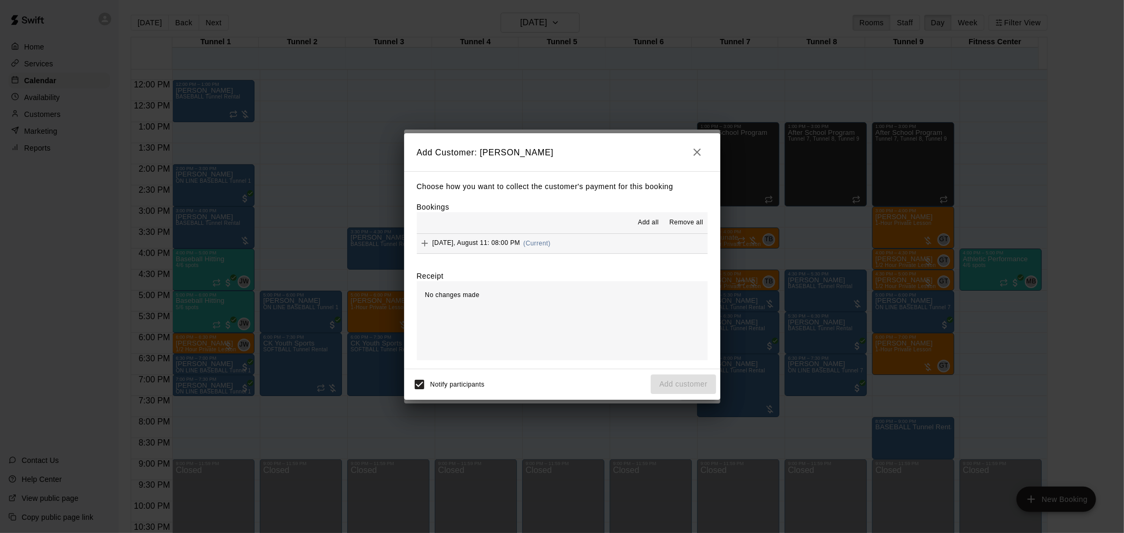
click at [562, 250] on button "[DATE], August 11: 08:00 PM (Current)" at bounding box center [562, 244] width 291 height 20
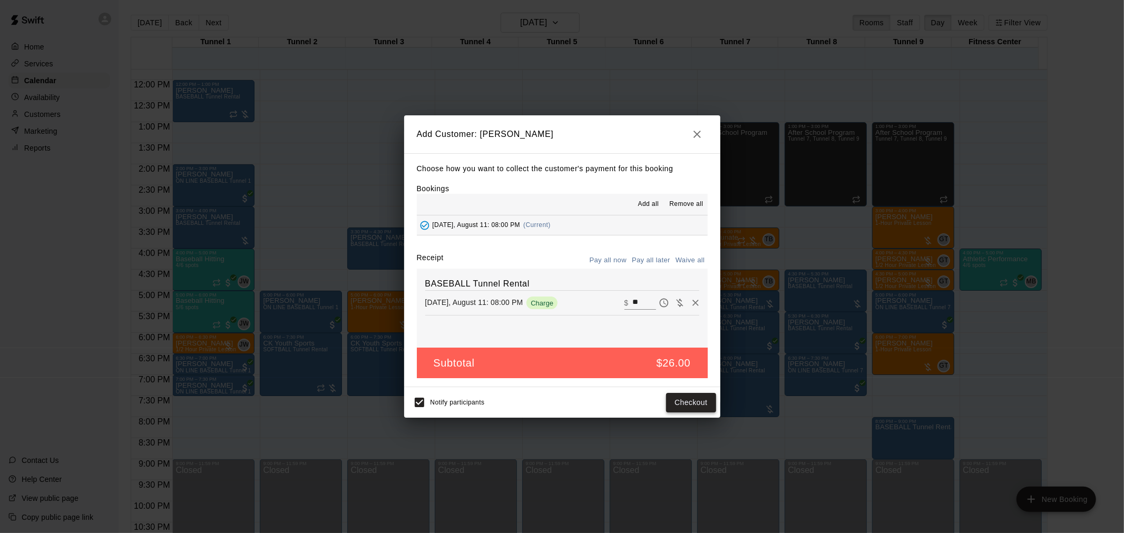
click at [689, 399] on button "Checkout" at bounding box center [691, 403] width 50 height 20
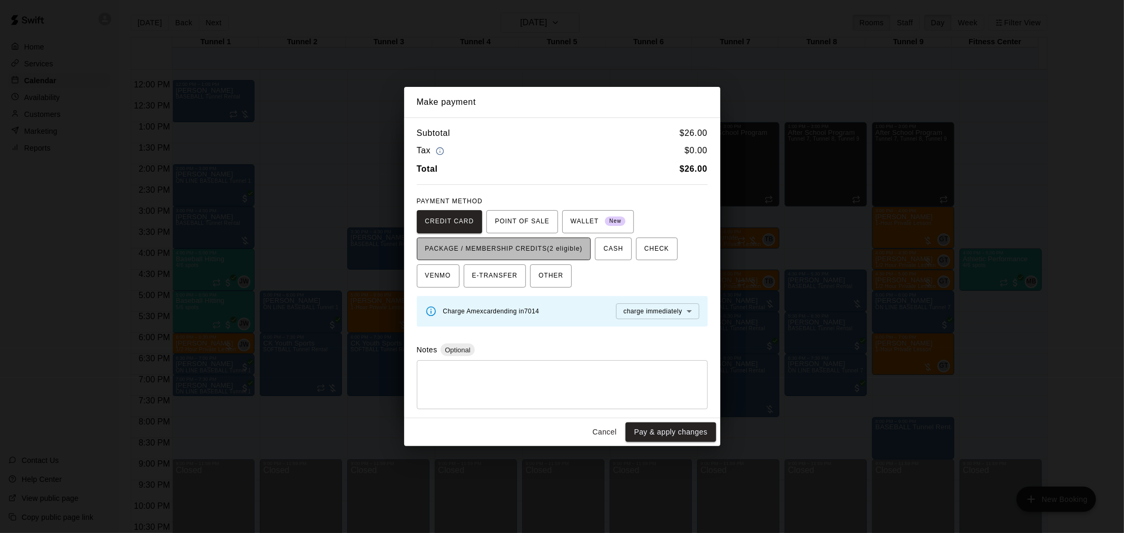
click at [544, 247] on span "PACKAGE / MEMBERSHIP CREDITS (2 eligible)" at bounding box center [504, 249] width 158 height 17
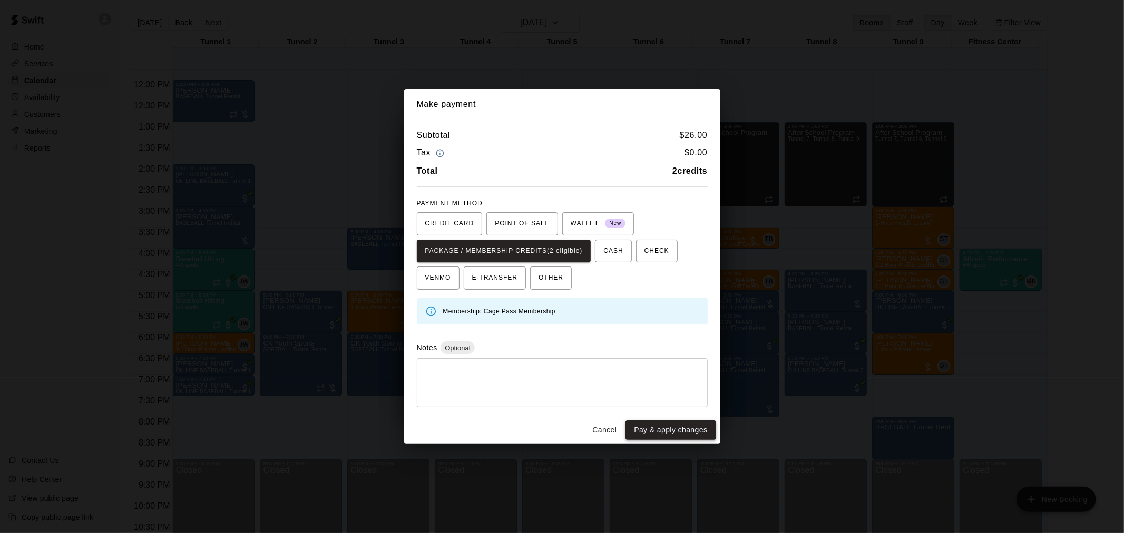
click at [654, 428] on button "Pay & apply changes" at bounding box center [671, 431] width 90 height 20
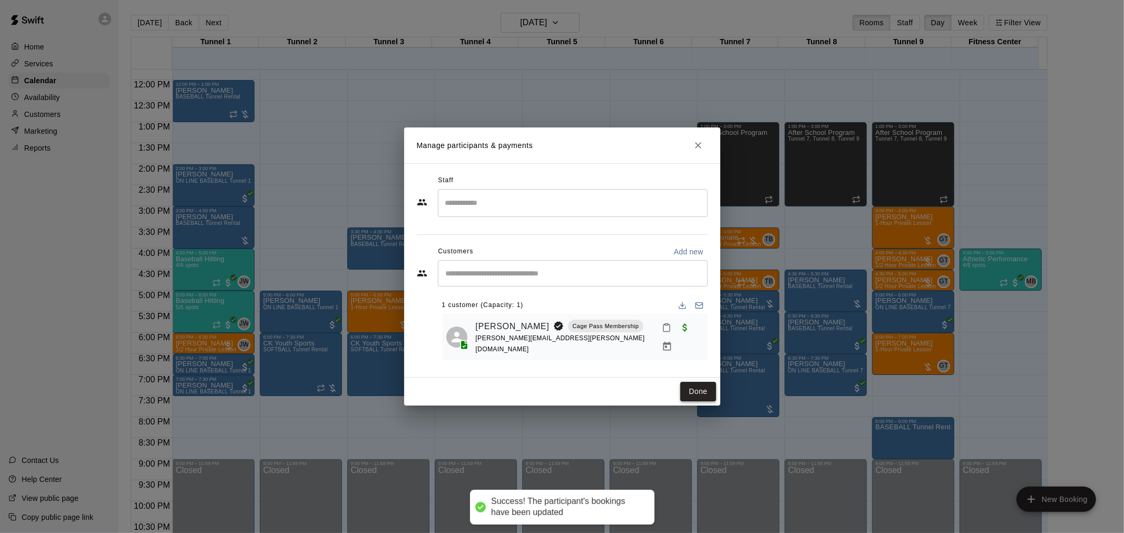
click at [694, 392] on button "Done" at bounding box center [697, 392] width 35 height 20
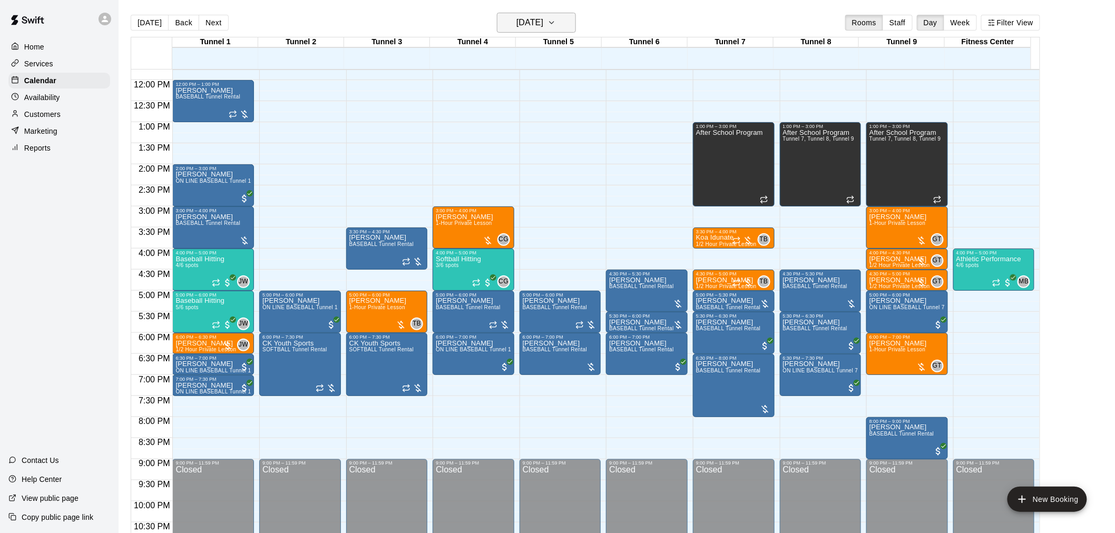
click at [543, 26] on h6 "[DATE]" at bounding box center [529, 22] width 27 height 15
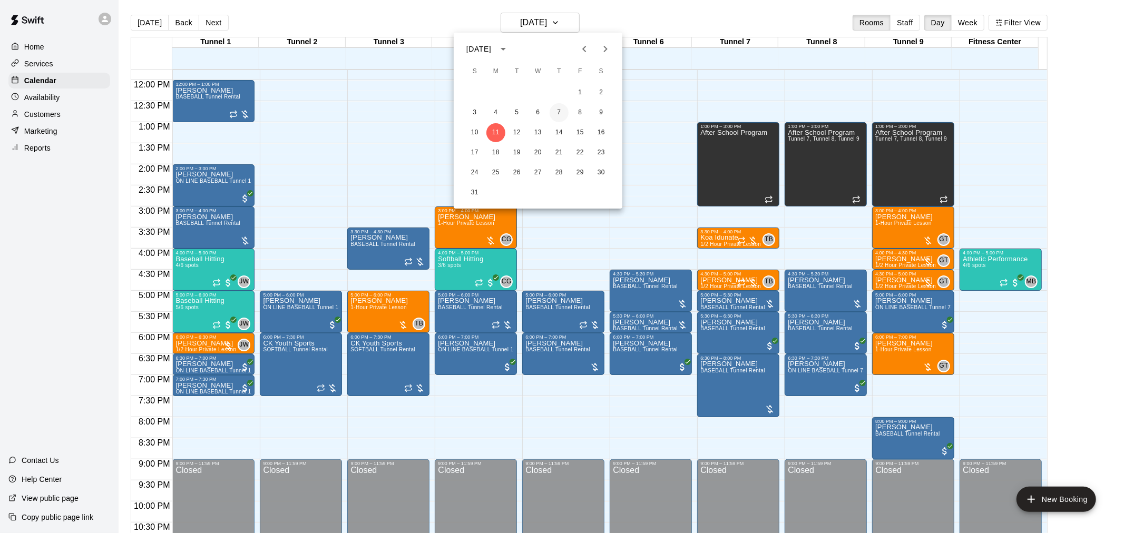
click at [561, 110] on button "7" at bounding box center [559, 112] width 19 height 19
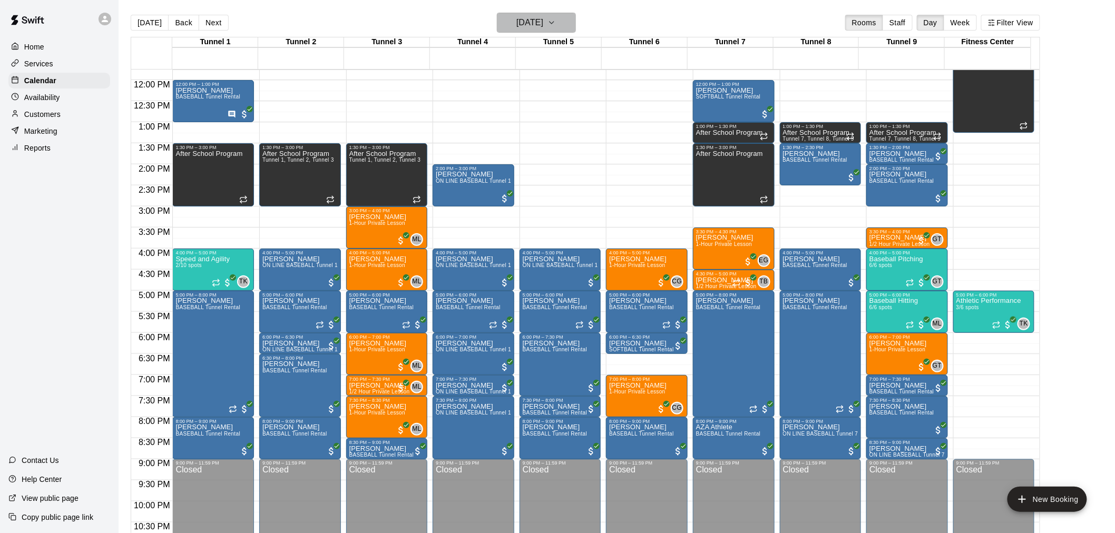
click at [533, 26] on h6 "[DATE]" at bounding box center [529, 22] width 27 height 15
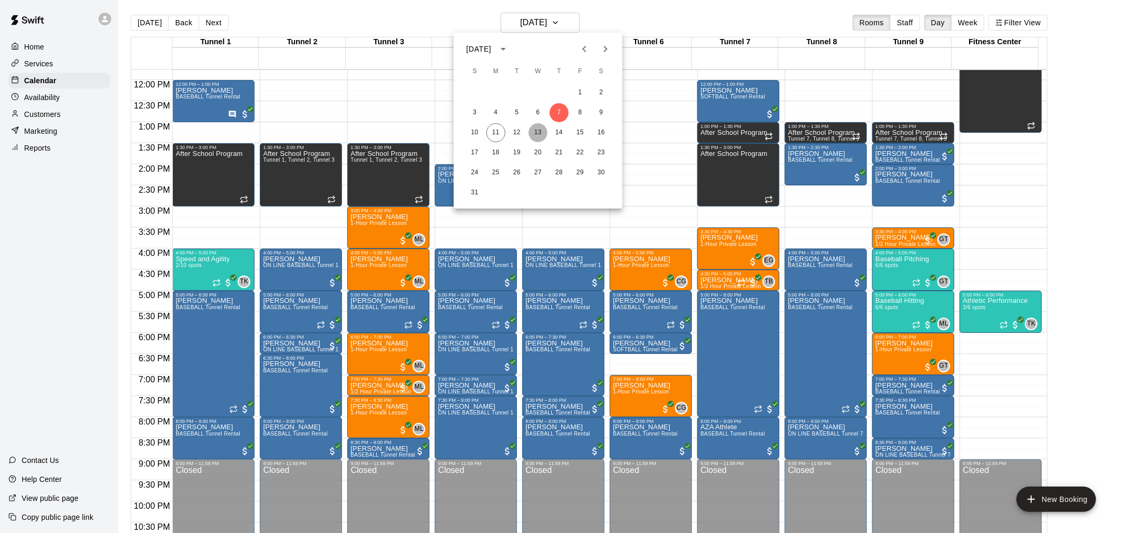
click at [543, 131] on button "13" at bounding box center [538, 132] width 19 height 19
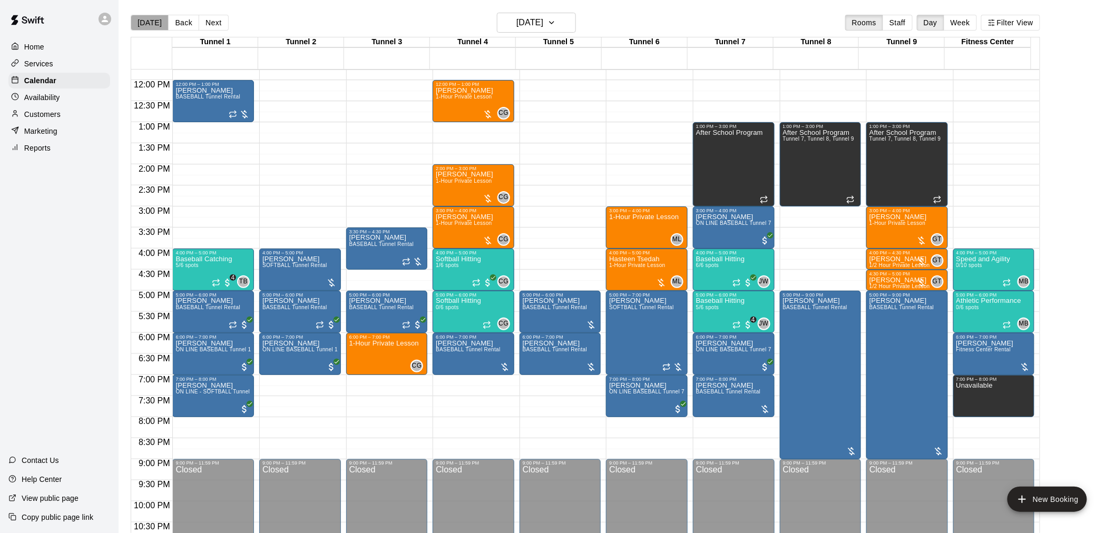
click at [150, 29] on button "[DATE]" at bounding box center [150, 23] width 38 height 16
